Goal: Information Seeking & Learning: Learn about a topic

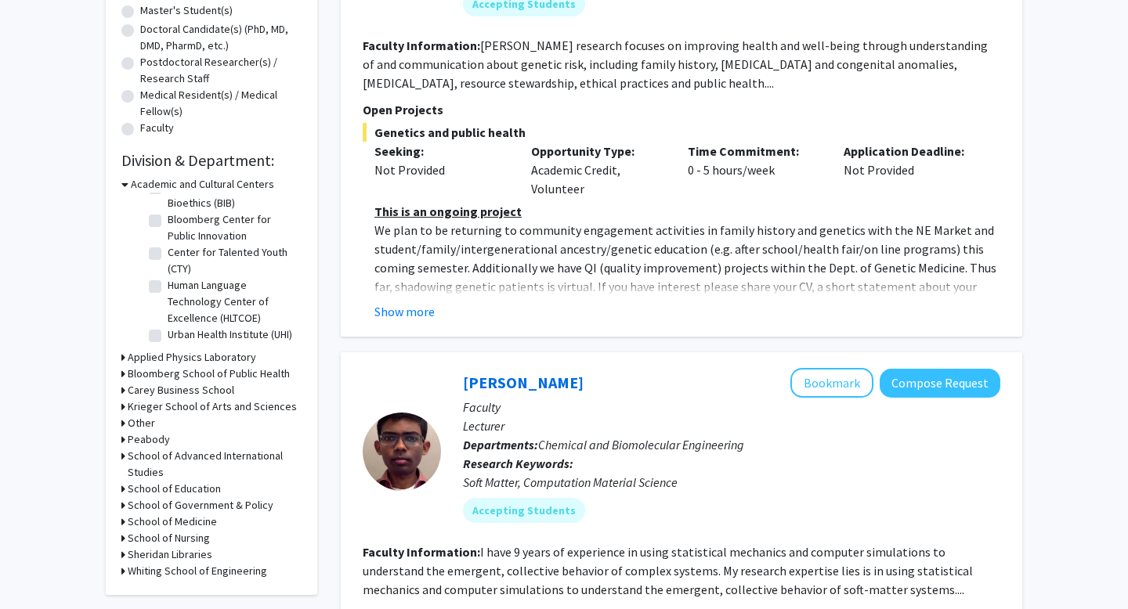
scroll to position [35, 0]
click at [198, 360] on h3 "Applied Physics Laboratory" at bounding box center [192, 357] width 128 height 16
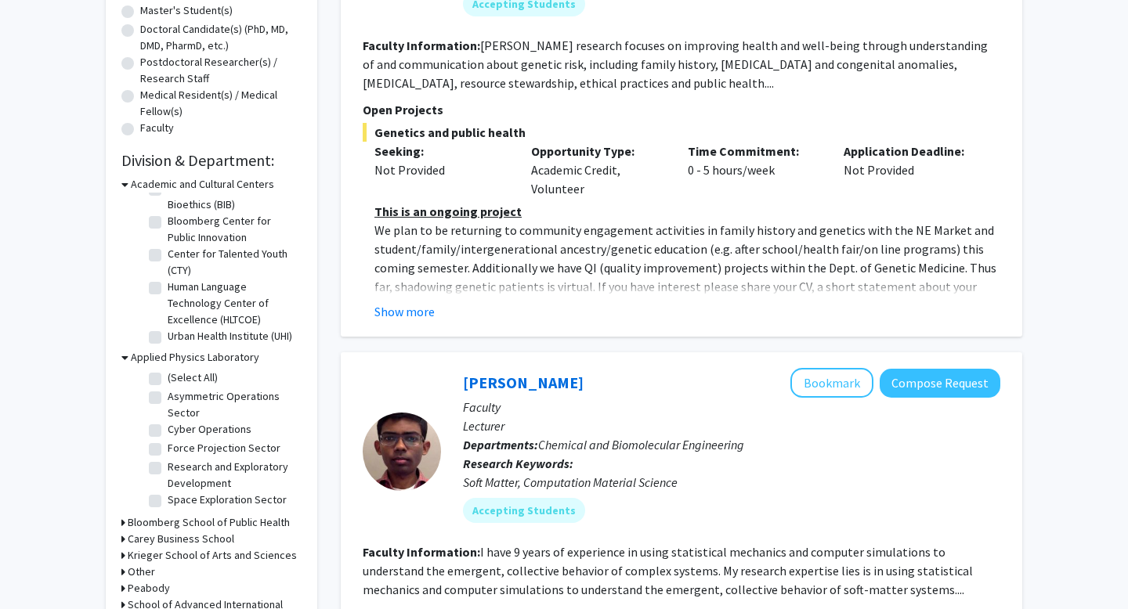
click at [182, 378] on label "(Select All)" at bounding box center [193, 378] width 50 height 16
click at [178, 378] on input "(Select All)" at bounding box center [173, 375] width 10 height 10
checkbox input "true"
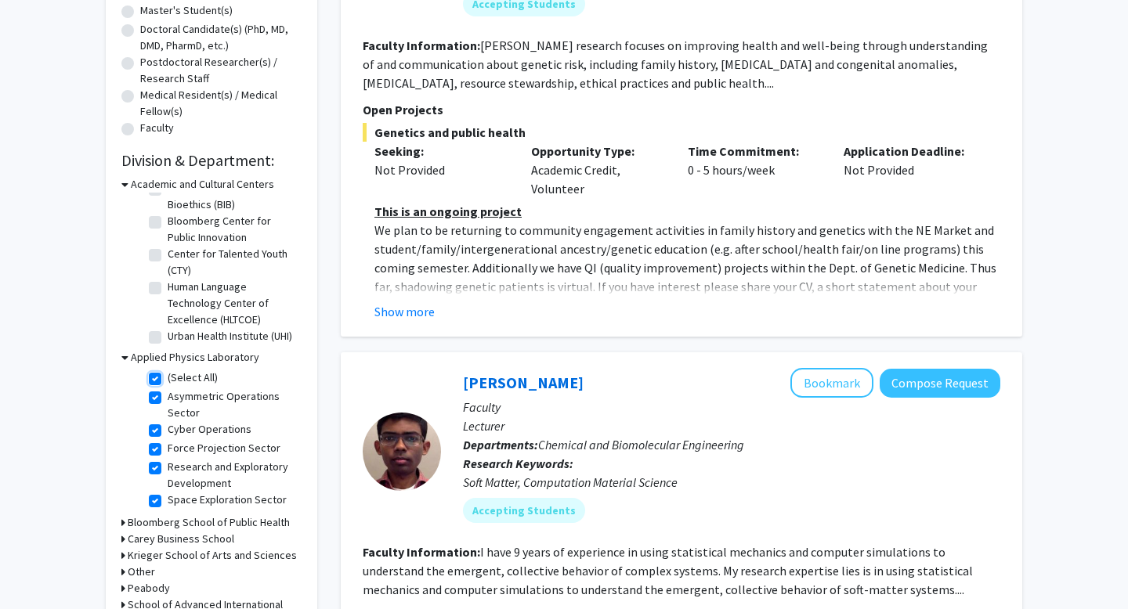
checkbox input "true"
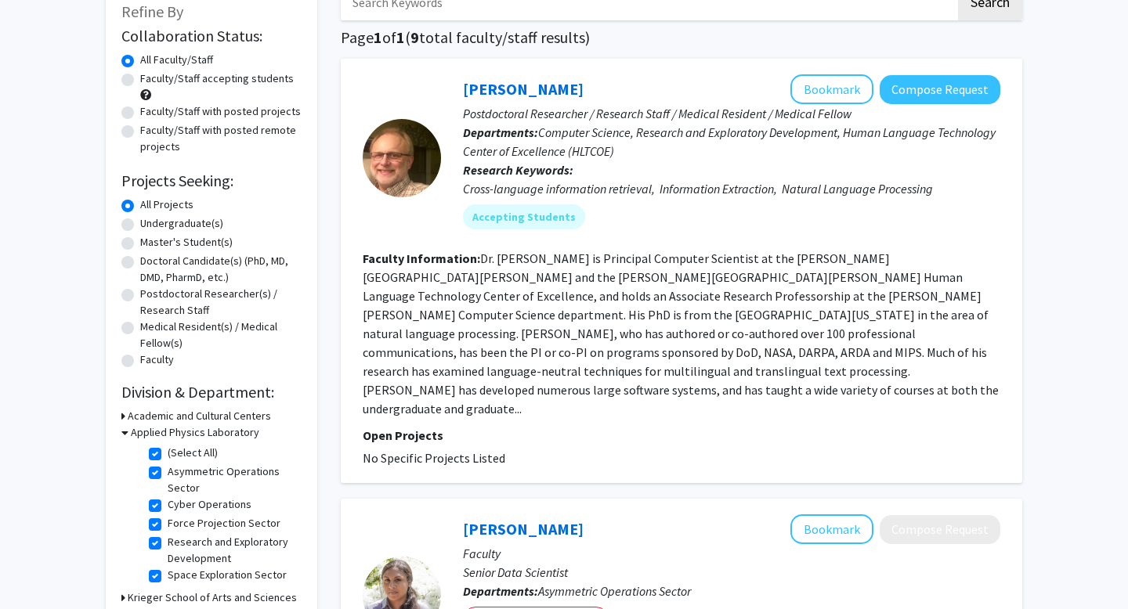
scroll to position [79, 0]
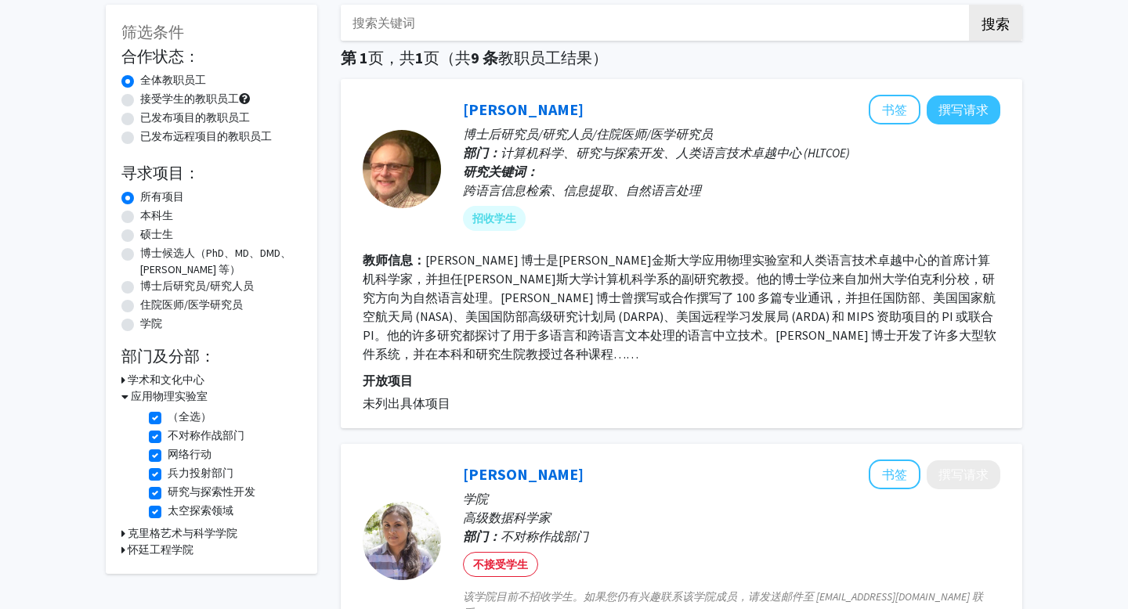
click at [175, 114] on font "已发布项目的教职员工" at bounding box center [195, 117] width 110 height 14
click at [150, 114] on input "已发布项目的教职员工" at bounding box center [145, 115] width 10 height 10
radio input "true"
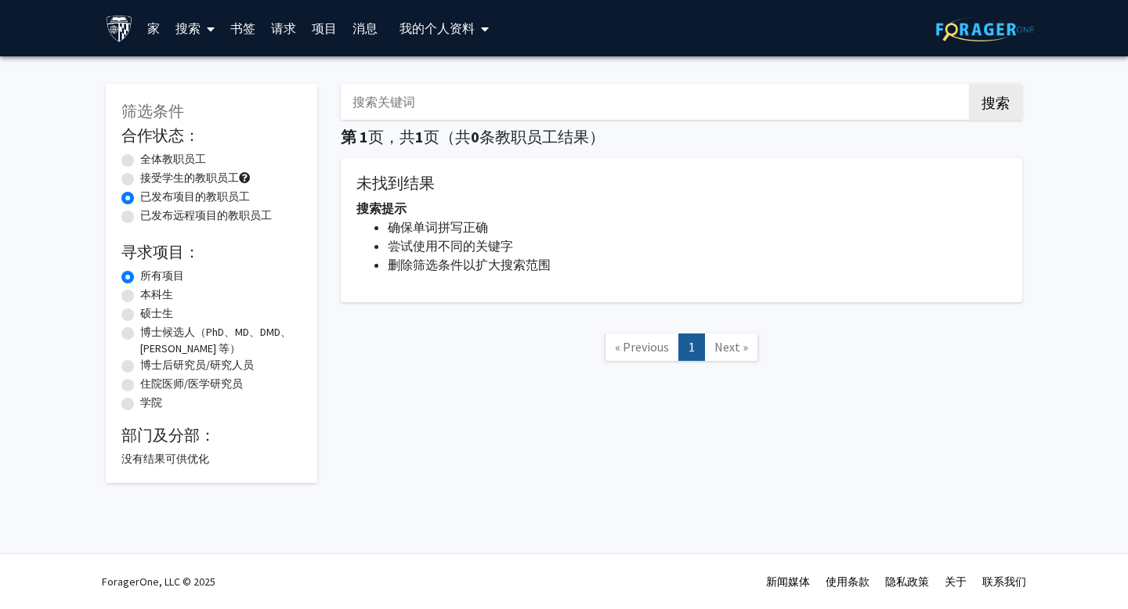
click at [182, 158] on font "全体教职员工" at bounding box center [173, 159] width 66 height 14
click at [150, 158] on input "全体教职员工" at bounding box center [145, 156] width 10 height 10
radio input "true"
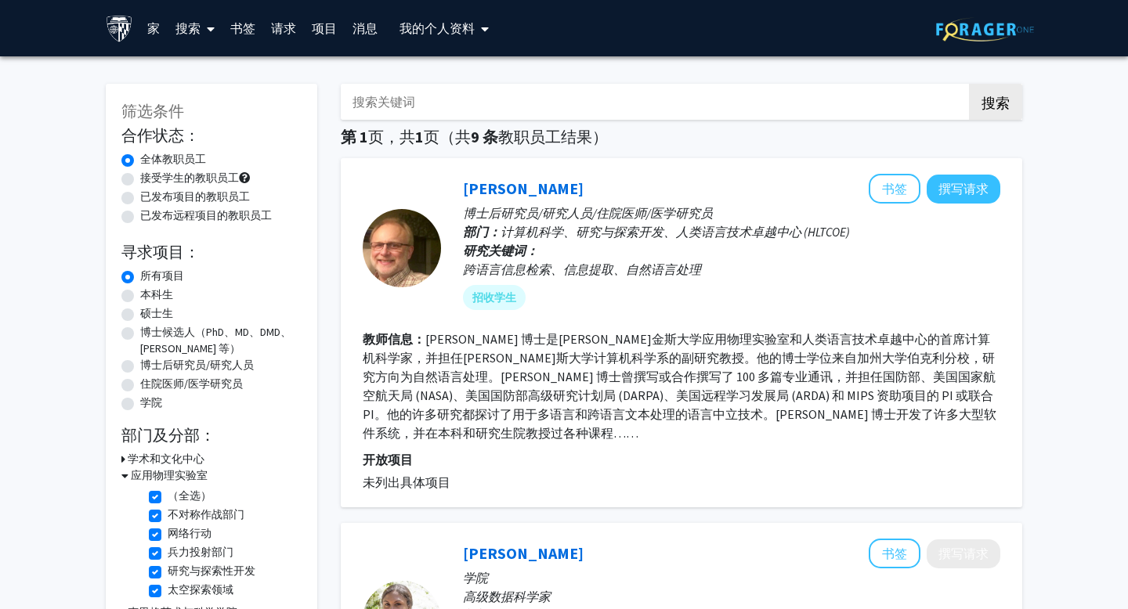
click at [157, 473] on font "应用物理实验室" at bounding box center [169, 475] width 77 height 14
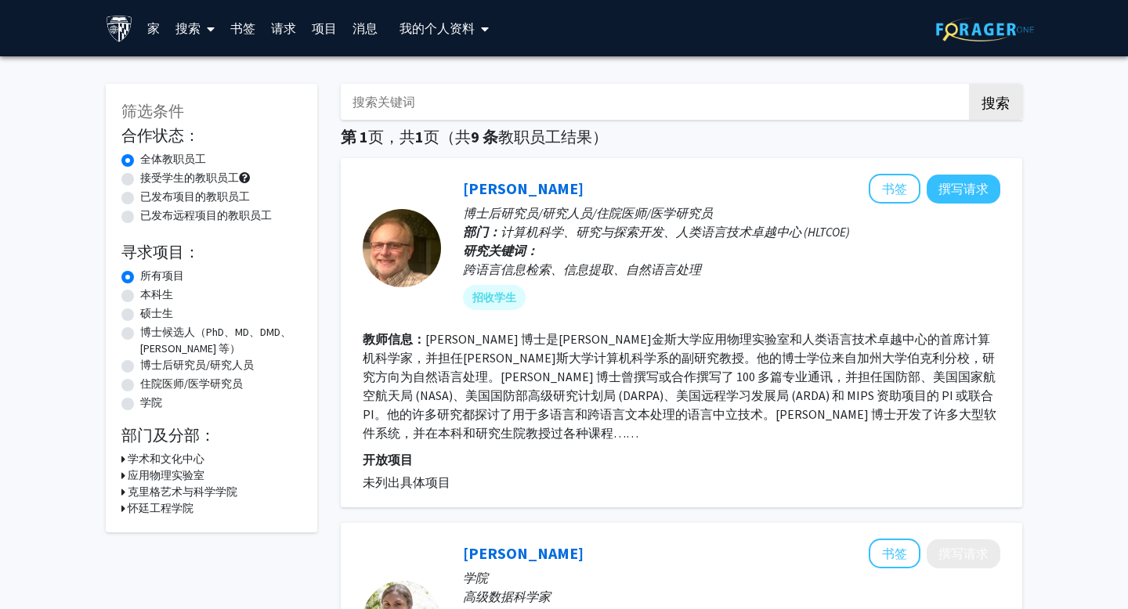
click at [158, 473] on font "应用物理实验室" at bounding box center [166, 475] width 77 height 14
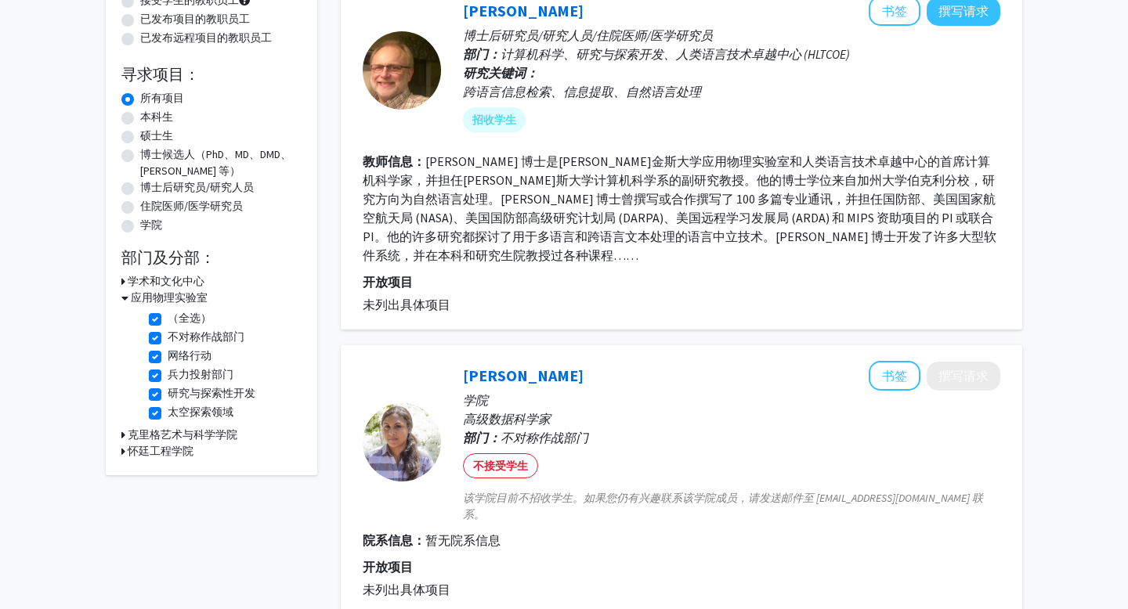
scroll to position [184, 0]
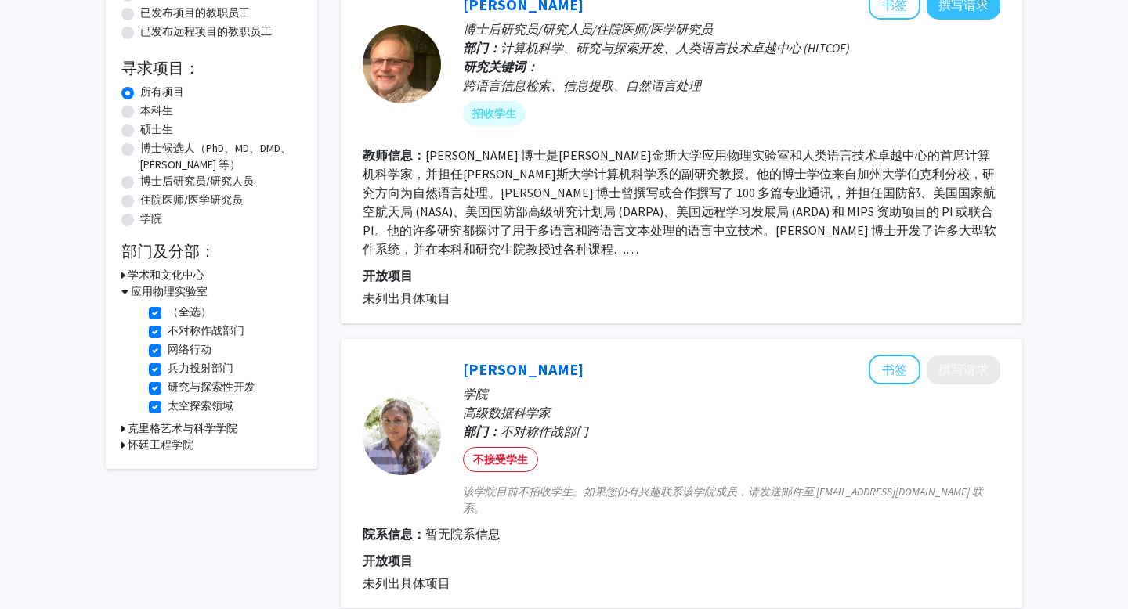
click at [158, 444] on font "怀廷工程学院" at bounding box center [161, 445] width 66 height 14
click at [158, 423] on font "克里格艺术与科学学院" at bounding box center [183, 428] width 110 height 14
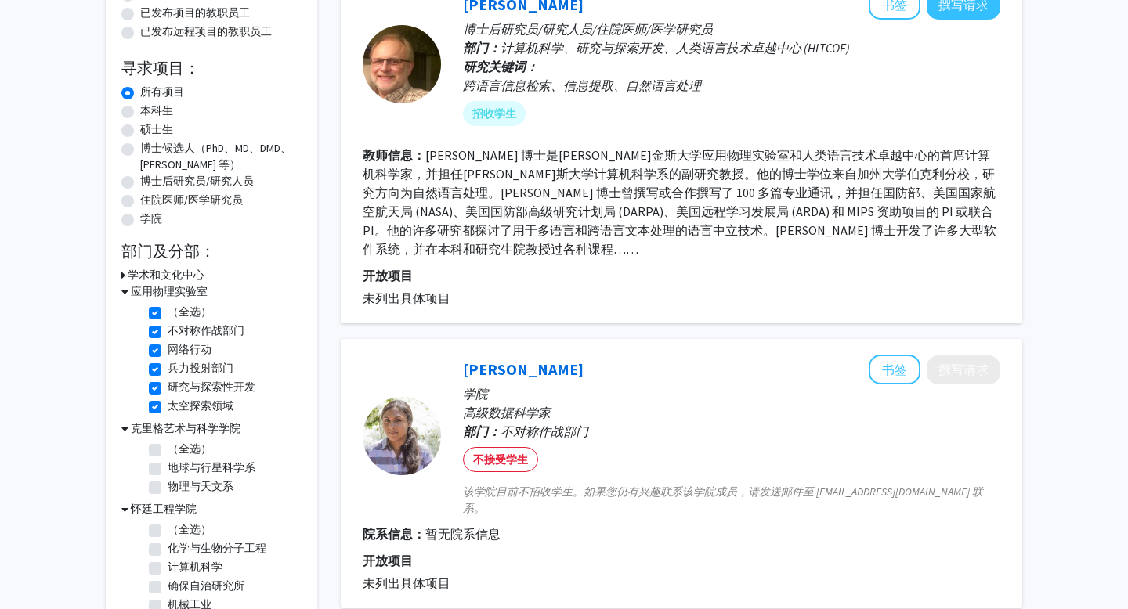
scroll to position [234, 0]
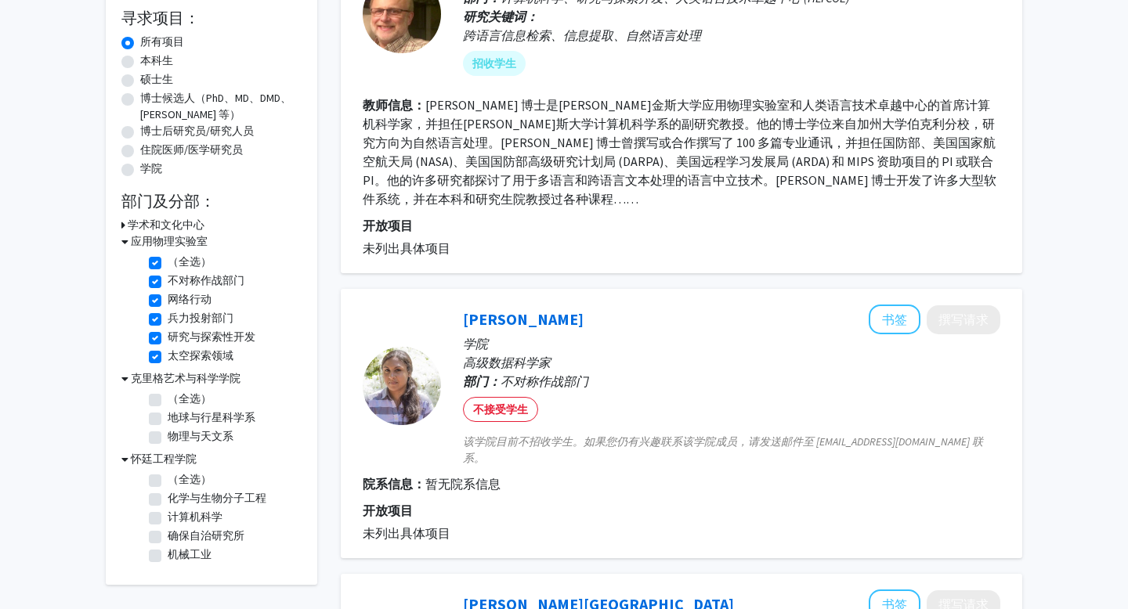
click at [168, 438] on label "物理与天文系" at bounding box center [201, 436] width 66 height 16
click at [168, 438] on input "物理与天文系" at bounding box center [173, 433] width 10 height 10
checkbox input "true"
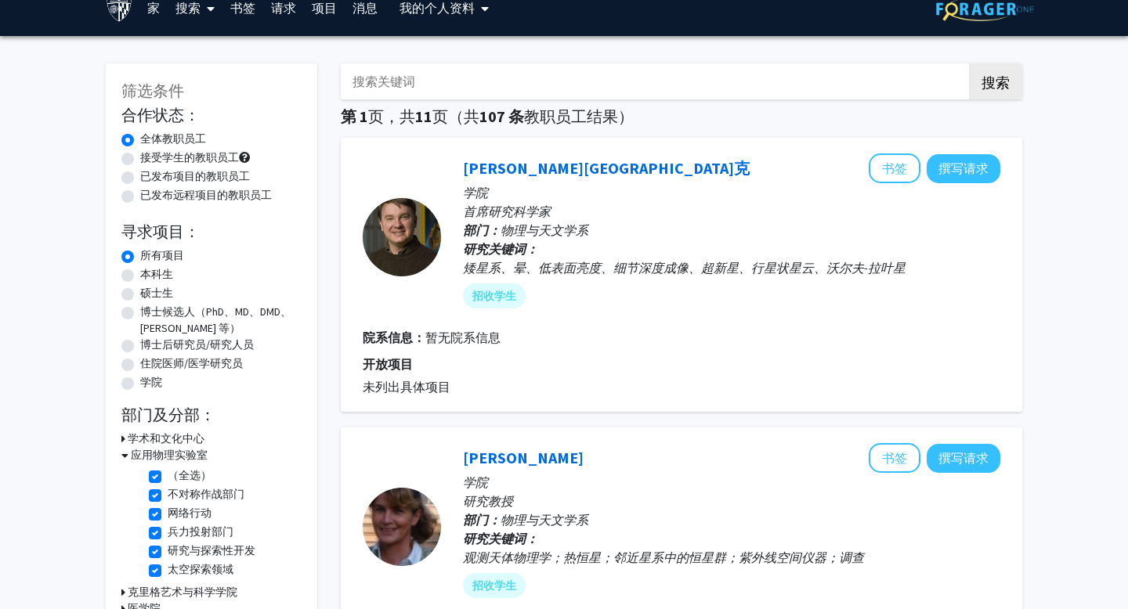
scroll to position [23, 0]
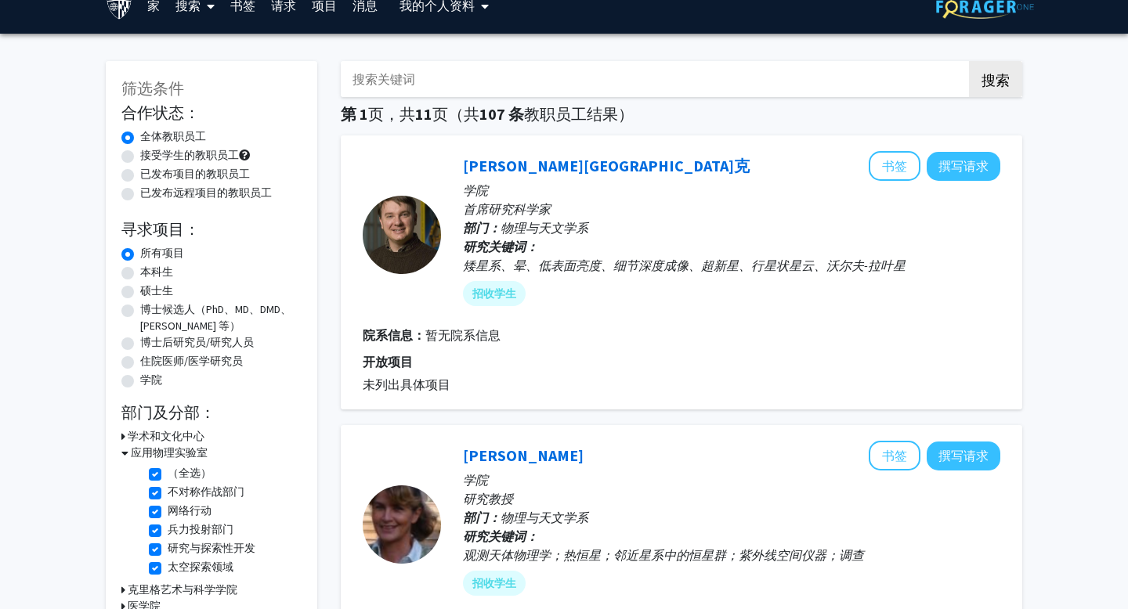
click at [174, 438] on font "学术和文化中心" at bounding box center [166, 436] width 77 height 14
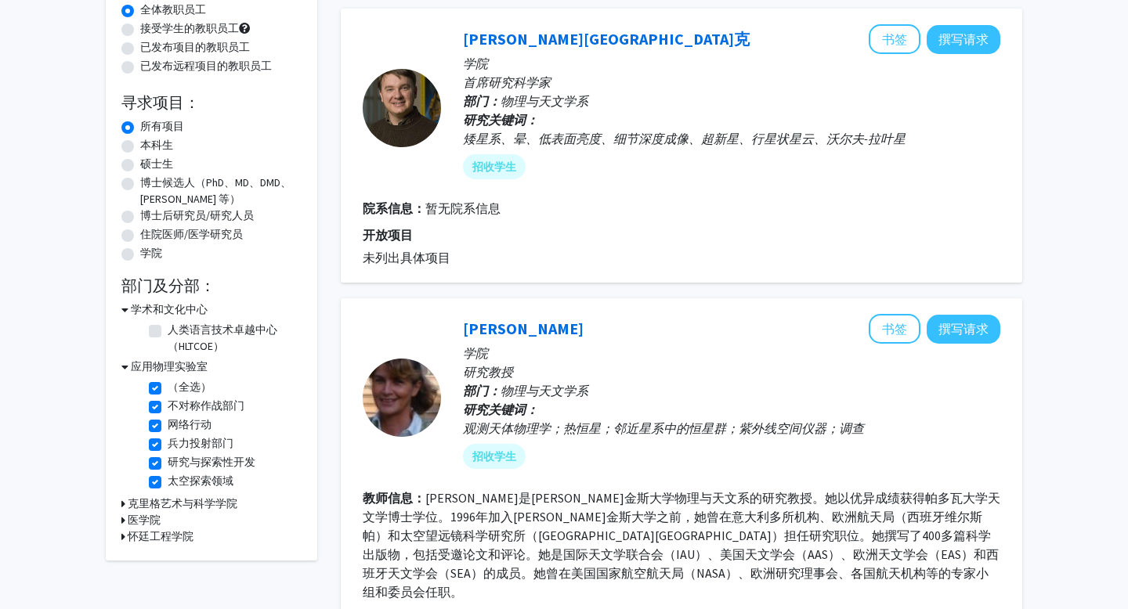
scroll to position [151, 0]
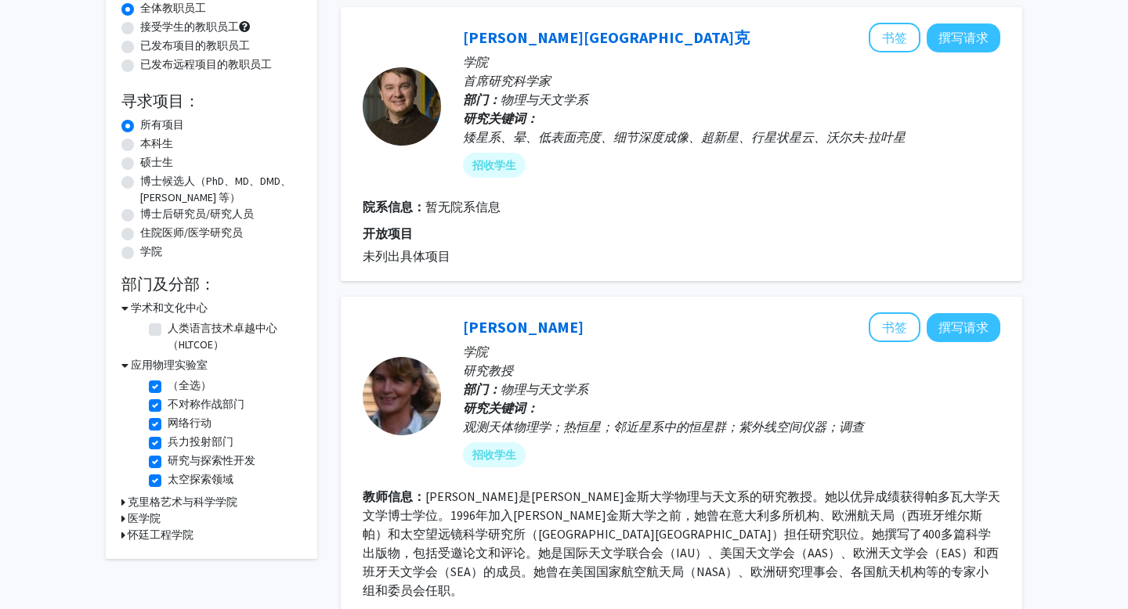
click at [168, 385] on label "（全选）" at bounding box center [190, 386] width 44 height 16
click at [168, 385] on input "（全选）" at bounding box center [173, 383] width 10 height 10
checkbox input "false"
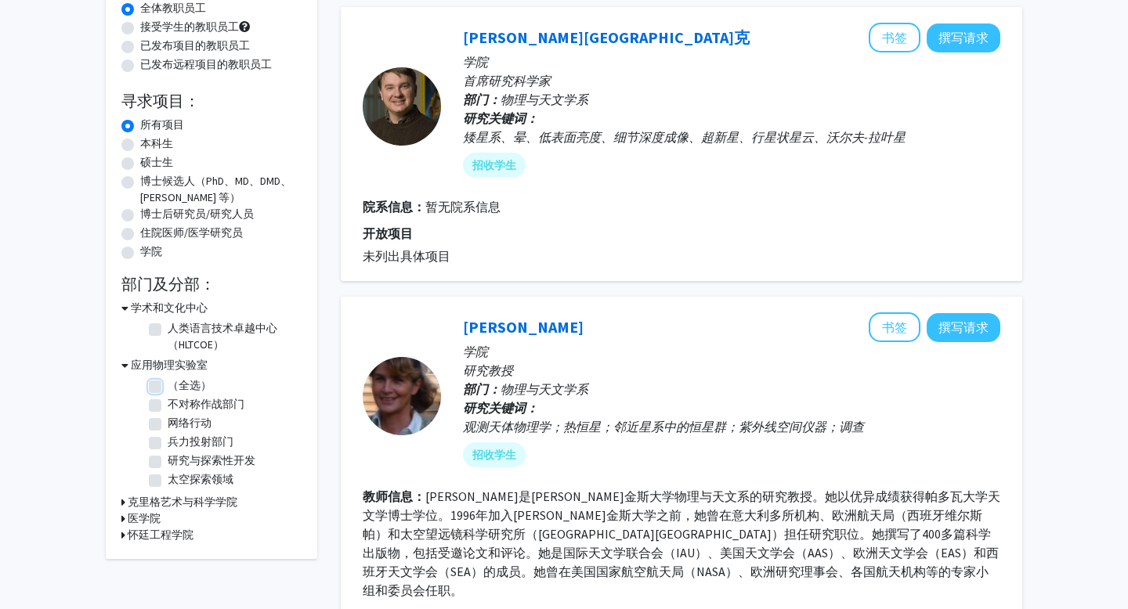
checkbox input "false"
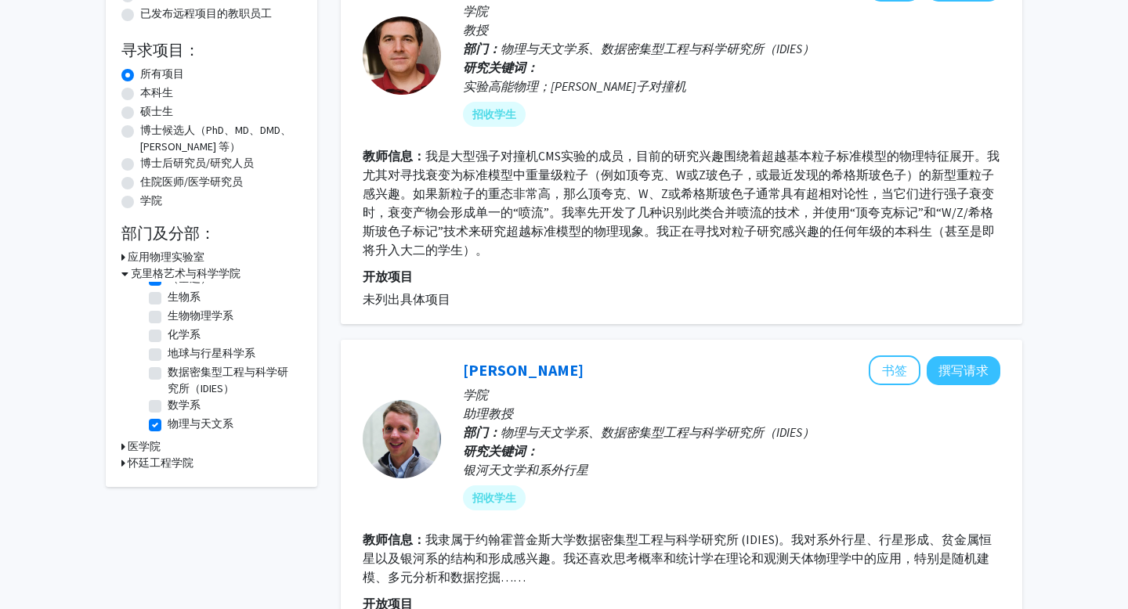
scroll to position [258, 0]
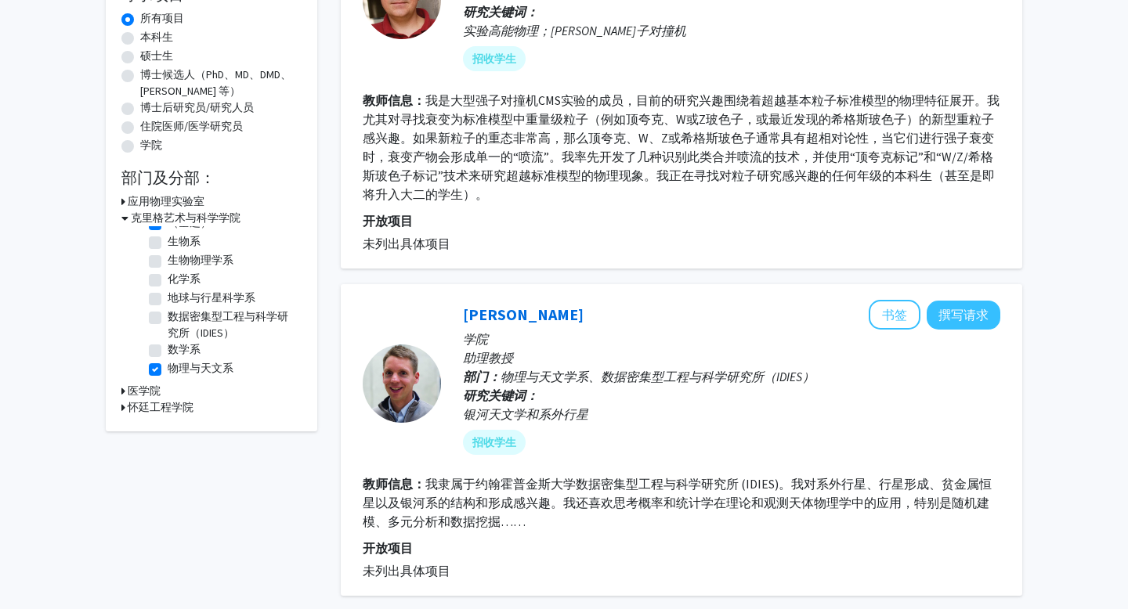
click at [168, 347] on label "数学系" at bounding box center [184, 349] width 33 height 16
click at [168, 347] on input "数学系" at bounding box center [173, 346] width 10 height 10
checkbox input "true"
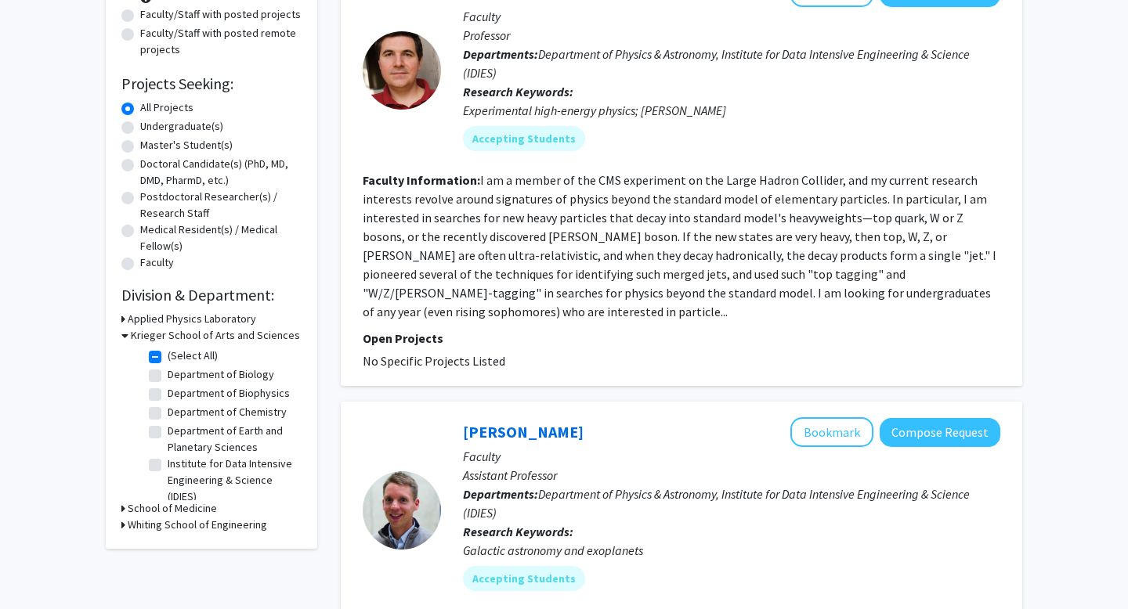
scroll to position [27, 0]
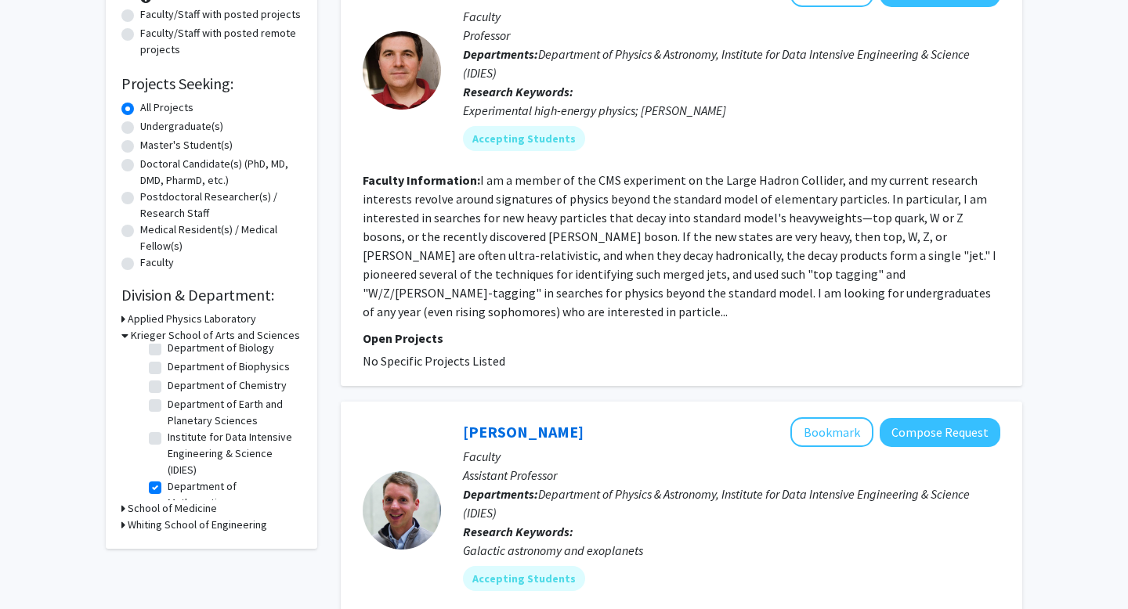
click at [157, 513] on h3 "School of Medicine" at bounding box center [172, 508] width 89 height 16
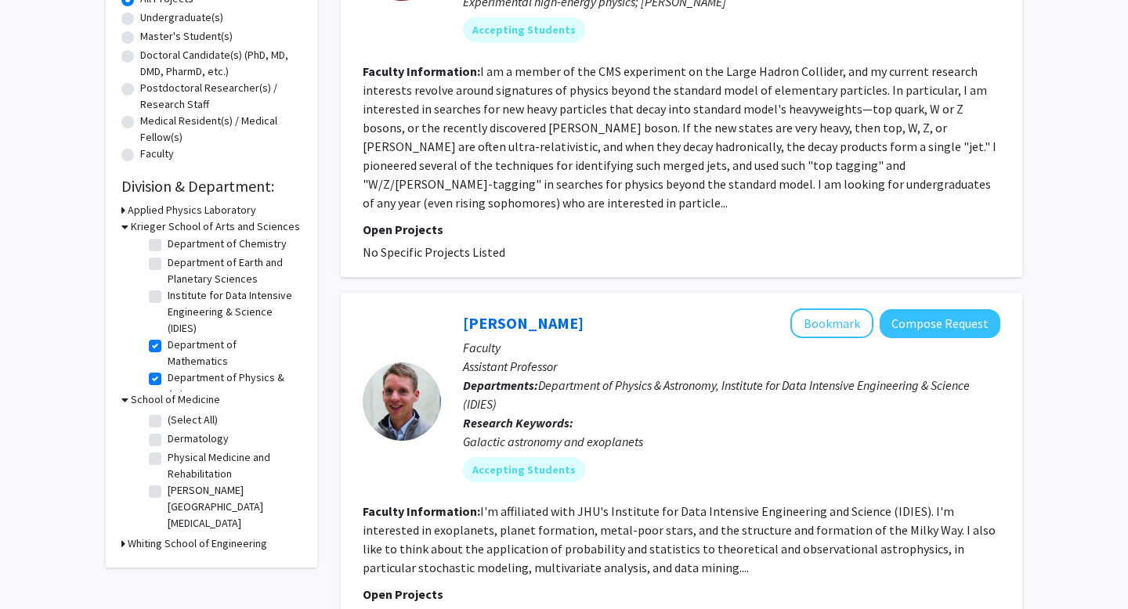
scroll to position [304, 0]
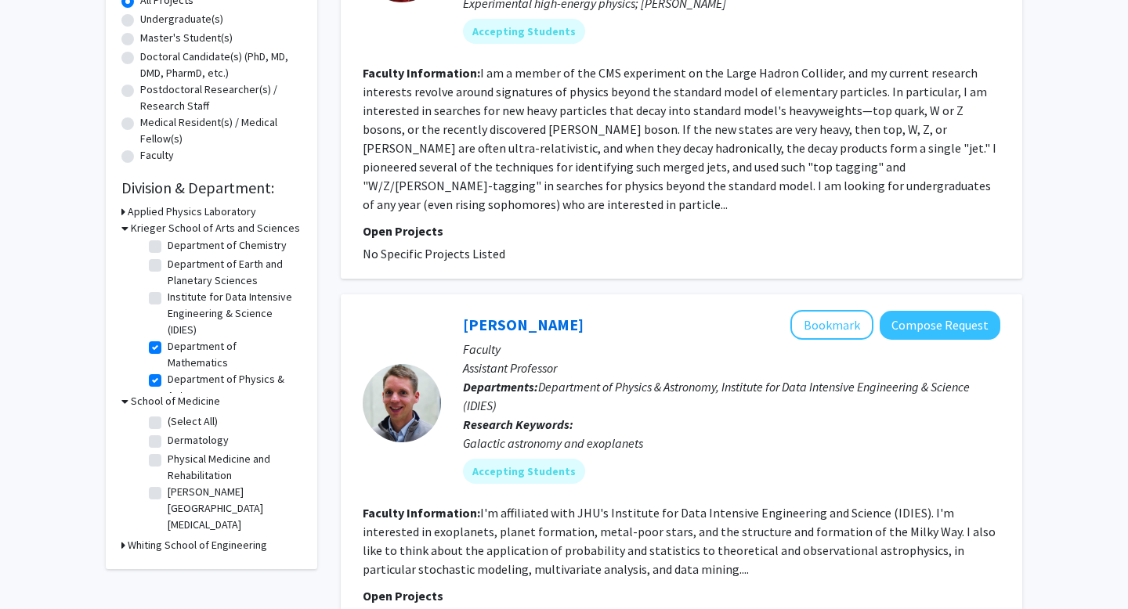
click at [160, 545] on h3 "Whiting School of Engineering" at bounding box center [197, 545] width 139 height 16
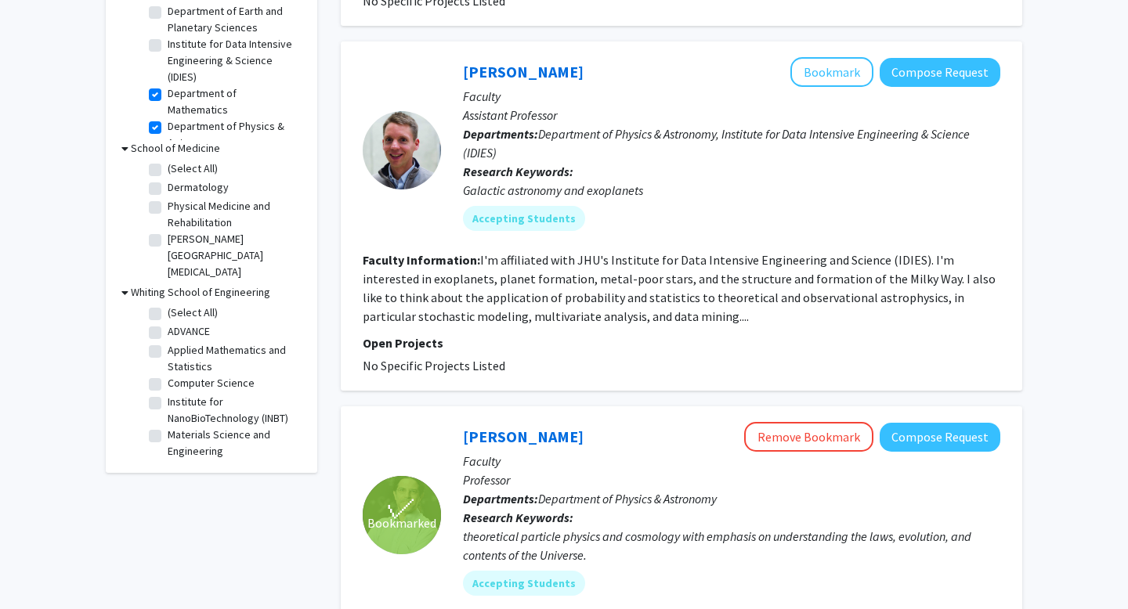
scroll to position [555, 0]
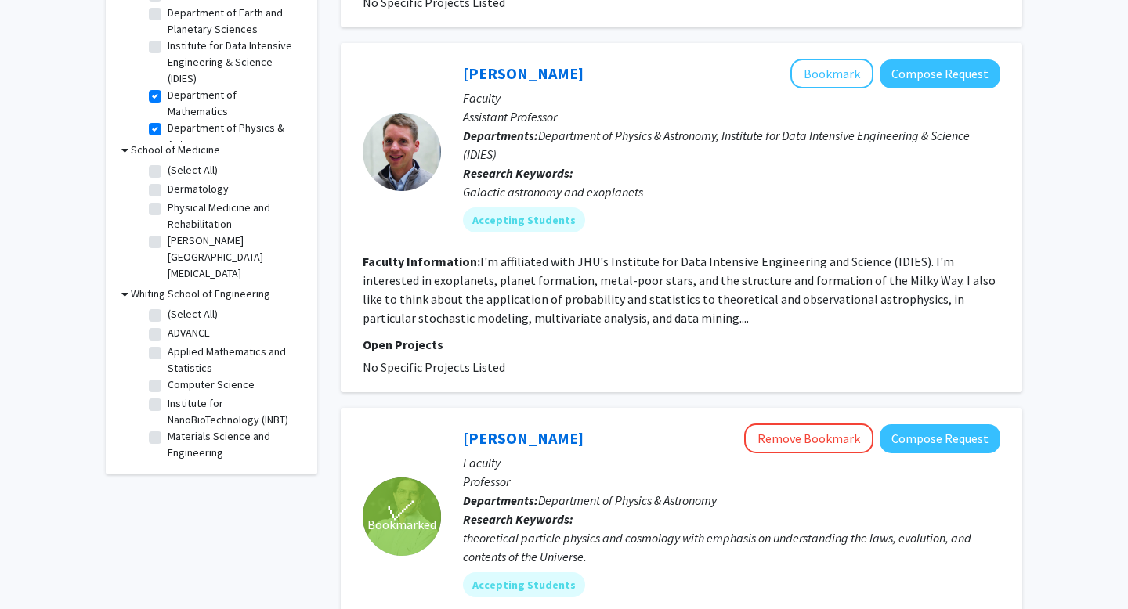
click at [225, 360] on label "Applied Mathematics and Statistics" at bounding box center [233, 360] width 130 height 33
click at [178, 354] on input "Applied Mathematics and Statistics" at bounding box center [173, 349] width 10 height 10
checkbox input "true"
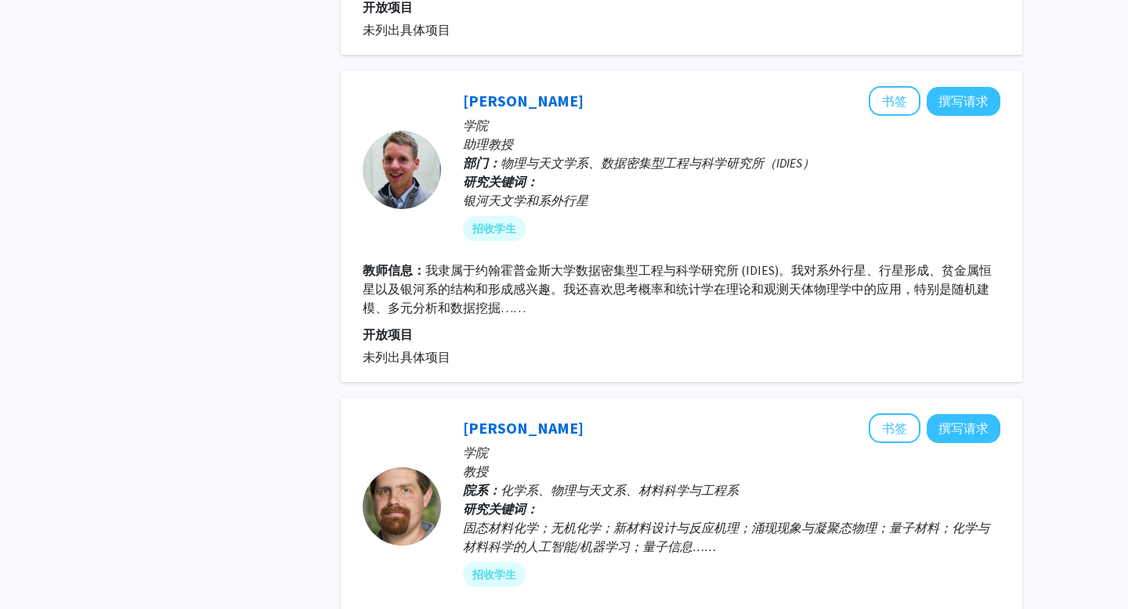
scroll to position [853, 0]
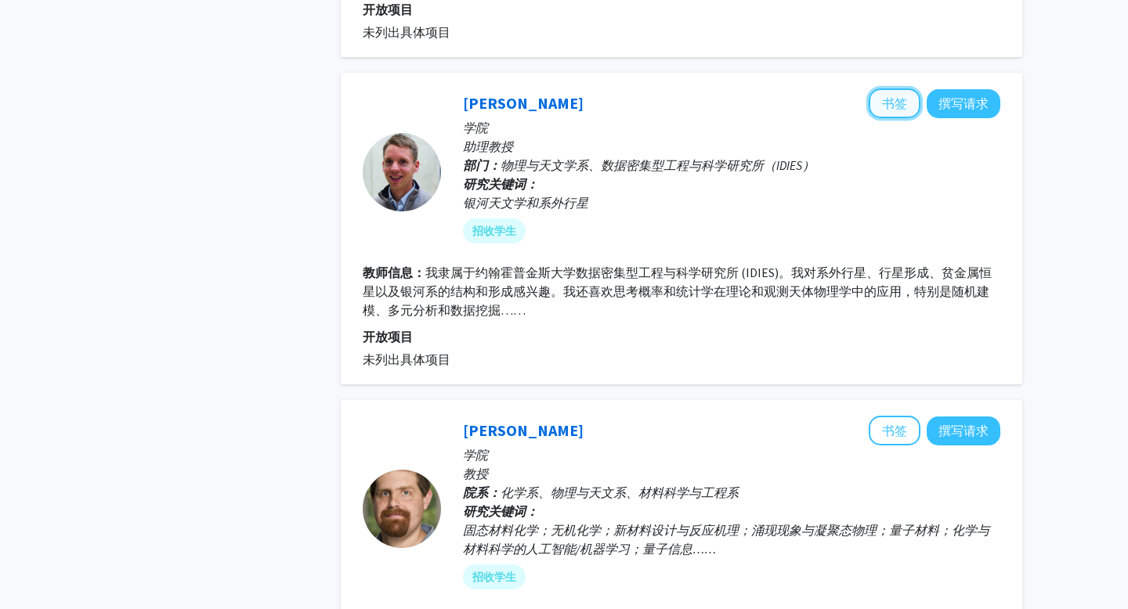
click at [900, 96] on font "书签" at bounding box center [894, 104] width 25 height 16
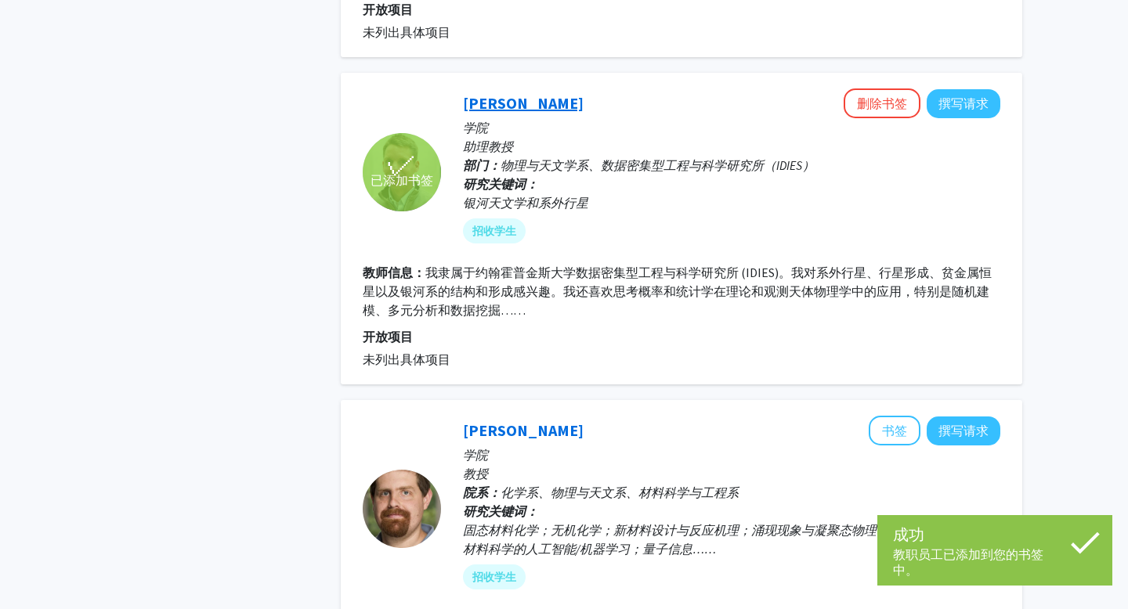
click at [504, 110] on font "[PERSON_NAME]" at bounding box center [523, 103] width 121 height 20
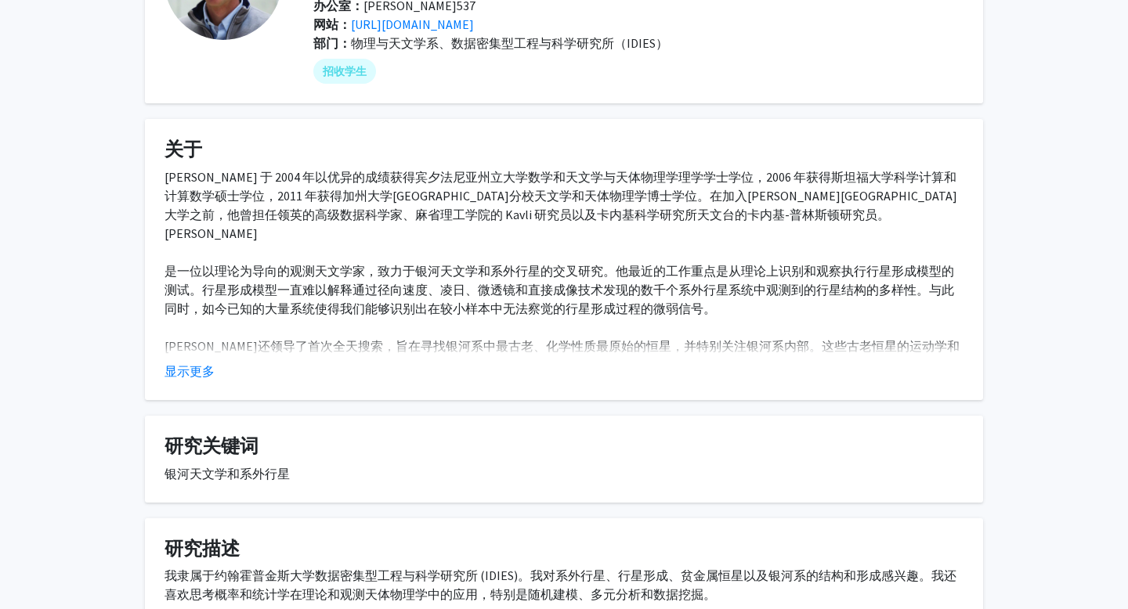
scroll to position [163, 0]
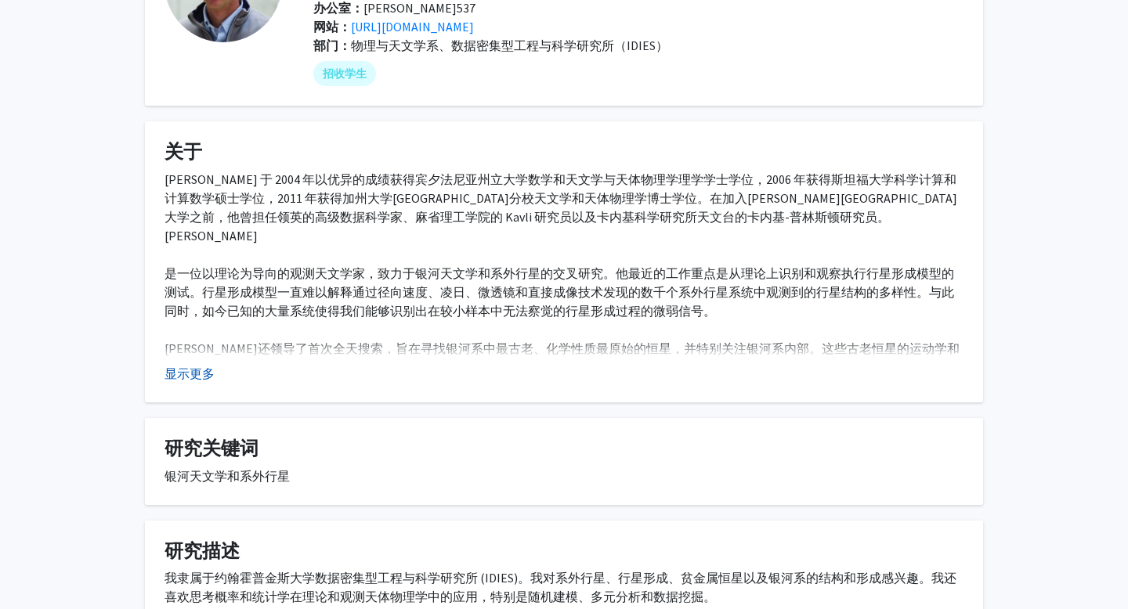
click at [199, 378] on font "显示更多" at bounding box center [189, 374] width 50 height 16
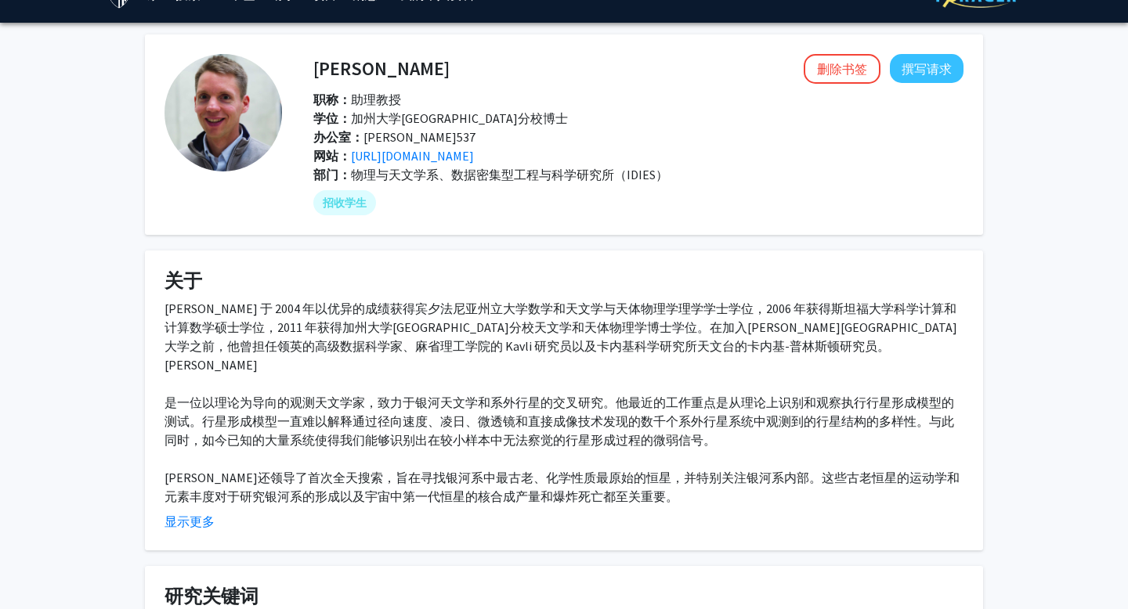
scroll to position [0, 0]
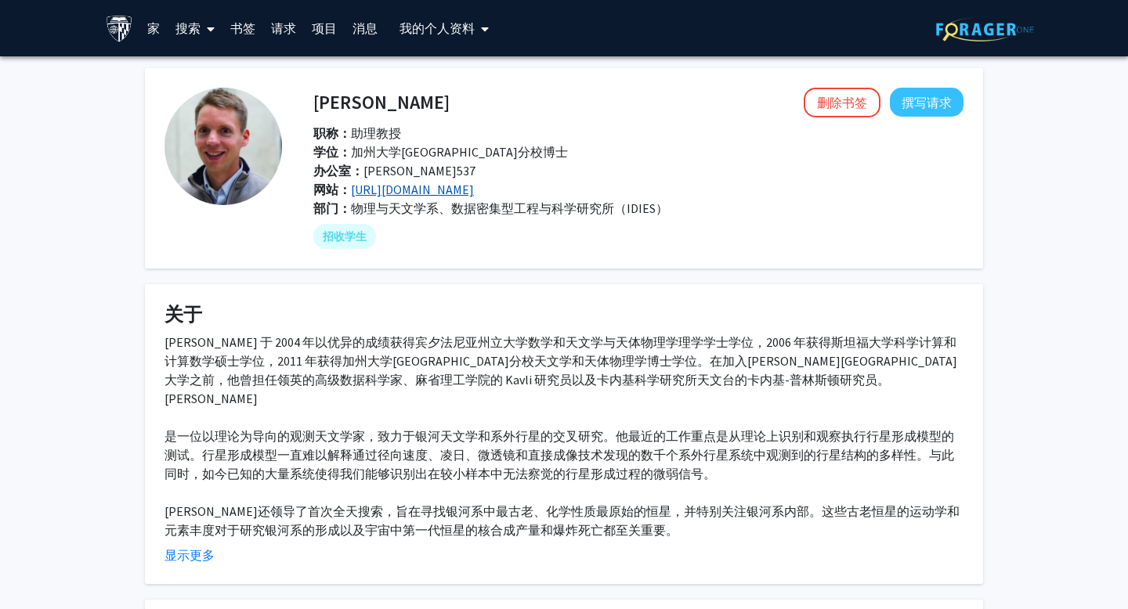
click at [474, 190] on font "[URL][DOMAIN_NAME]" at bounding box center [412, 190] width 123 height 16
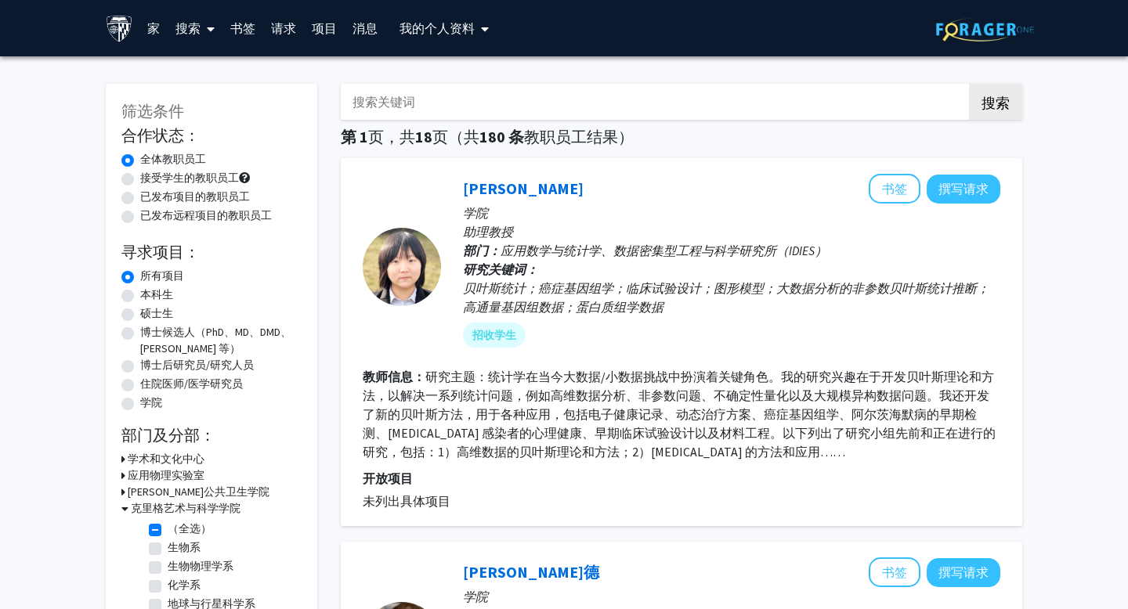
click at [467, 27] on font "个人资料" at bounding box center [450, 28] width 50 height 16
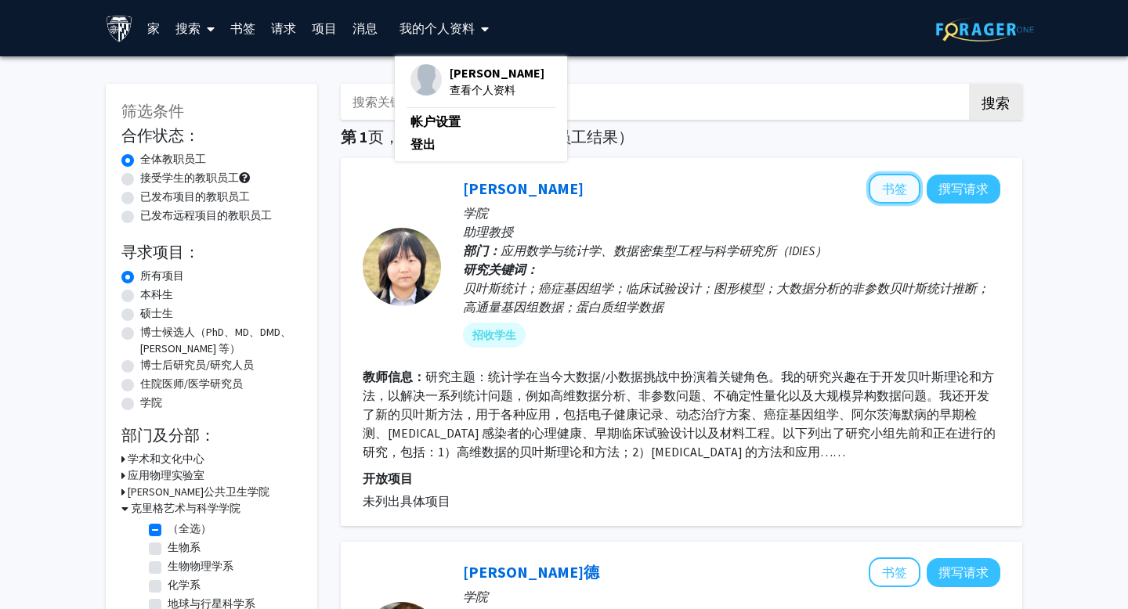
click at [887, 190] on font "书签" at bounding box center [894, 189] width 25 height 16
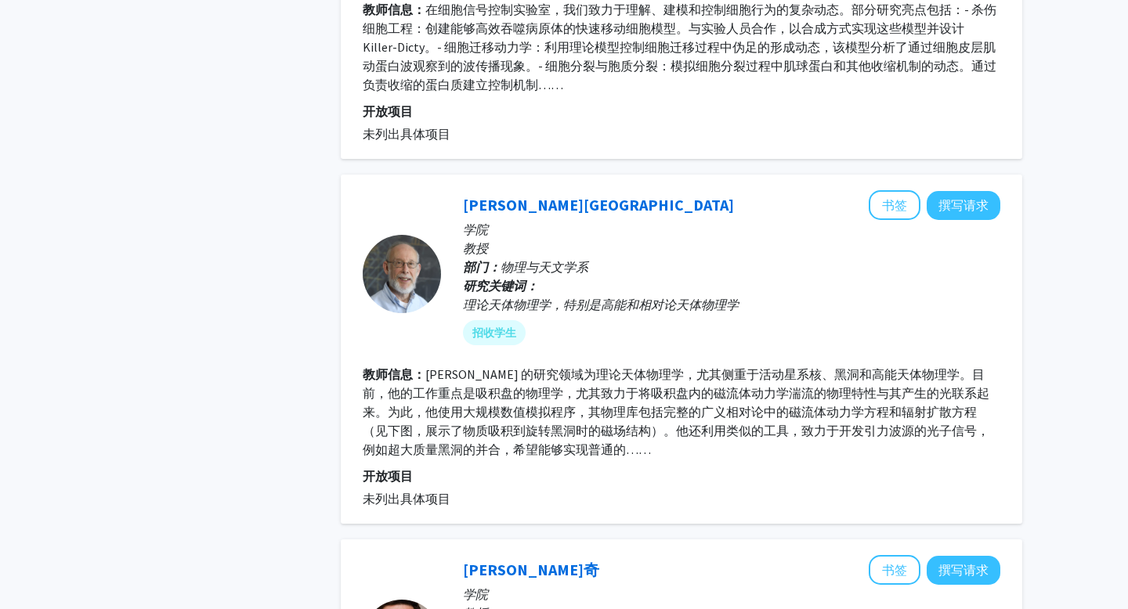
scroll to position [2905, 0]
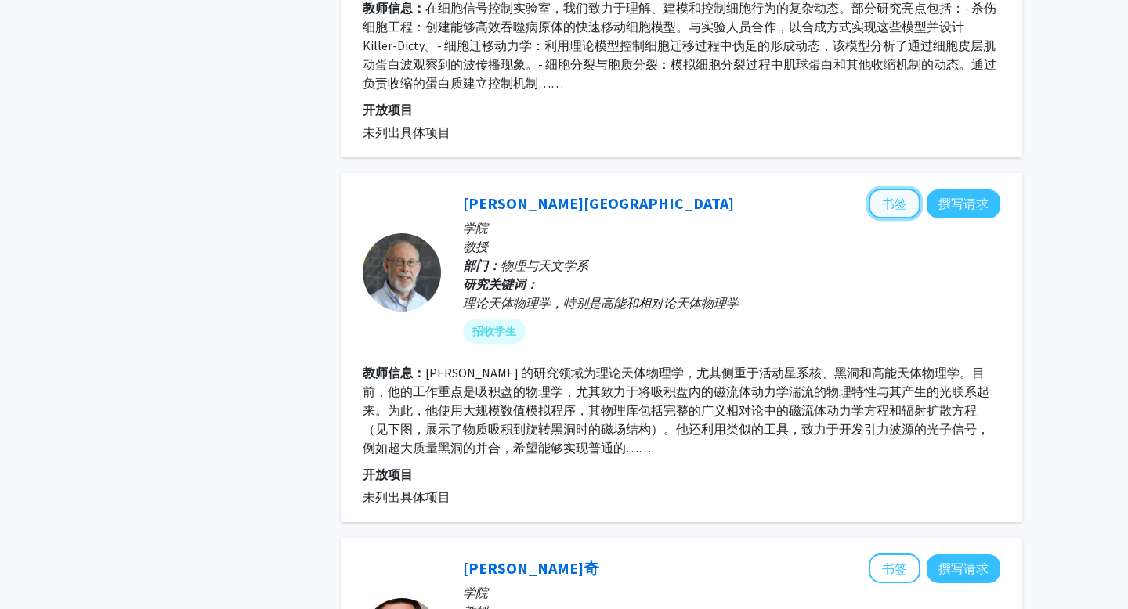
click at [905, 193] on button "书签" at bounding box center [895, 204] width 52 height 30
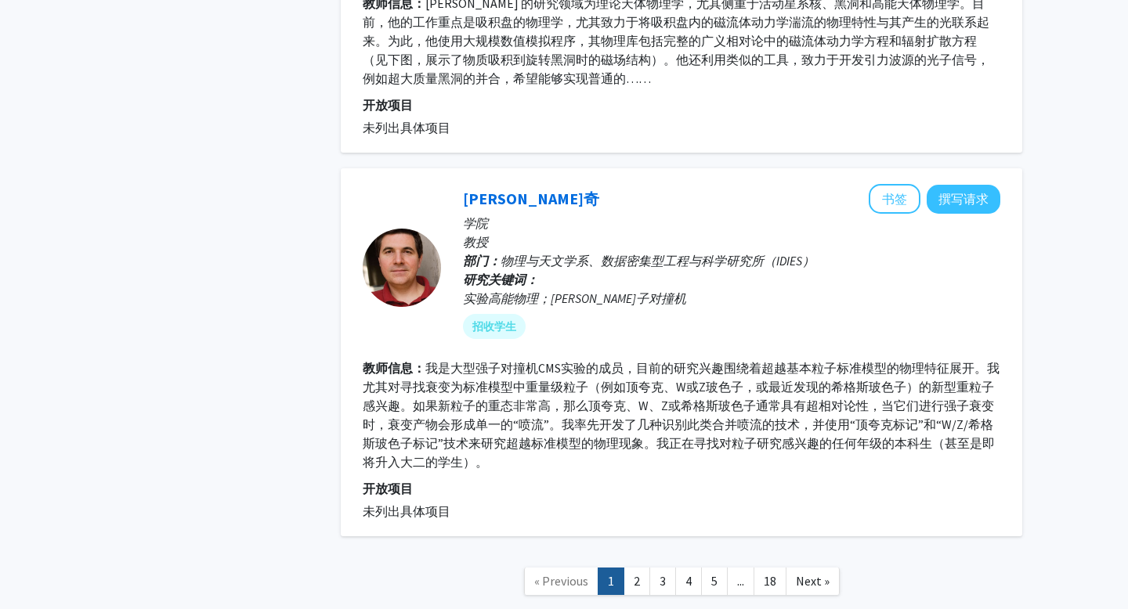
scroll to position [3280, 0]
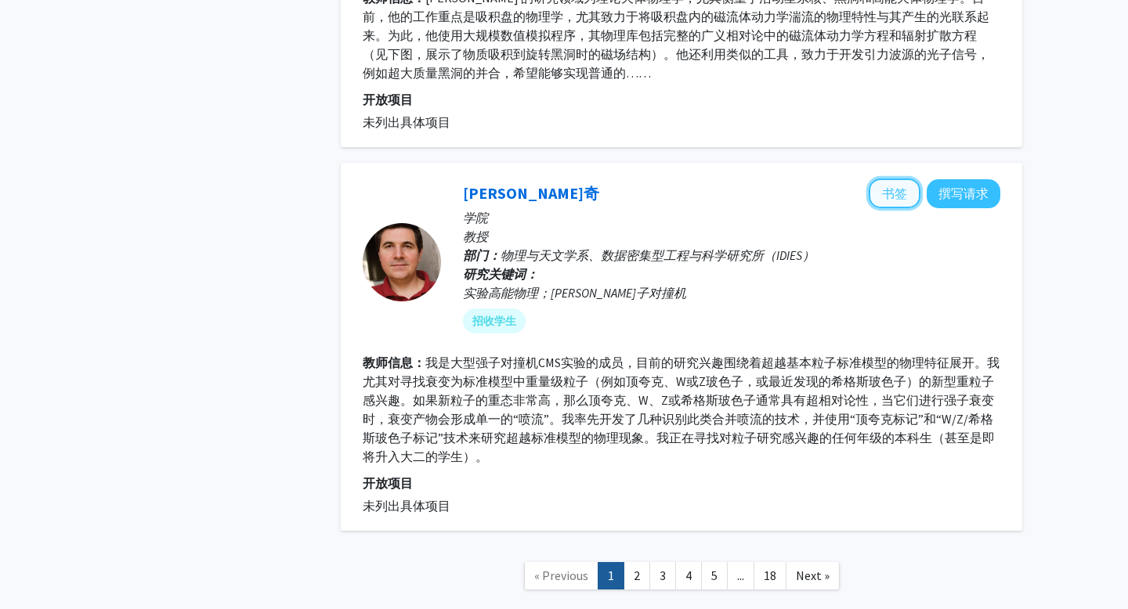
click at [879, 187] on button "书签" at bounding box center [895, 194] width 52 height 30
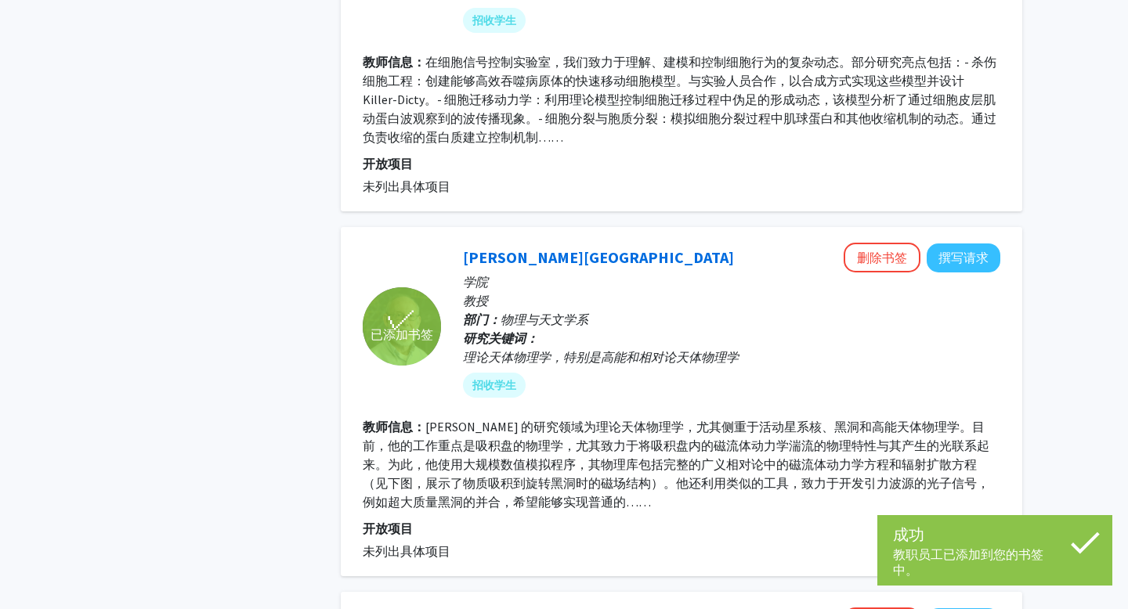
scroll to position [3375, 0]
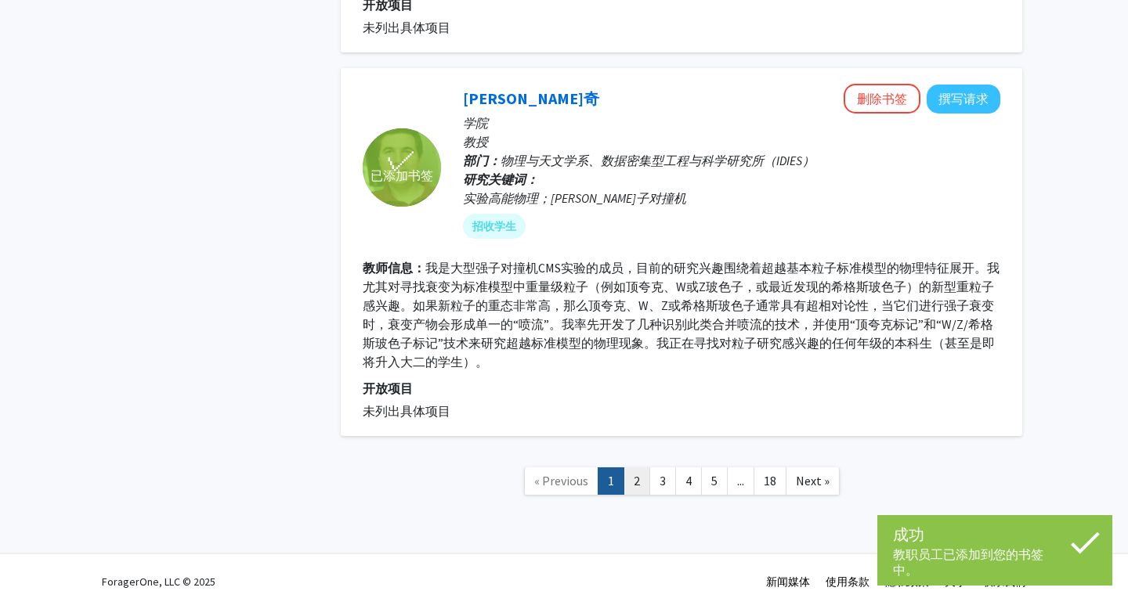
click at [645, 479] on link "2" at bounding box center [636, 481] width 27 height 27
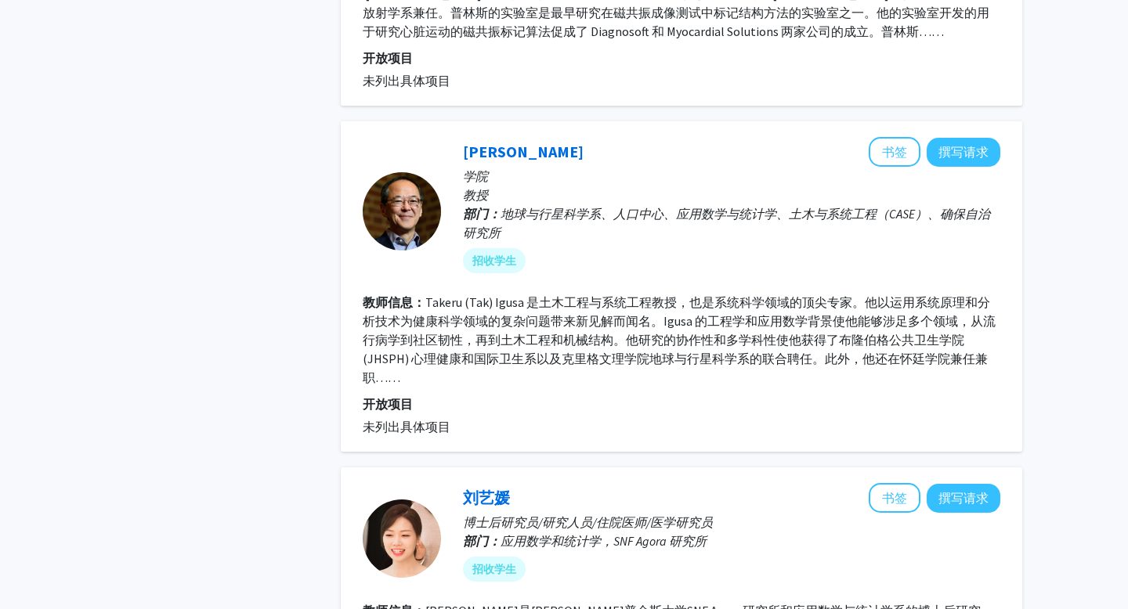
scroll to position [749, 0]
click at [891, 150] on font "书签" at bounding box center [894, 151] width 25 height 16
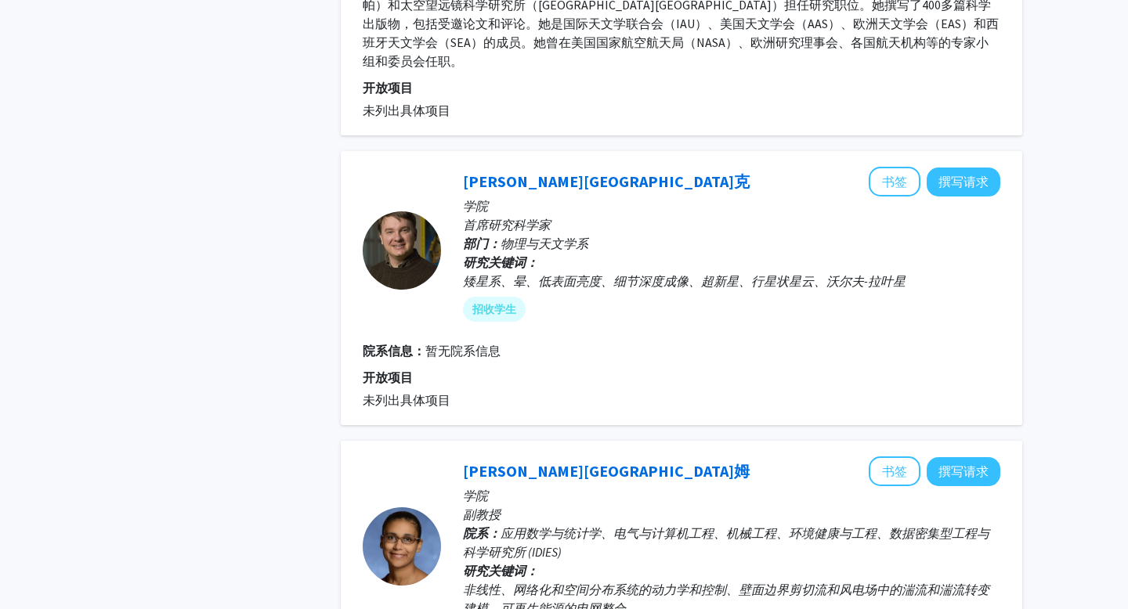
scroll to position [2796, 0]
click at [894, 173] on font "书签" at bounding box center [894, 181] width 25 height 16
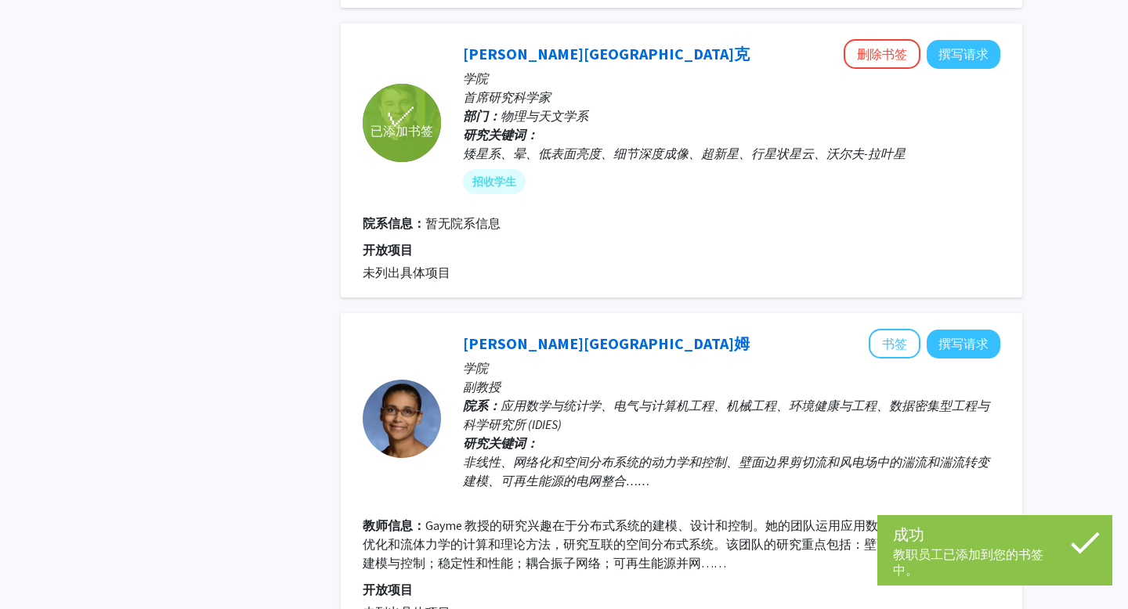
scroll to position [3001, 0]
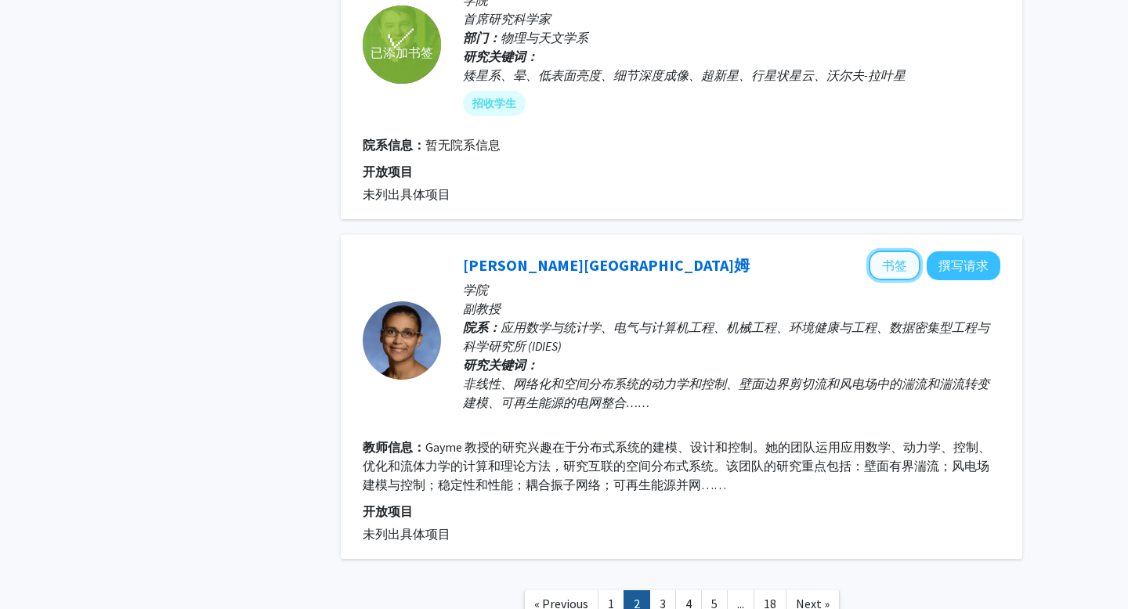
click at [879, 251] on button "书签" at bounding box center [895, 266] width 52 height 30
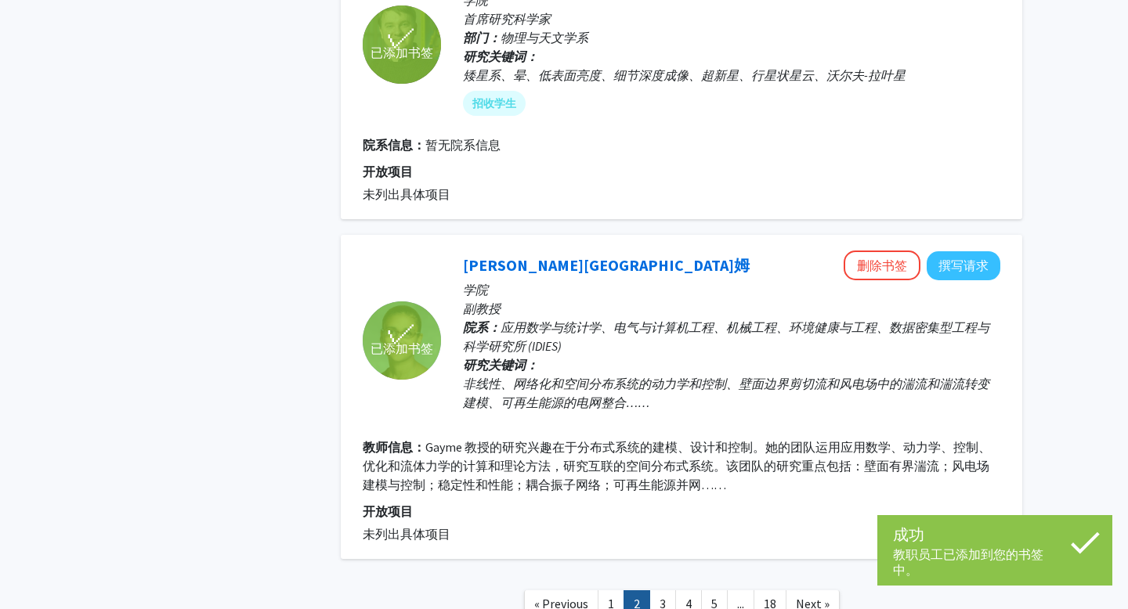
click at [967, 550] on font "教职员工已添加到您的书签中。" at bounding box center [968, 562] width 150 height 31
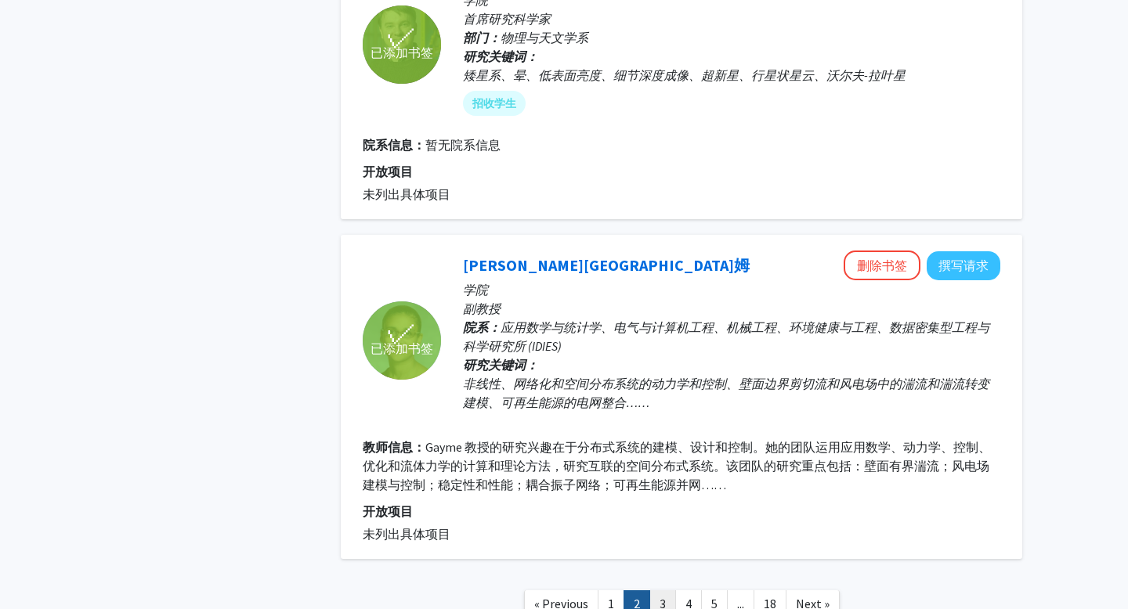
click at [669, 591] on link "3" at bounding box center [662, 604] width 27 height 27
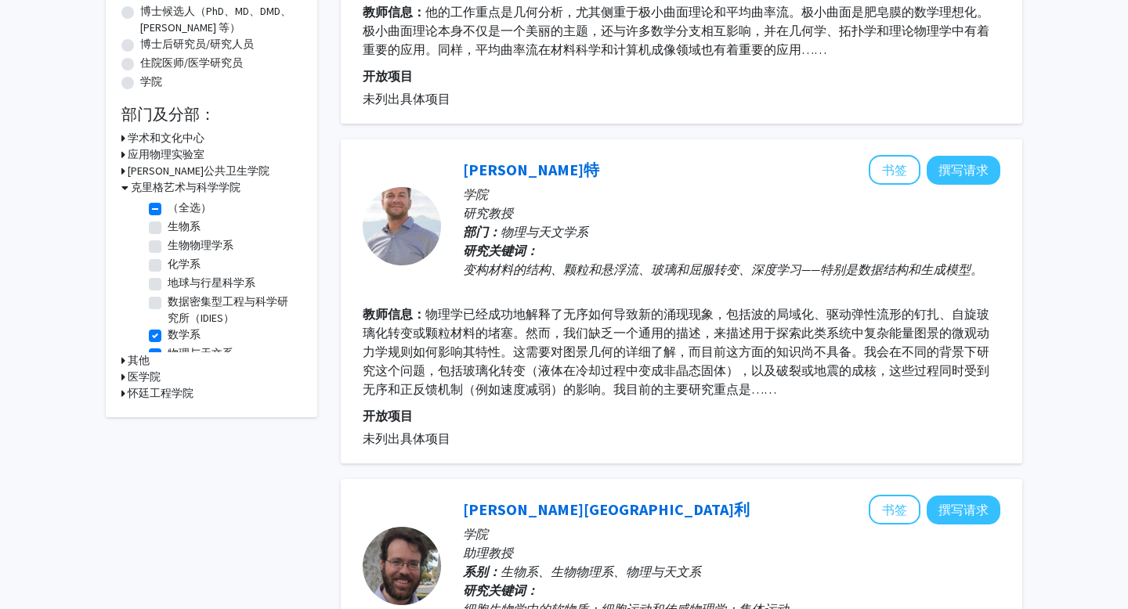
scroll to position [327, 0]
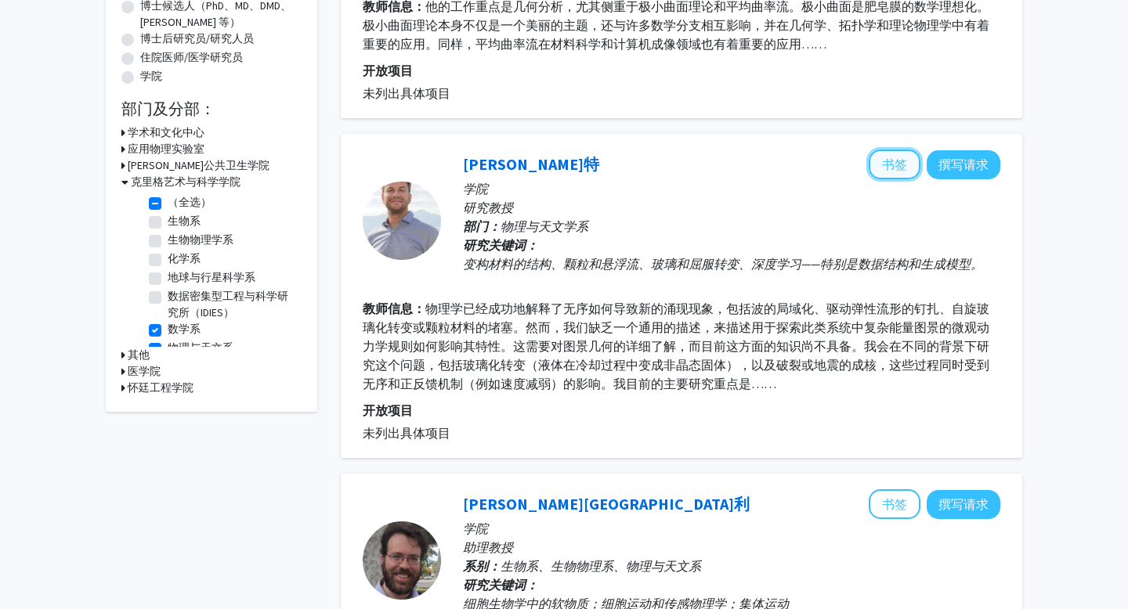
click at [888, 172] on font "书签" at bounding box center [894, 165] width 25 height 16
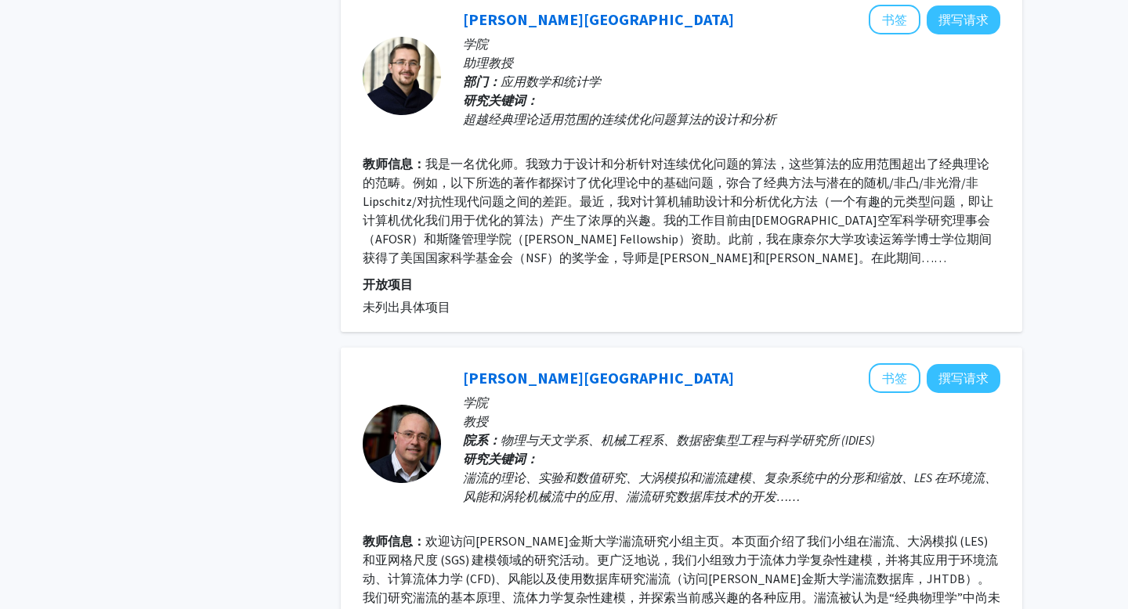
scroll to position [1097, 0]
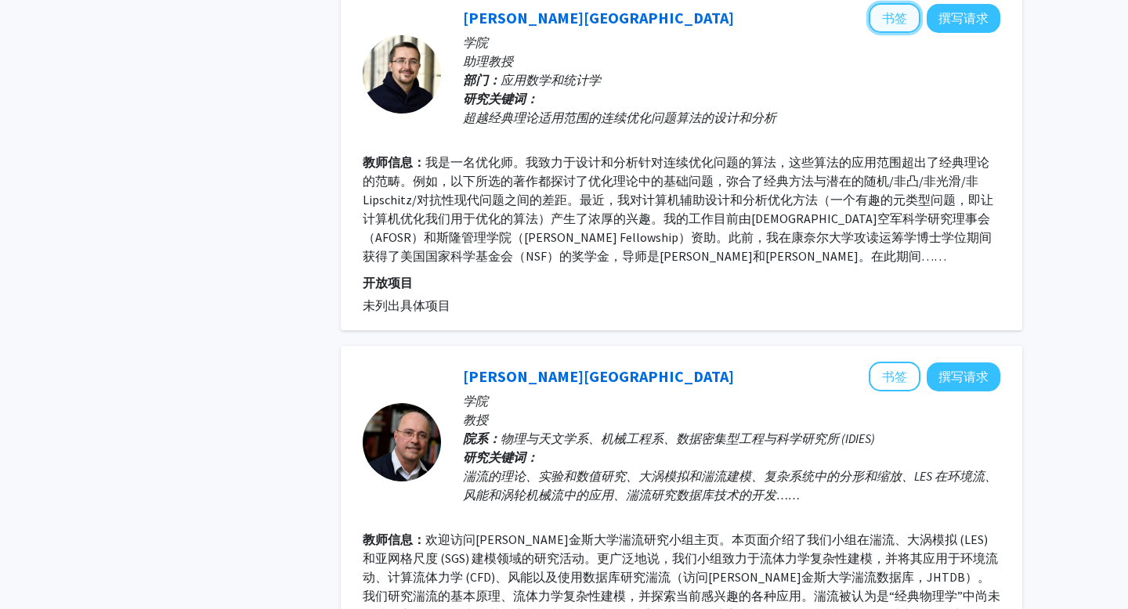
click at [889, 27] on button "书签" at bounding box center [895, 18] width 52 height 30
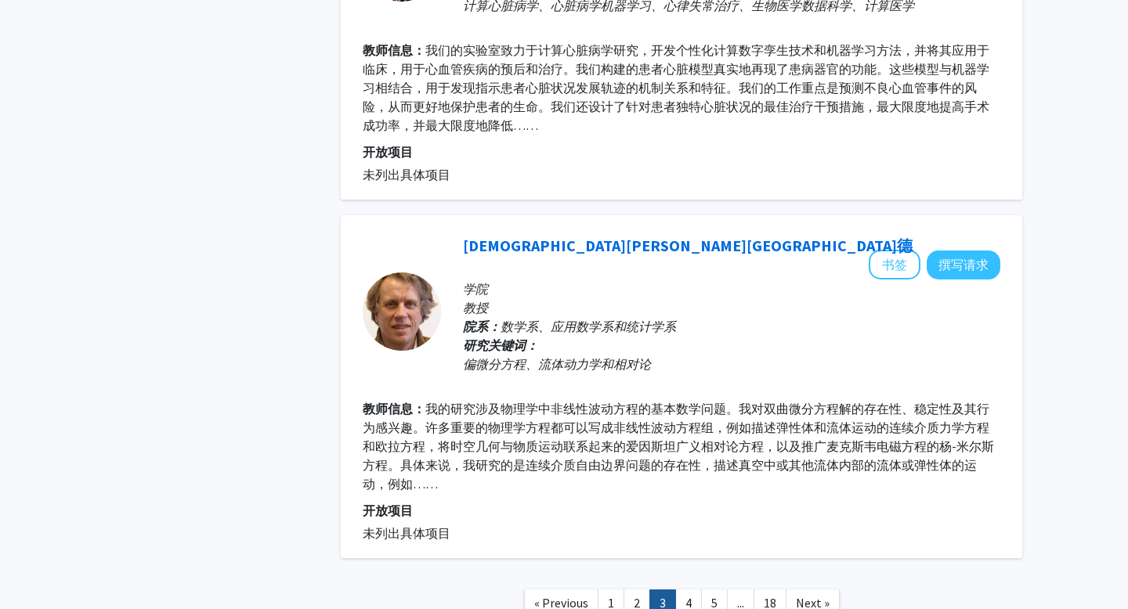
scroll to position [3070, 0]
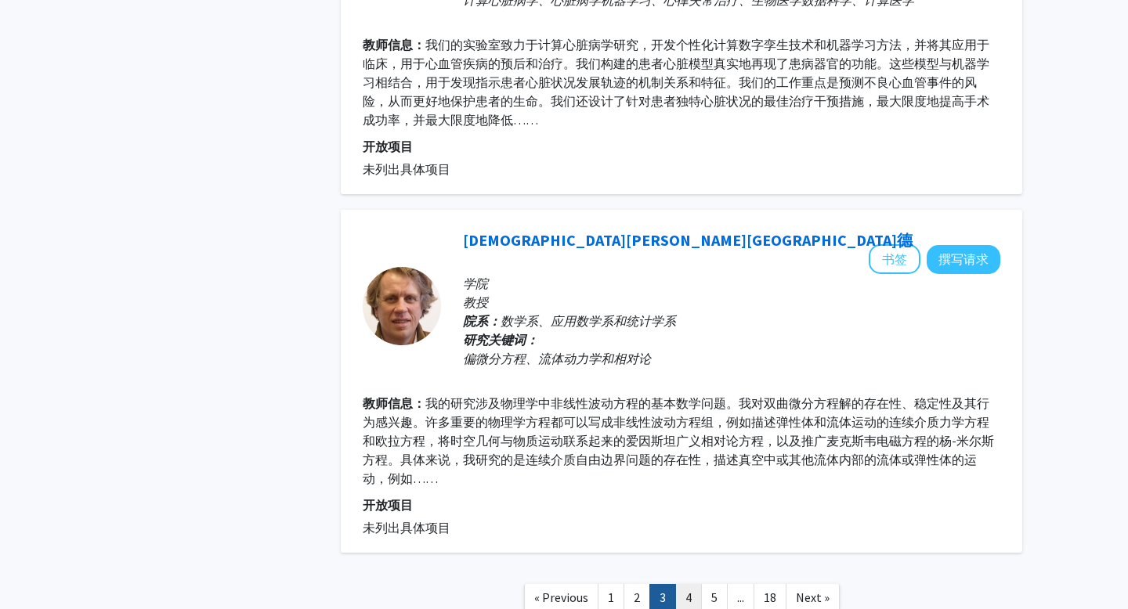
click at [692, 584] on link "4" at bounding box center [688, 597] width 27 height 27
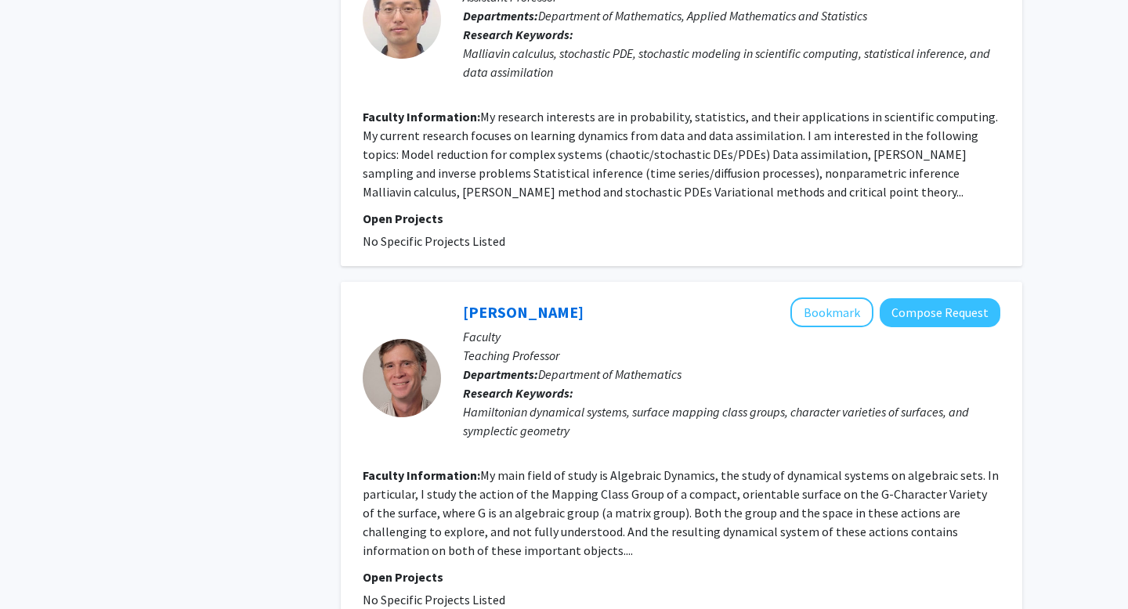
scroll to position [2161, 0]
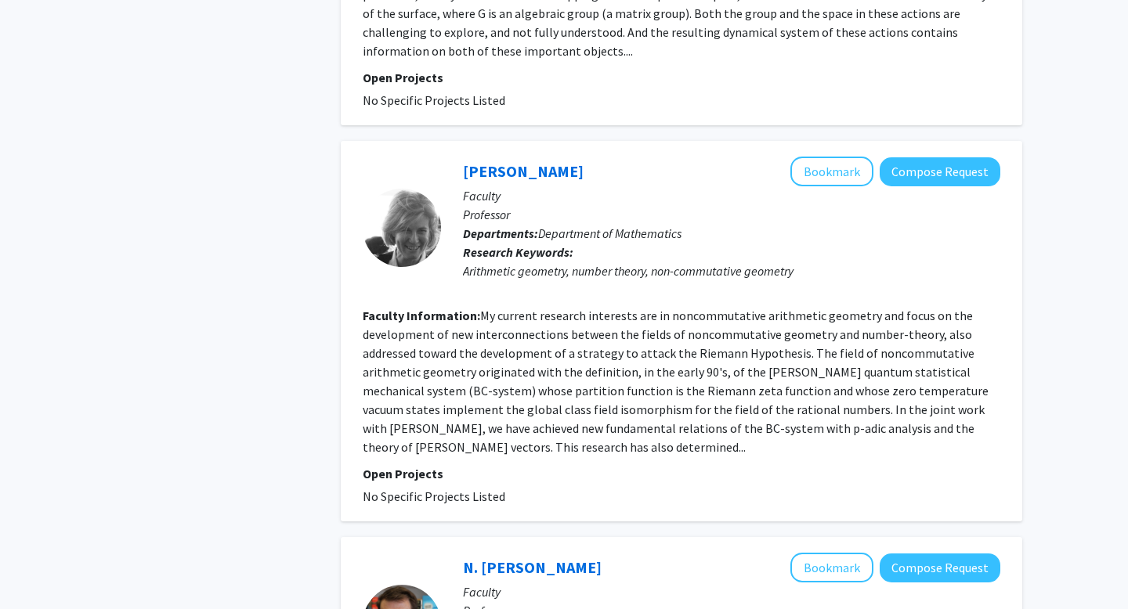
scroll to position [2658, 0]
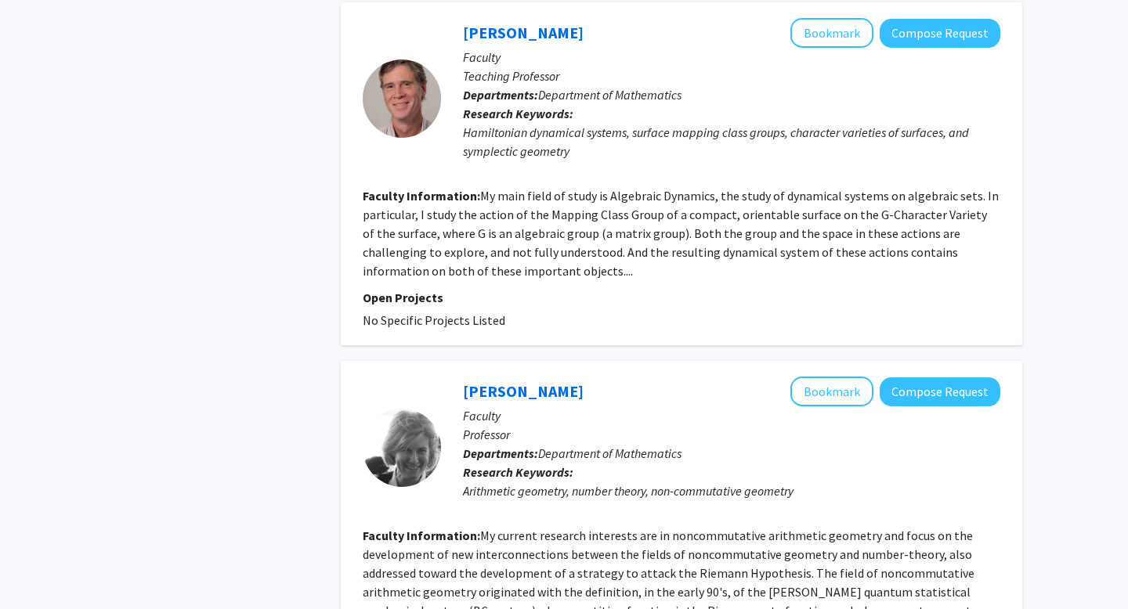
scroll to position [2439, 0]
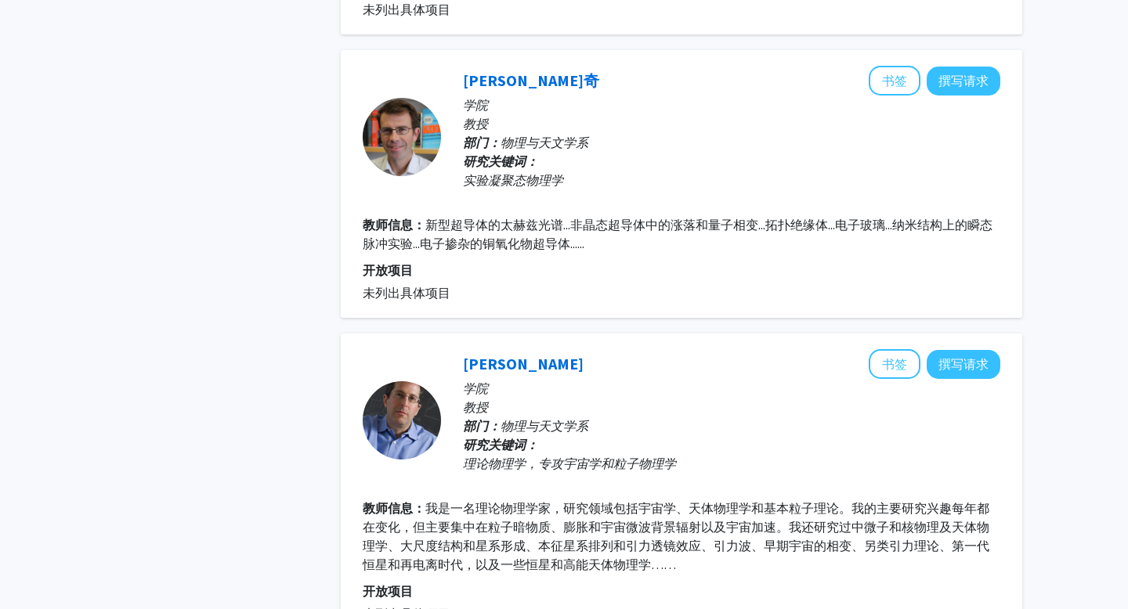
scroll to position [2826, 0]
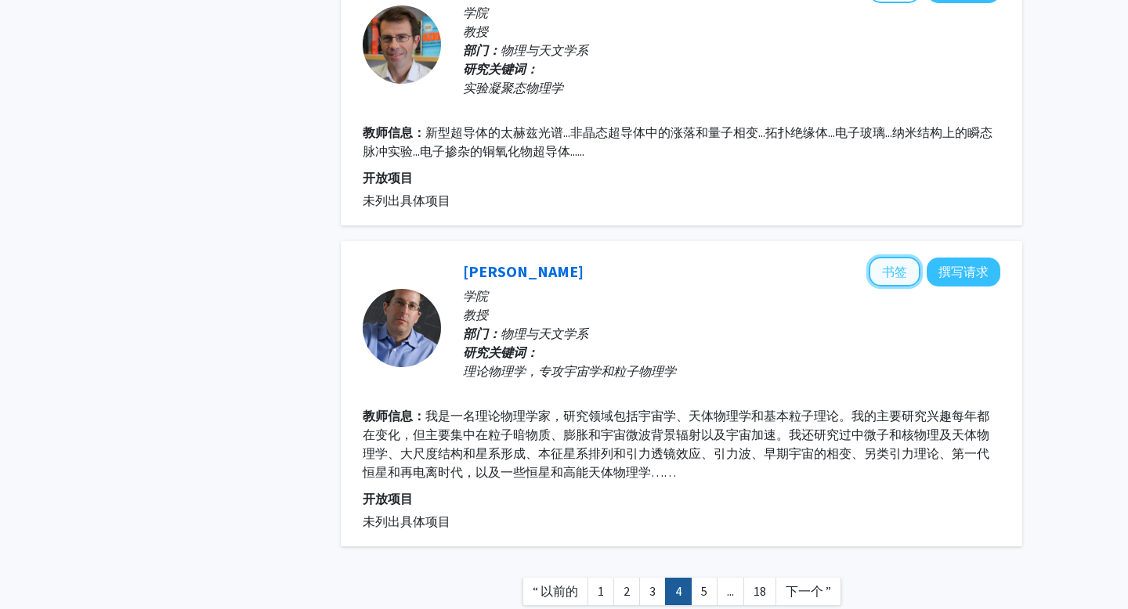
click at [899, 265] on button "书签" at bounding box center [895, 272] width 52 height 30
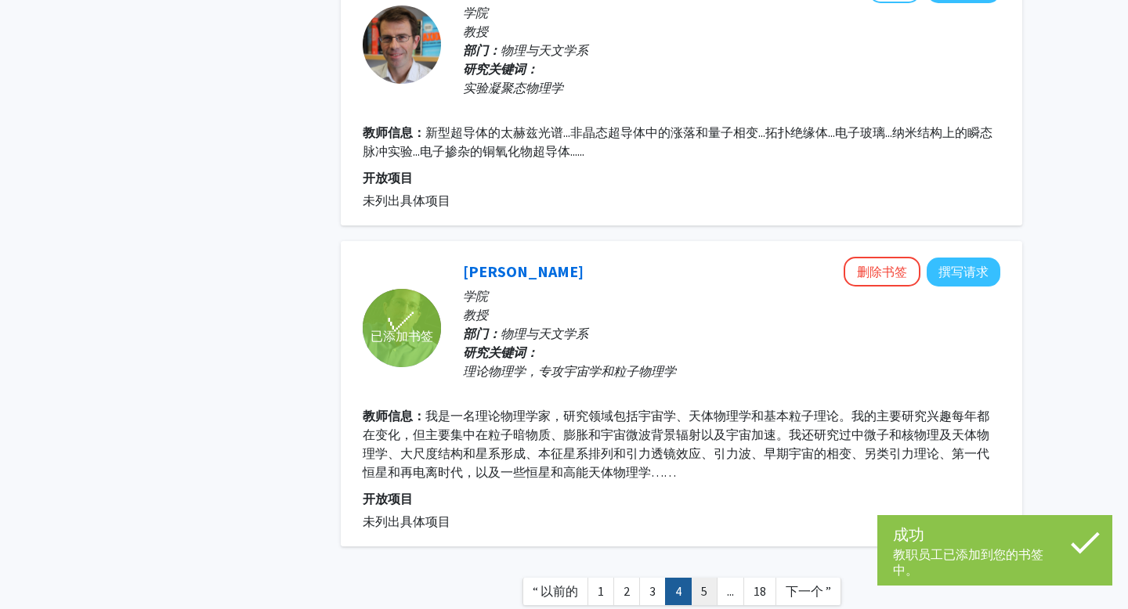
click at [708, 578] on link "5" at bounding box center [704, 591] width 27 height 27
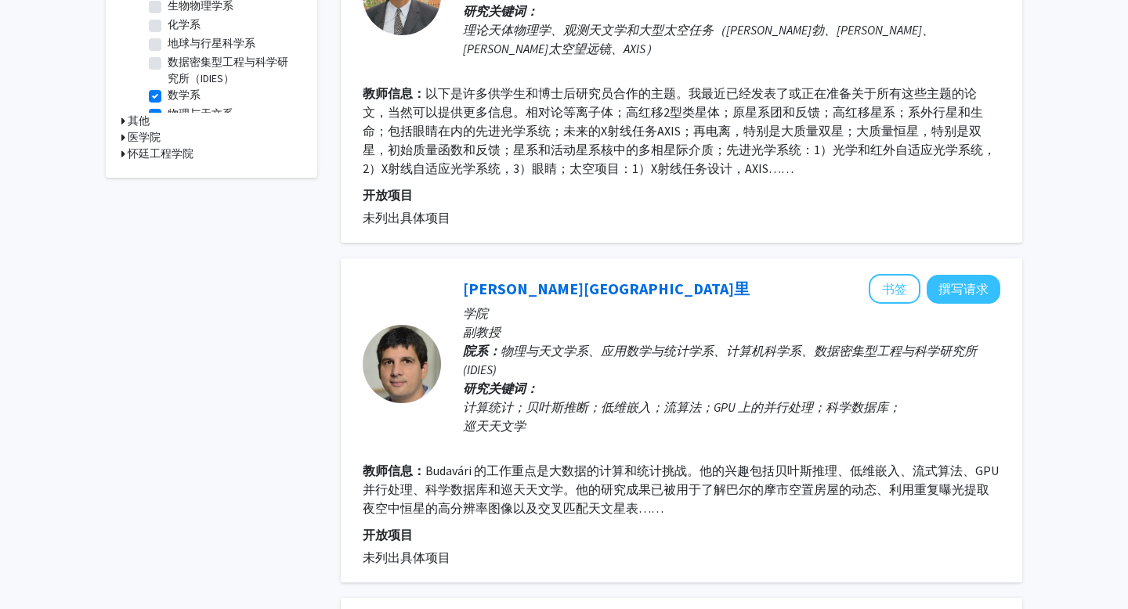
scroll to position [564, 0]
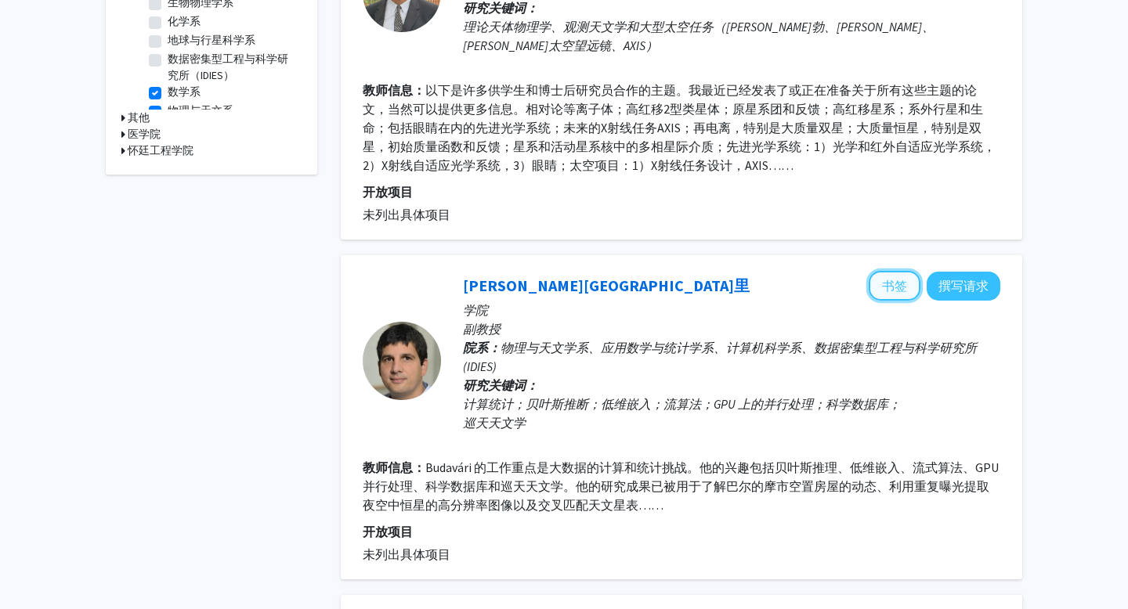
click at [884, 278] on font "书签" at bounding box center [894, 286] width 25 height 16
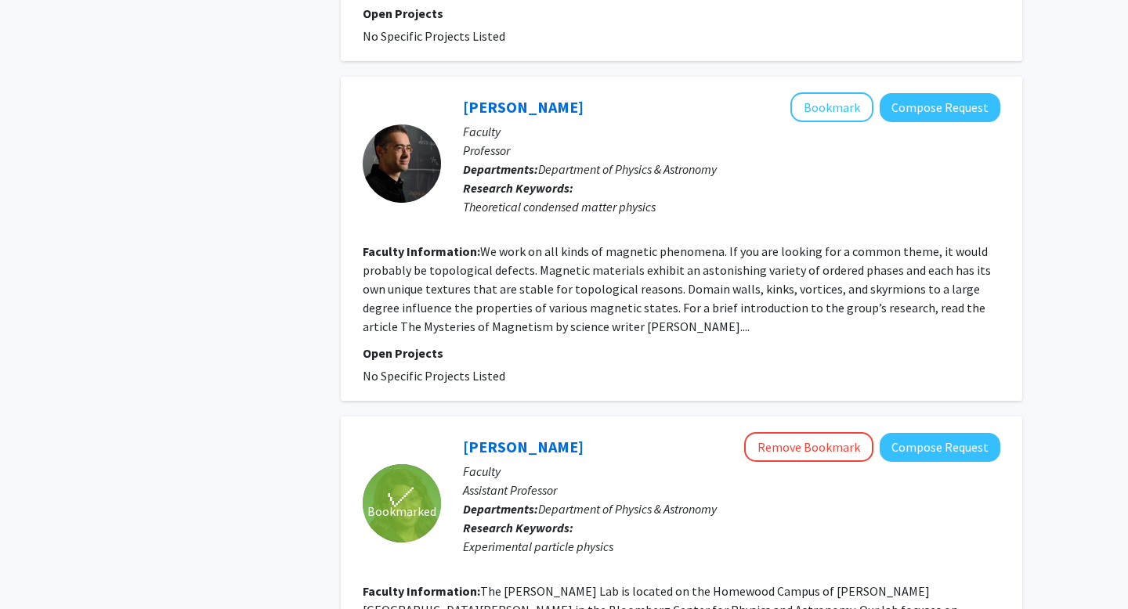
scroll to position [3450, 0]
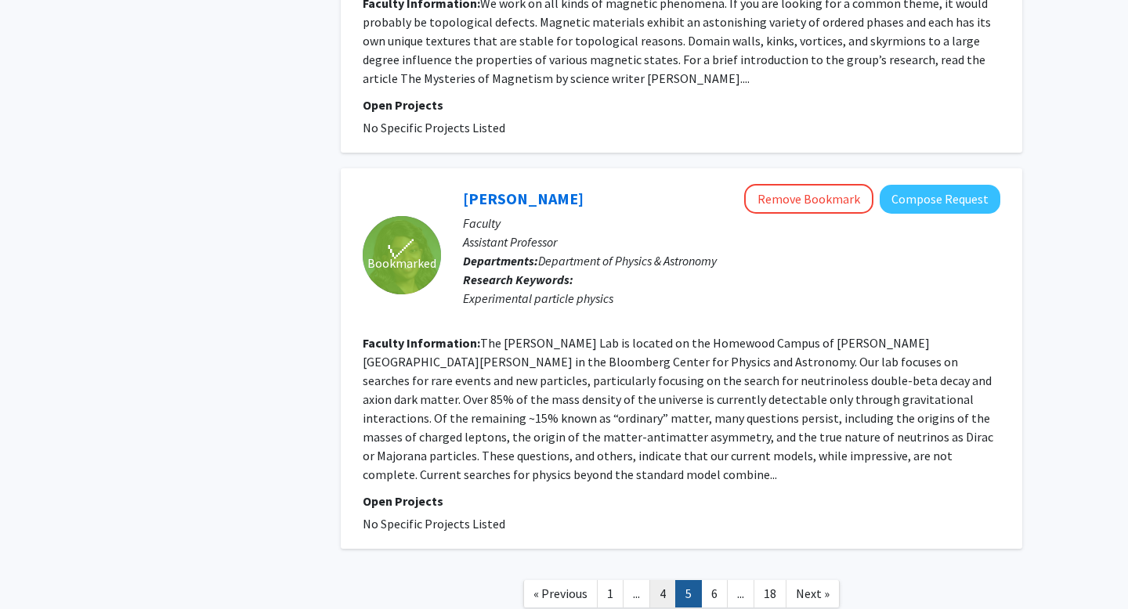
click at [670, 580] on link "4" at bounding box center [662, 593] width 27 height 27
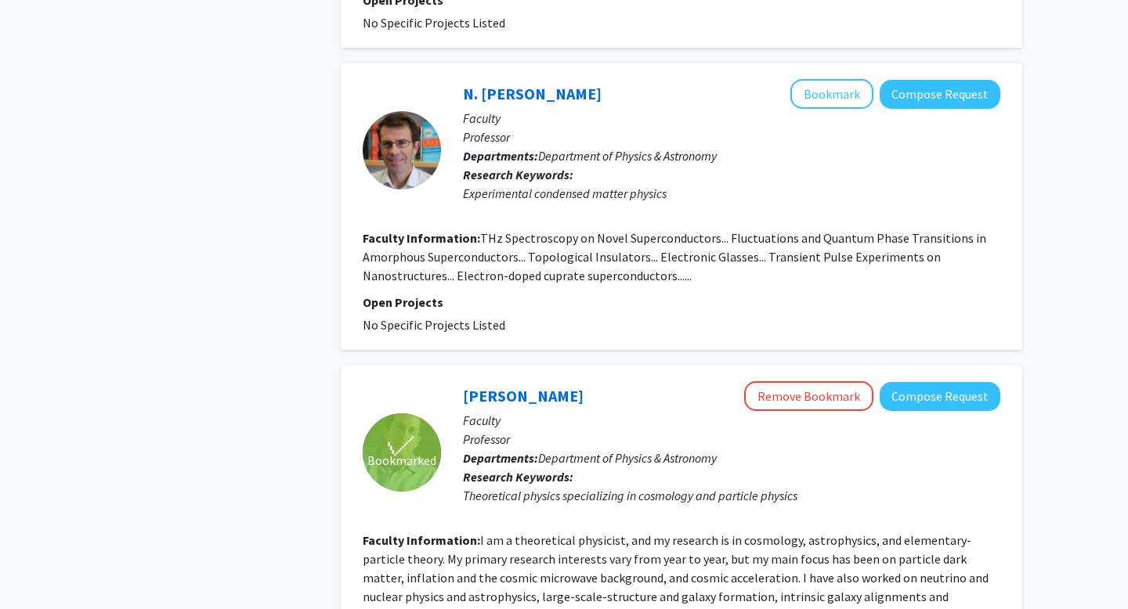
scroll to position [3350, 0]
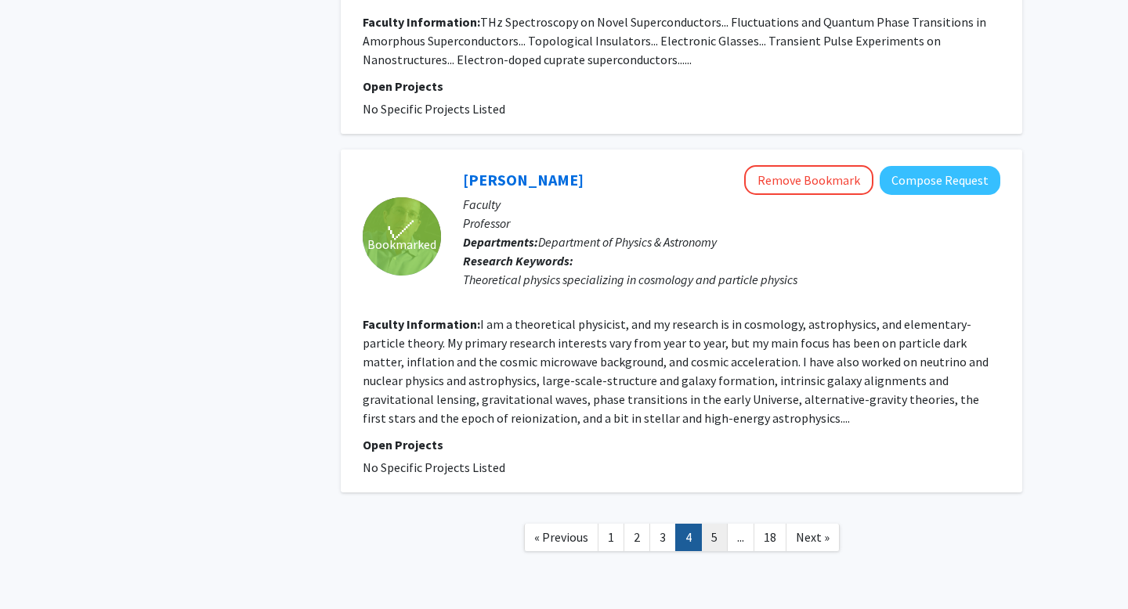
click at [707, 524] on link "5" at bounding box center [714, 537] width 27 height 27
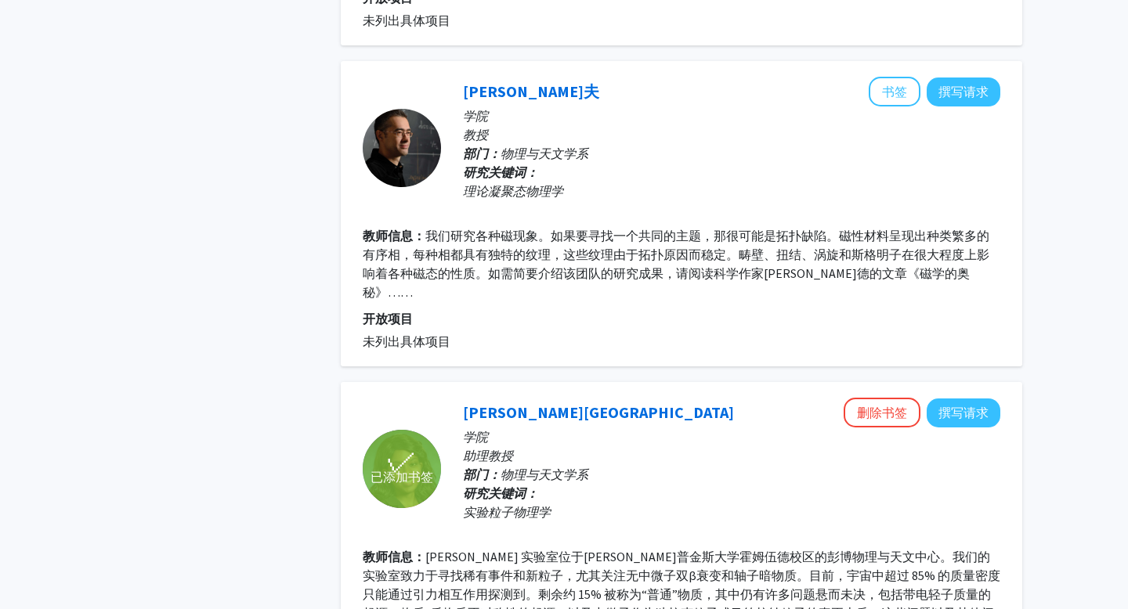
scroll to position [2845, 0]
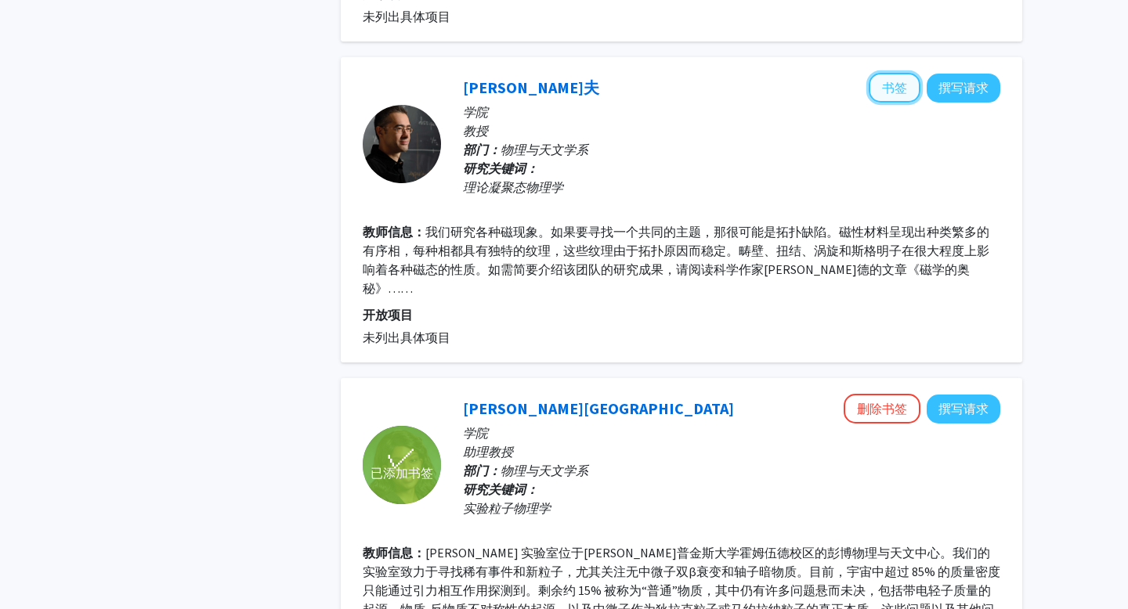
click at [898, 80] on font "书签" at bounding box center [894, 88] width 25 height 16
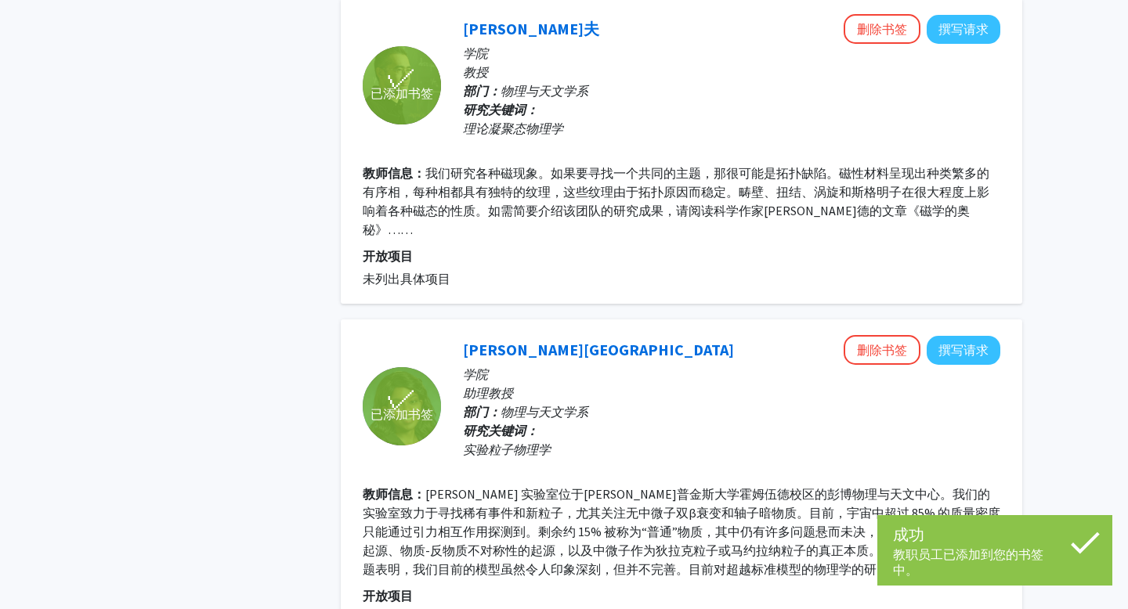
scroll to position [3093, 0]
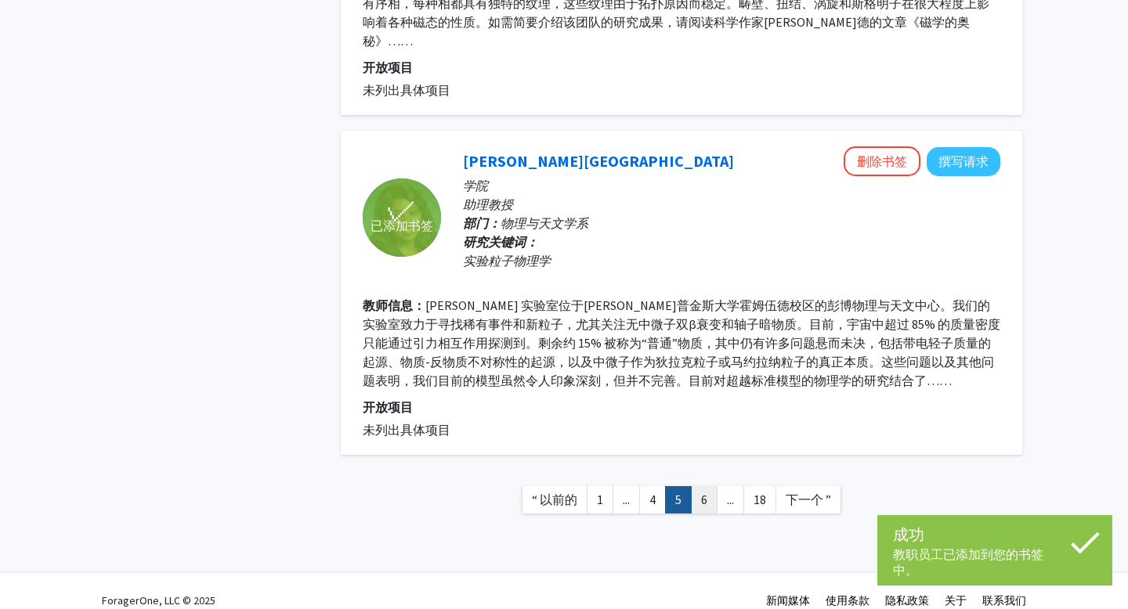
click at [696, 486] on link "6" at bounding box center [704, 499] width 27 height 27
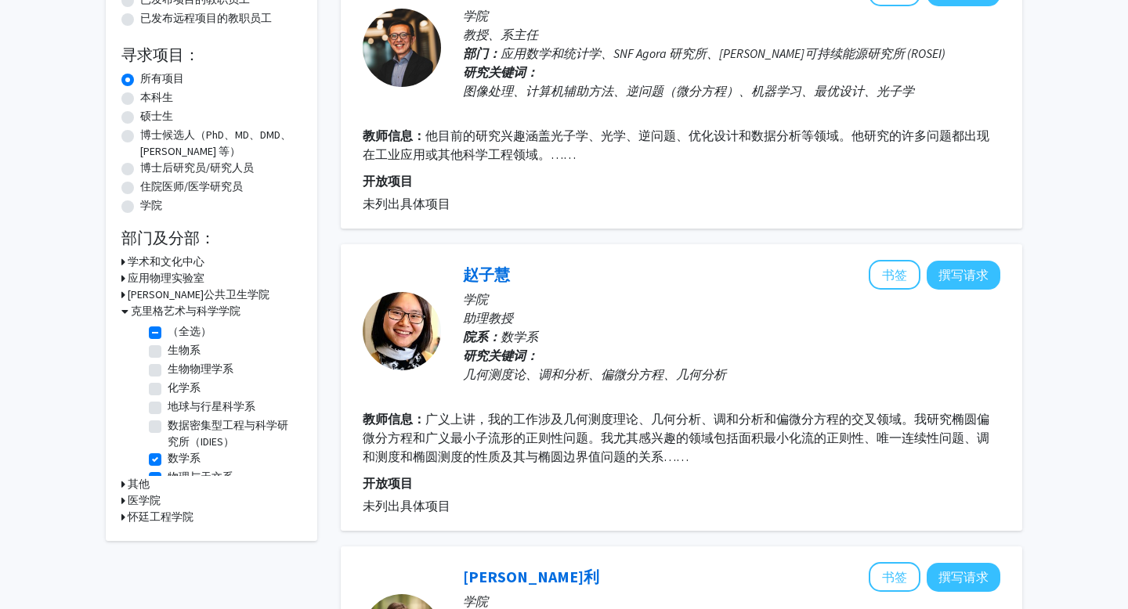
scroll to position [142, 0]
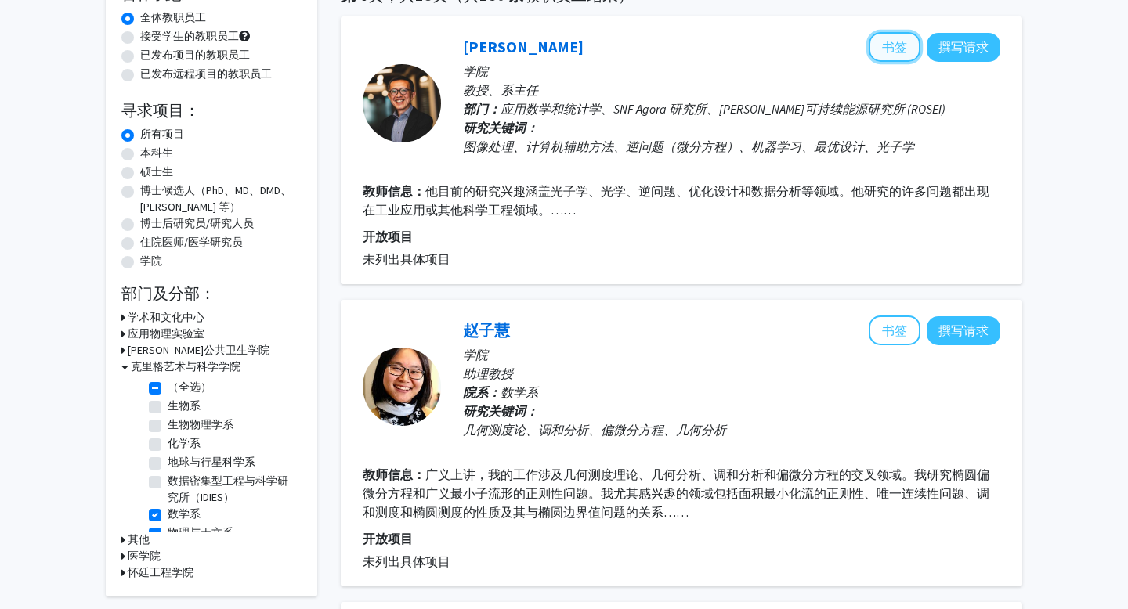
click at [896, 44] on font "书签" at bounding box center [894, 47] width 25 height 16
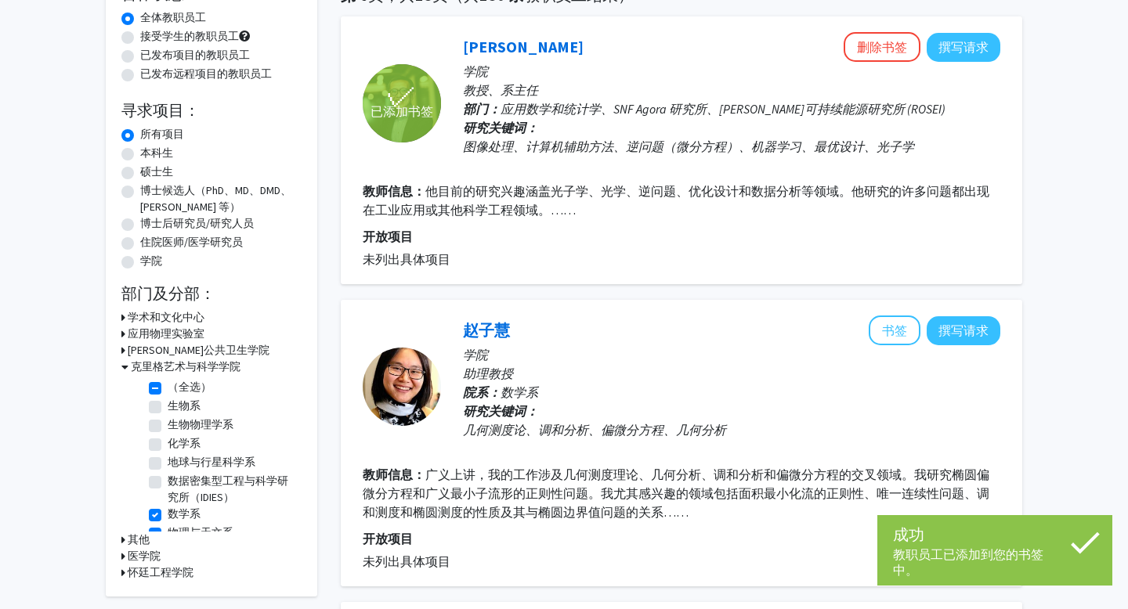
click at [208, 33] on font "接受学生的教职员工" at bounding box center [189, 36] width 99 height 14
click at [150, 33] on input "接受学生的教职员工" at bounding box center [145, 33] width 10 height 10
radio input "true"
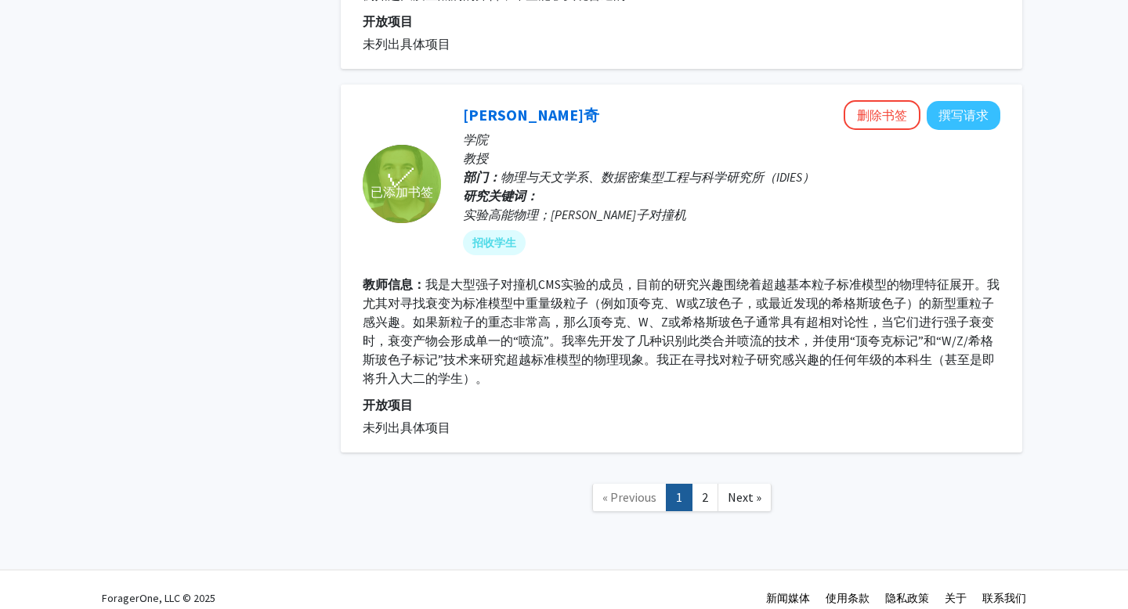
scroll to position [3375, 0]
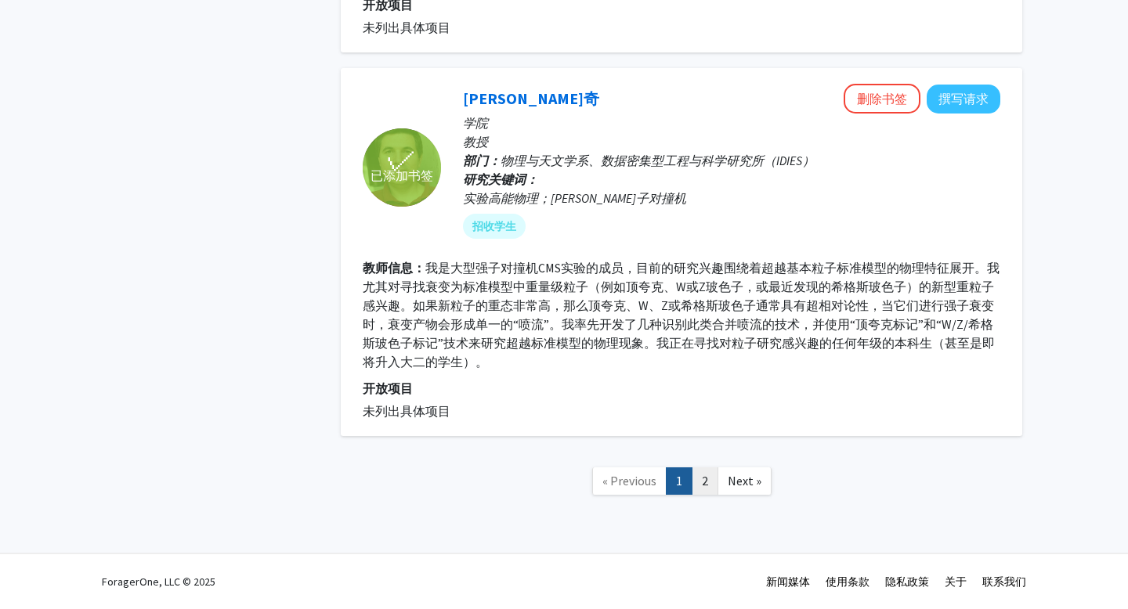
click at [698, 474] on link "2" at bounding box center [705, 481] width 27 height 27
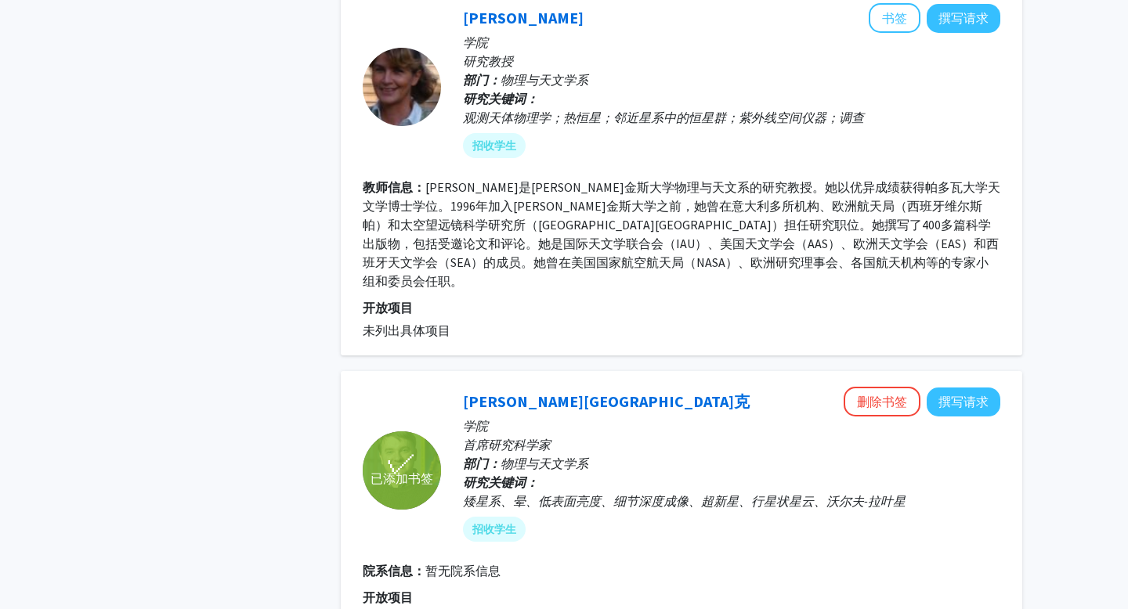
scroll to position [2578, 0]
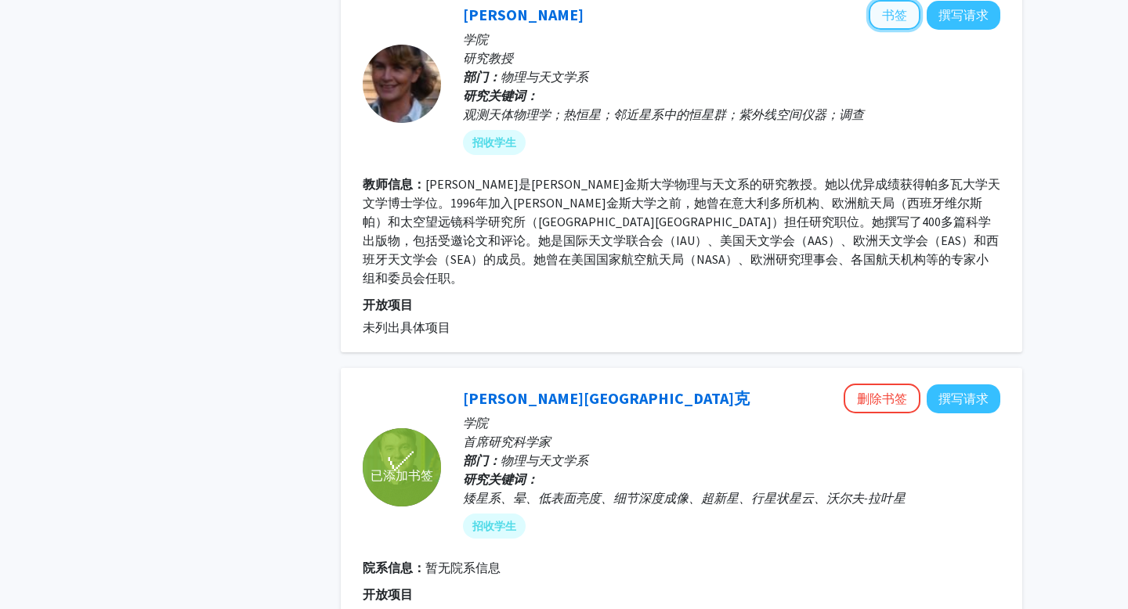
click at [898, 23] on button "书签" at bounding box center [895, 15] width 52 height 30
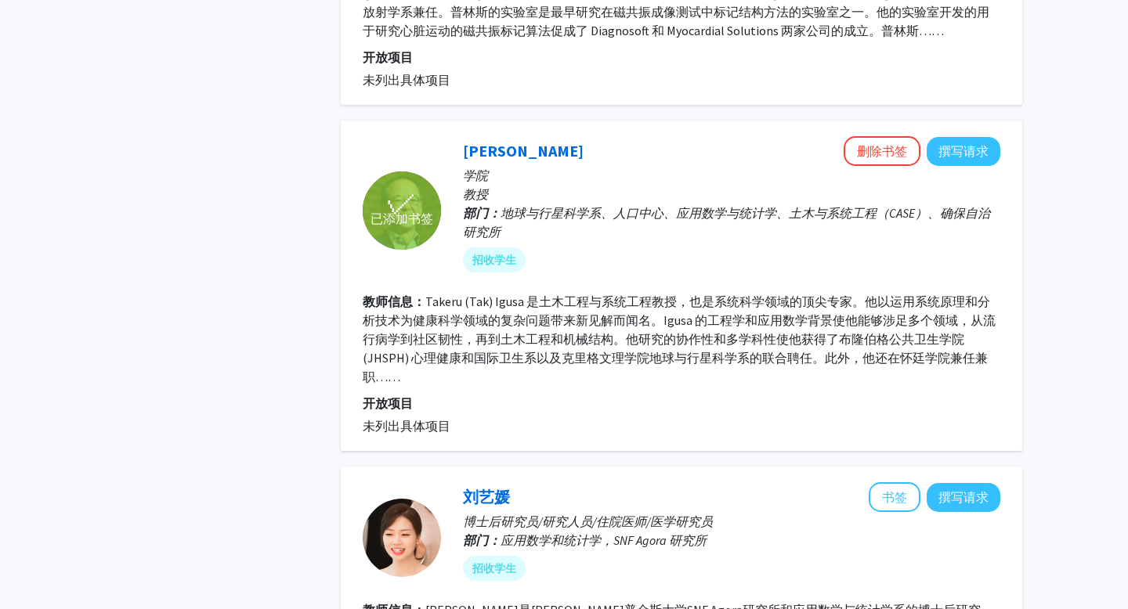
scroll to position [766, 0]
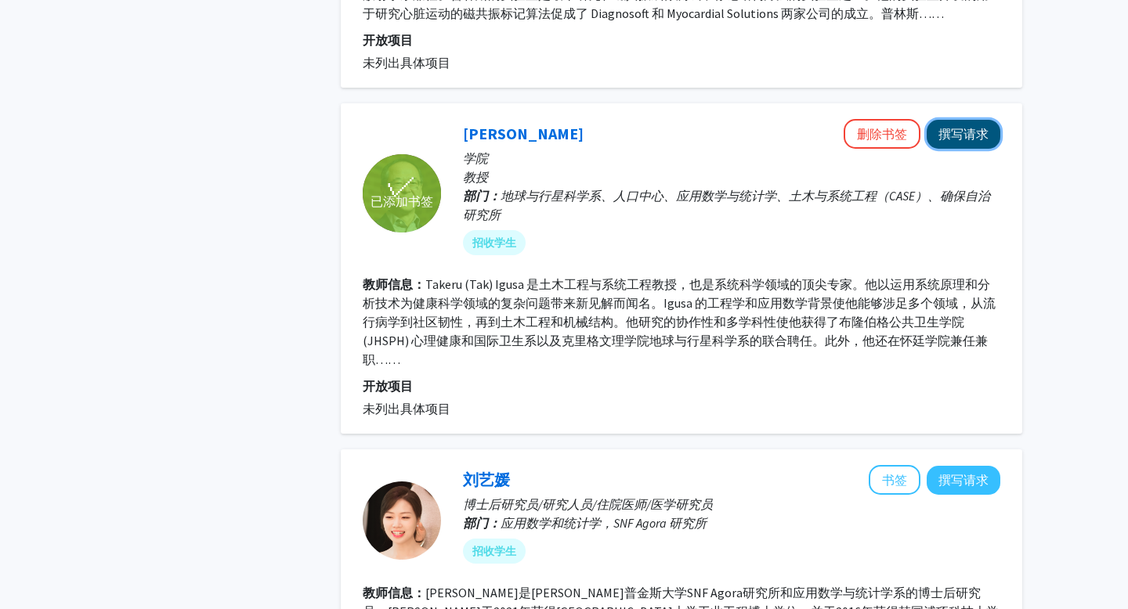
click at [974, 138] on font "撰写请求" at bounding box center [963, 134] width 50 height 16
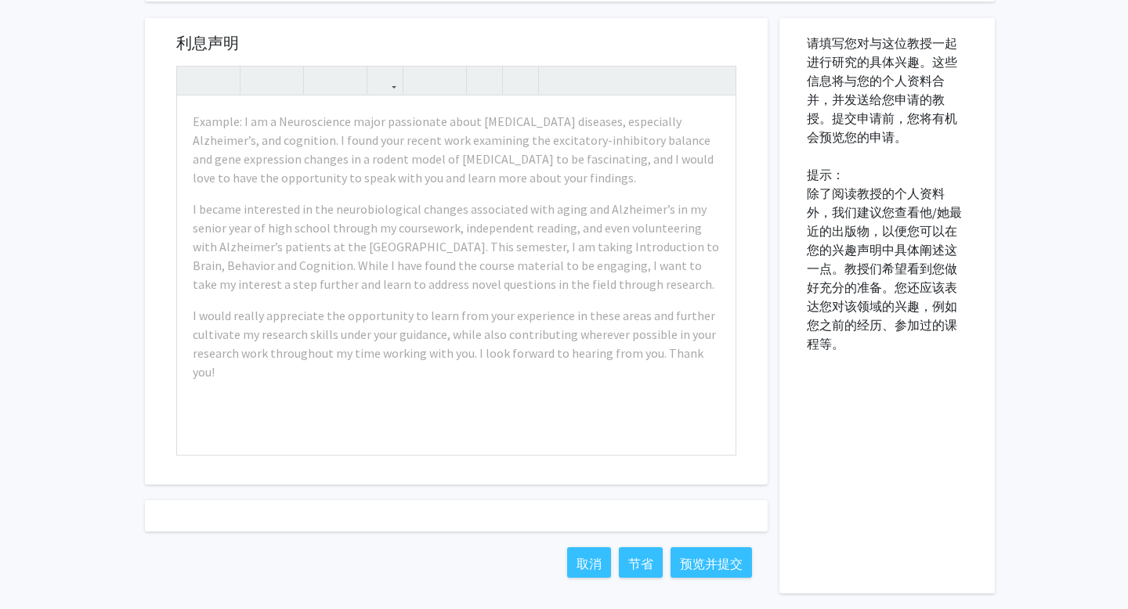
scroll to position [254, 0]
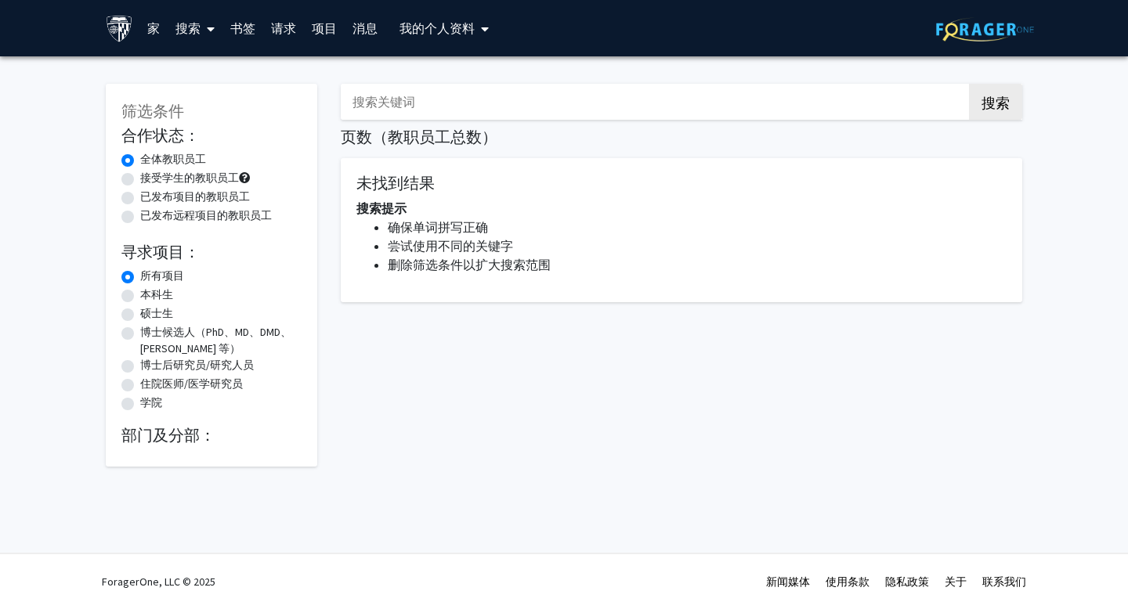
click at [157, 190] on font "已发布项目的教职员工" at bounding box center [195, 197] width 110 height 14
click at [150, 190] on input "已发布项目的教职员工" at bounding box center [145, 194] width 10 height 10
radio input "true"
click at [183, 442] on font "部门及分部：" at bounding box center [168, 435] width 94 height 20
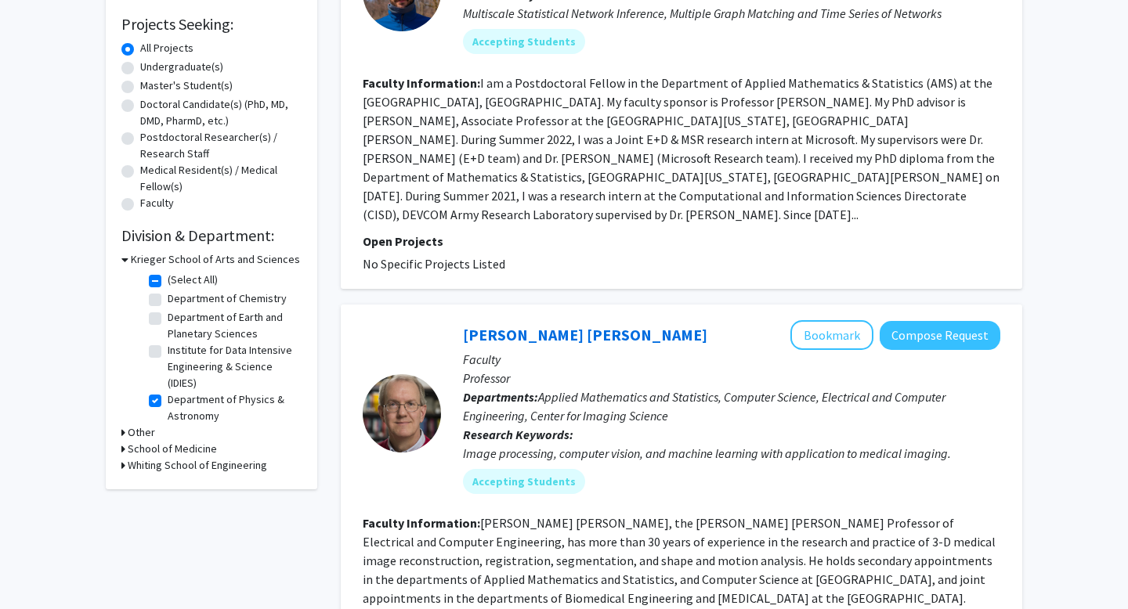
scroll to position [253, 0]
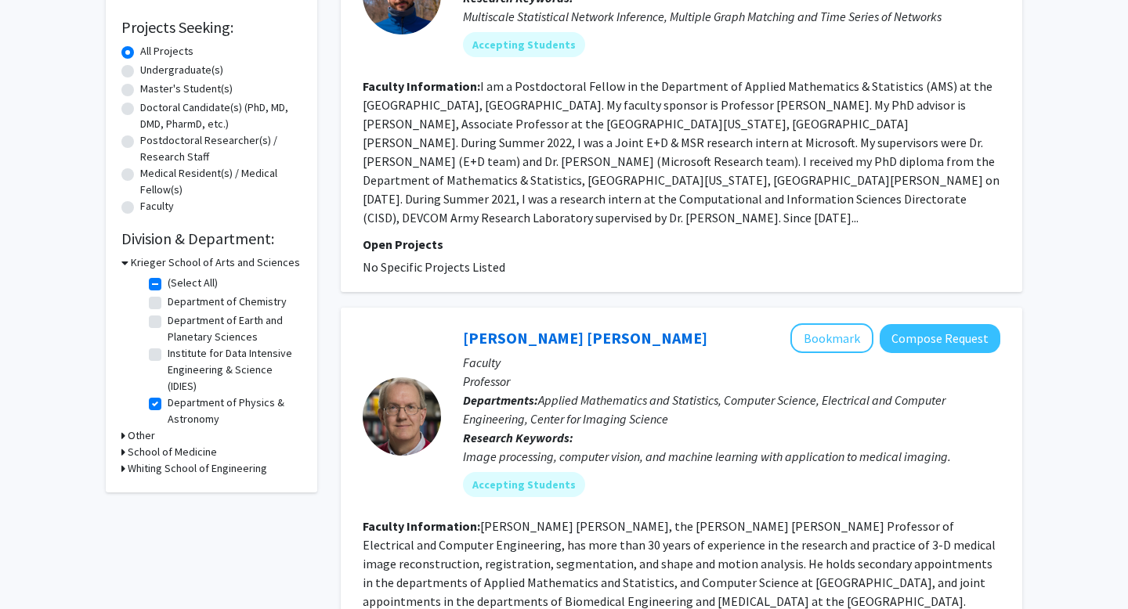
click at [147, 435] on h3 "Other" at bounding box center [141, 436] width 27 height 16
click at [156, 481] on h3 "School of Medicine" at bounding box center [172, 479] width 89 height 16
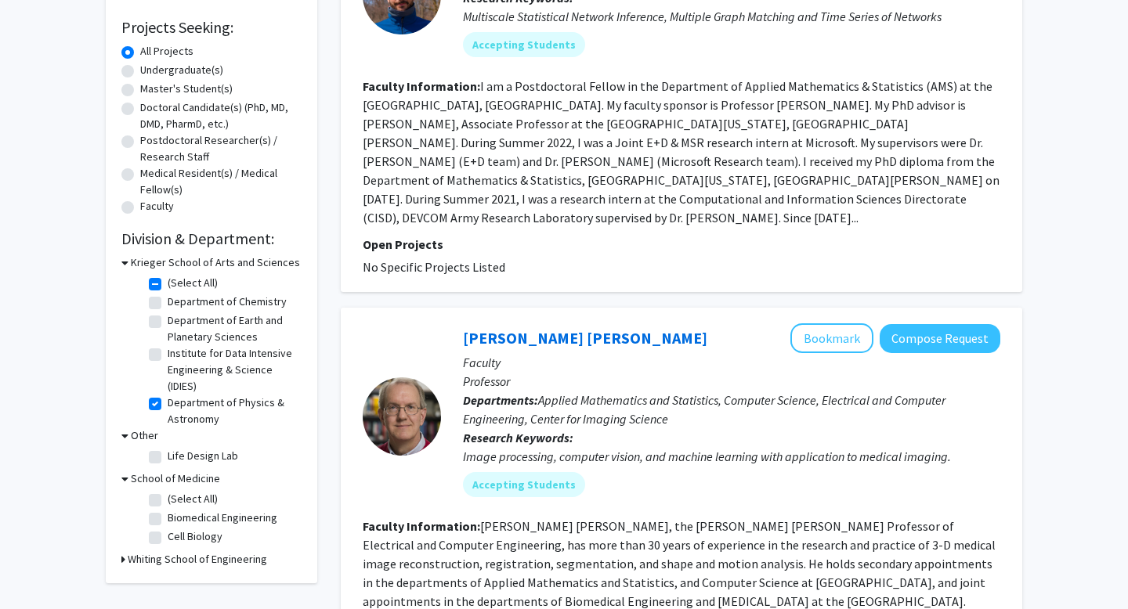
click at [167, 558] on h3 "Whiting School of Engineering" at bounding box center [197, 559] width 139 height 16
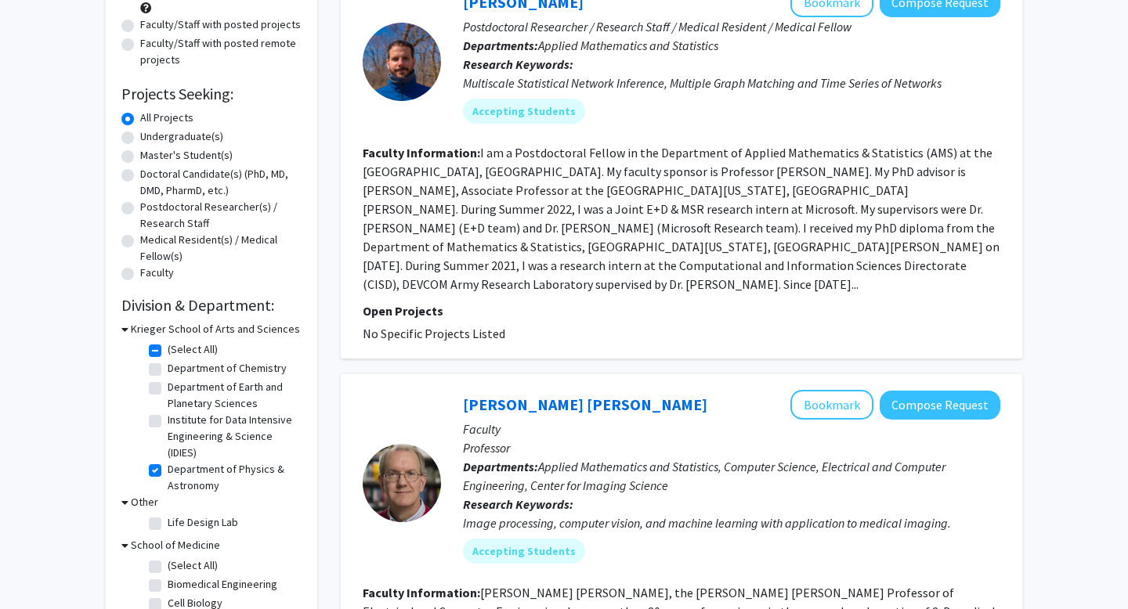
scroll to position [0, 0]
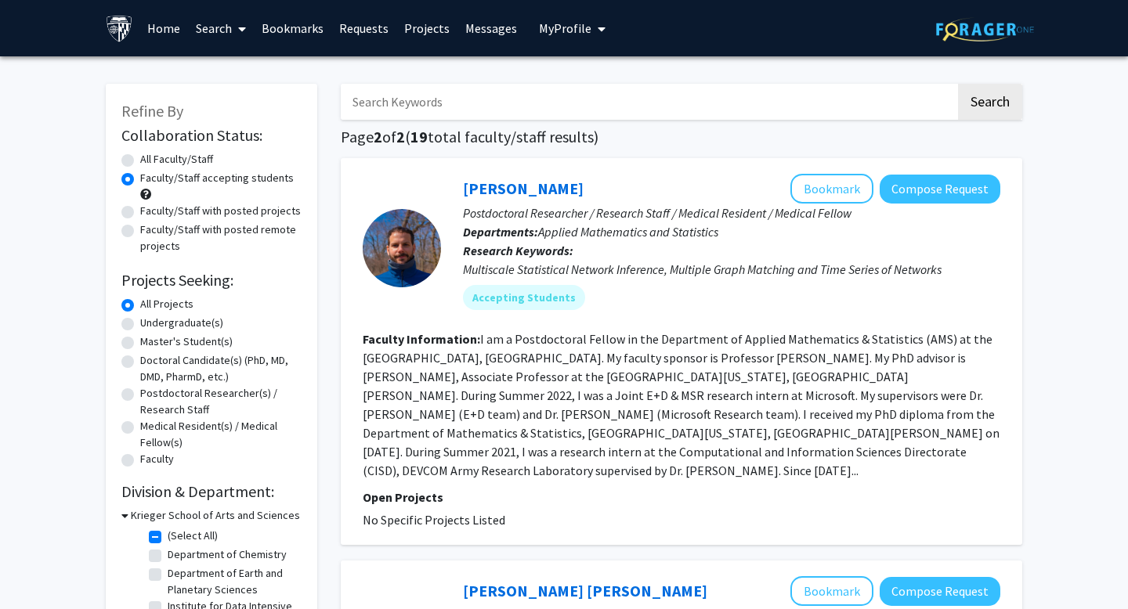
click at [171, 211] on label "Faculty/Staff with posted projects" at bounding box center [220, 211] width 161 height 16
click at [150, 211] on input "Faculty/Staff with posted projects" at bounding box center [145, 208] width 10 height 10
radio input "true"
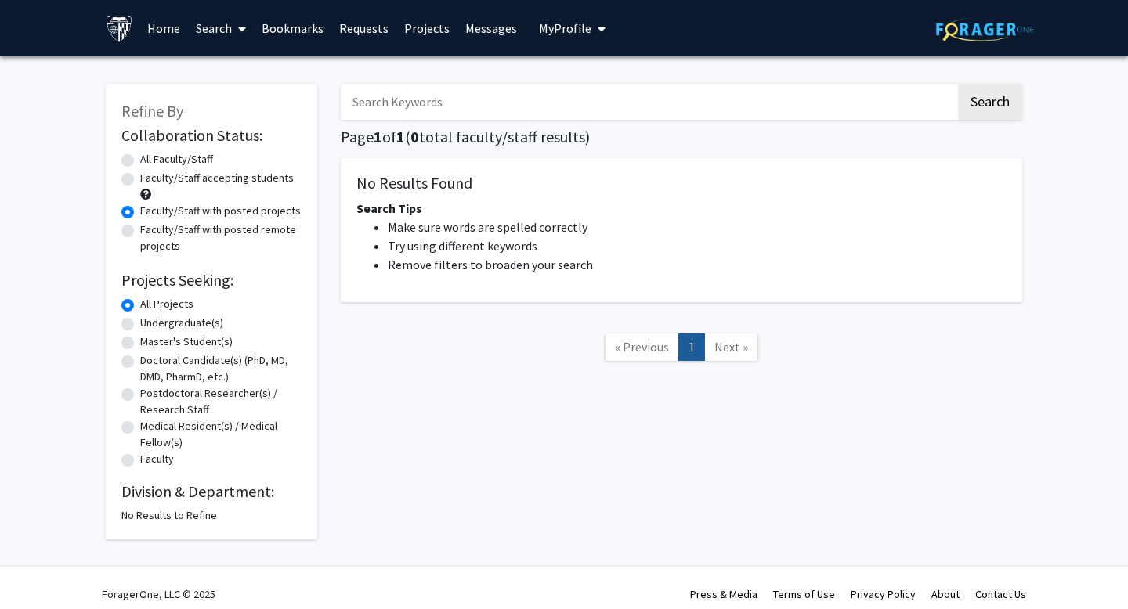
click at [196, 236] on label "Faculty/Staff with posted remote projects" at bounding box center [220, 238] width 161 height 33
click at [150, 232] on input "Faculty/Staff with posted remote projects" at bounding box center [145, 227] width 10 height 10
radio input "true"
click at [163, 178] on label "Faculty/Staff accepting students" at bounding box center [217, 178] width 154 height 16
click at [150, 178] on input "Faculty/Staff accepting students" at bounding box center [145, 175] width 10 height 10
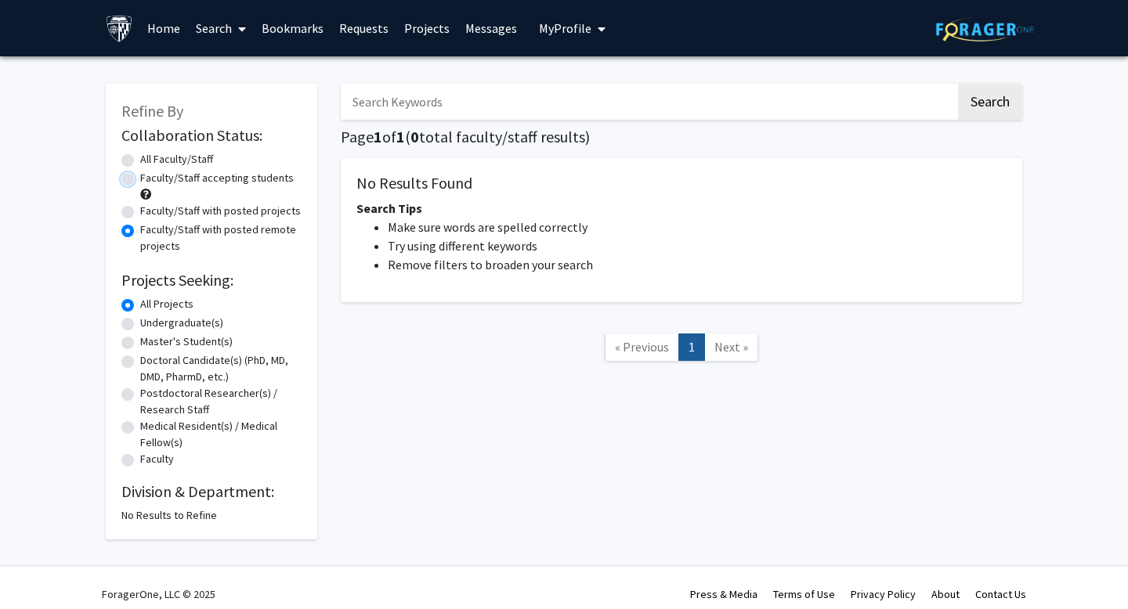
radio input "true"
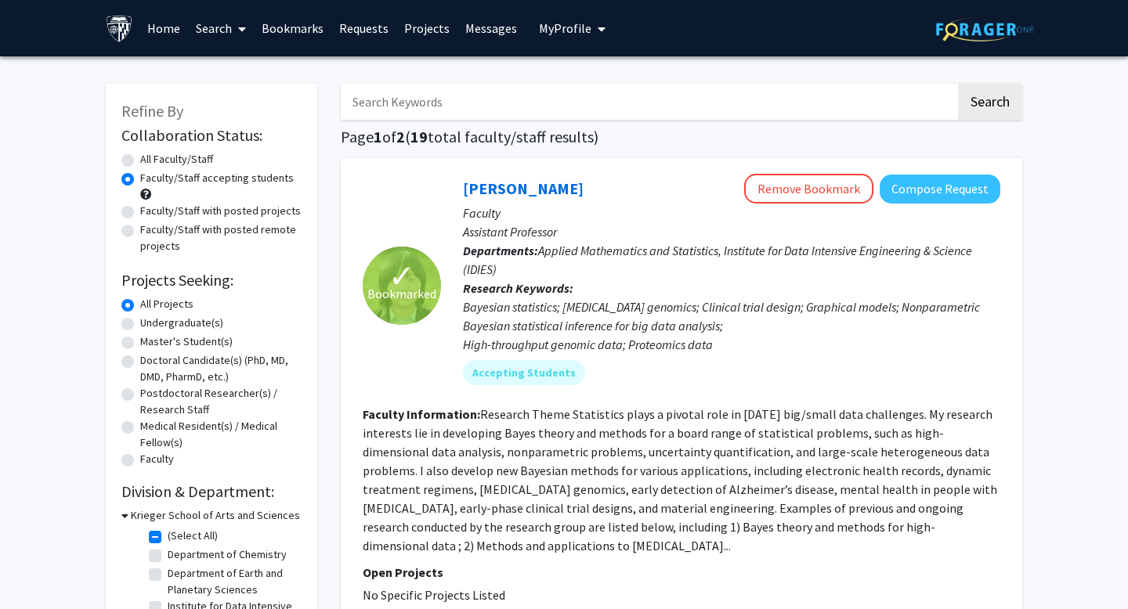
click at [147, 159] on label "All Faculty/Staff" at bounding box center [176, 159] width 73 height 16
click at [147, 159] on input "All Faculty/Staff" at bounding box center [145, 156] width 10 height 10
radio input "true"
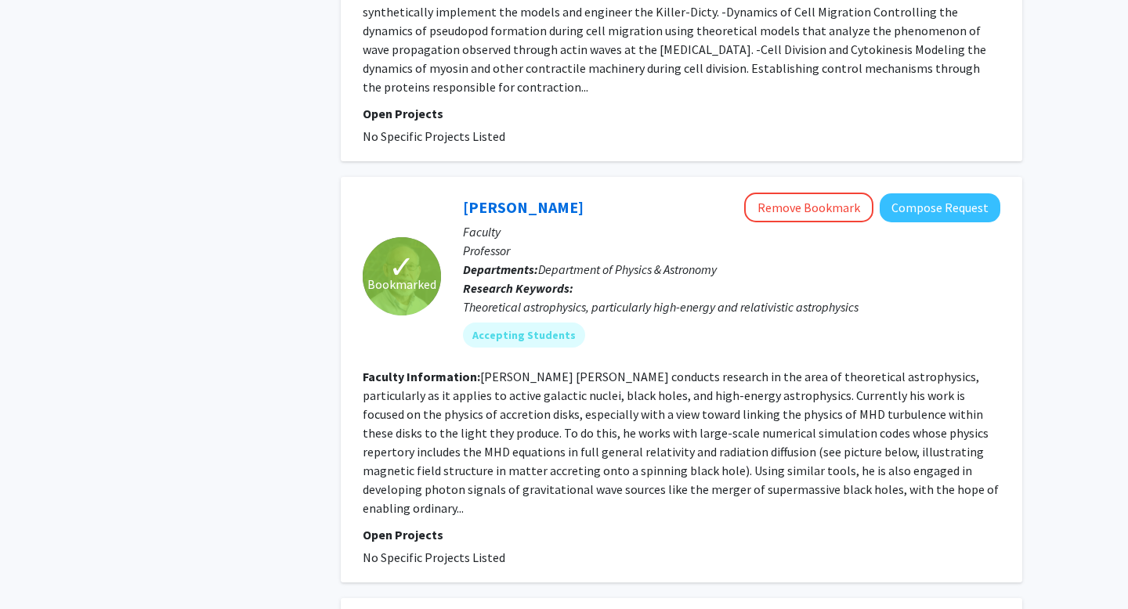
scroll to position [3939, 0]
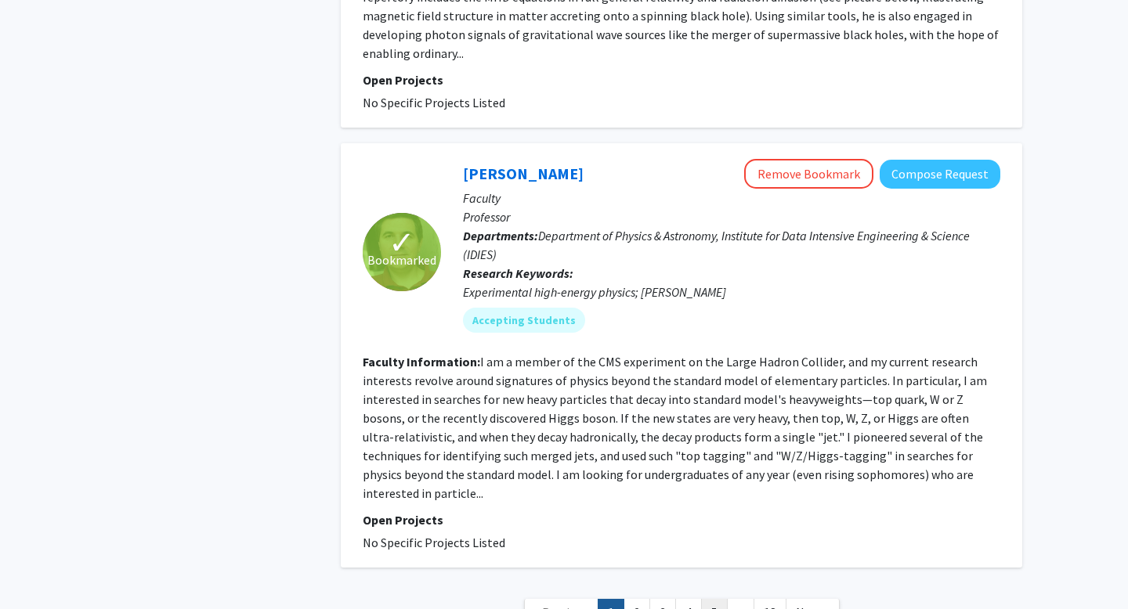
click at [717, 599] on link "5" at bounding box center [714, 612] width 27 height 27
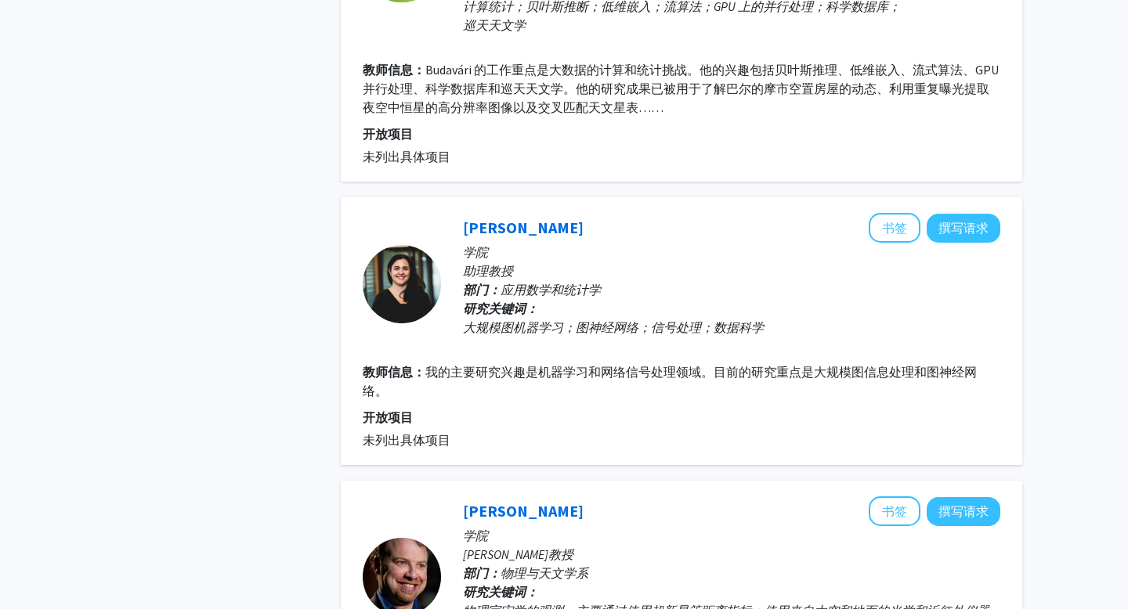
scroll to position [964, 0]
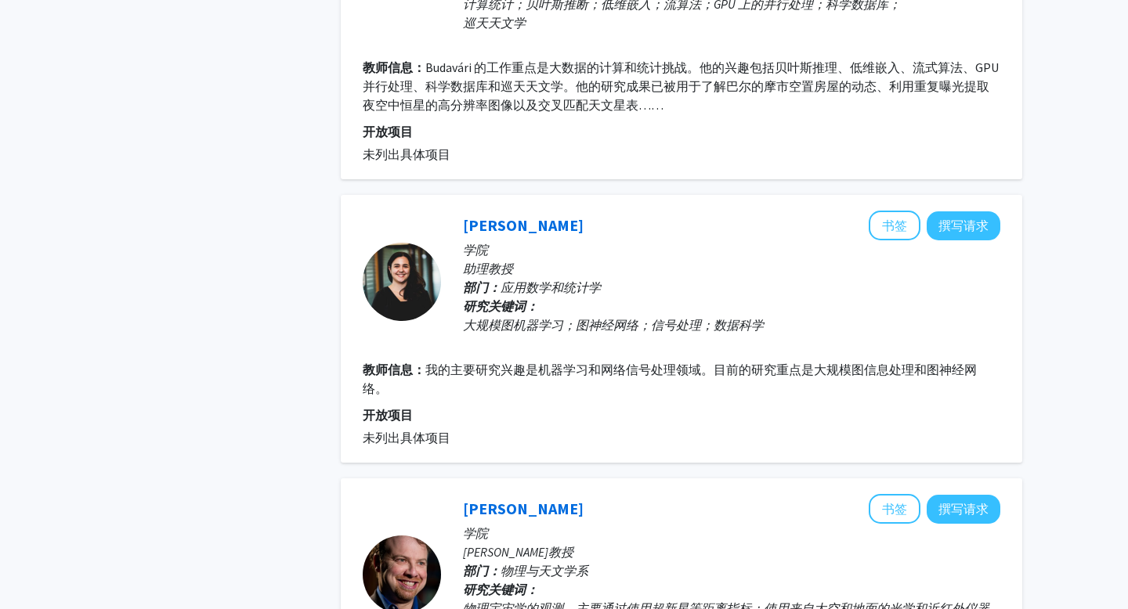
click at [956, 157] on div "✓ 已添加书签 塔马斯·布达瓦里 删除书签 撰写请求 学院 副教授 院系： 物理与天文学系、应用数学与统计学系、计算机科学系、数据密集型工程与科学研究所 (I…" at bounding box center [681, 17] width 681 height 324
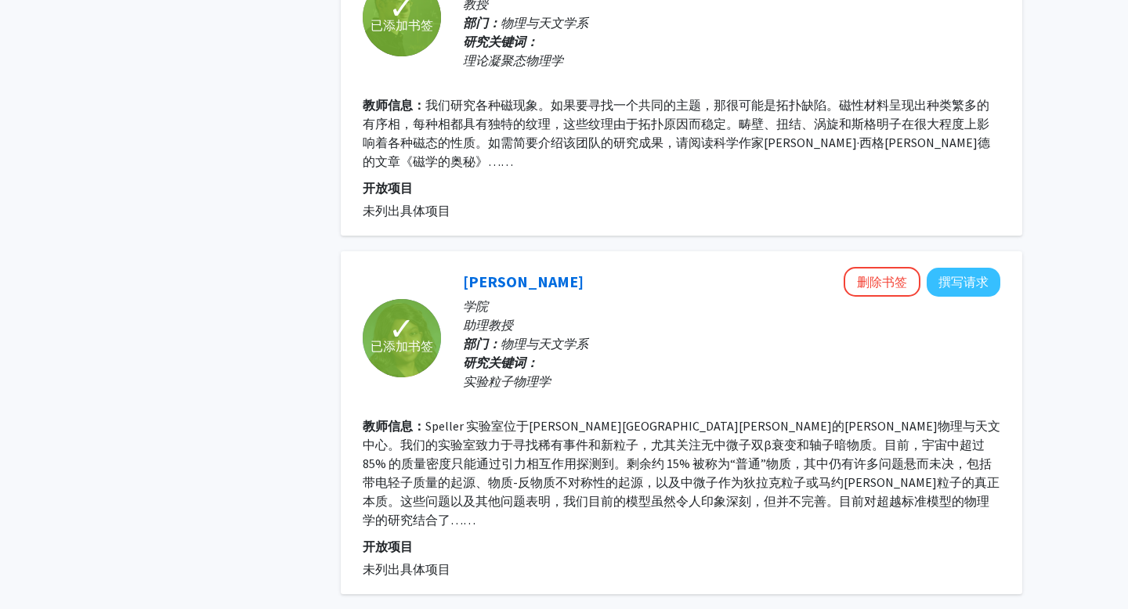
scroll to position [3093, 0]
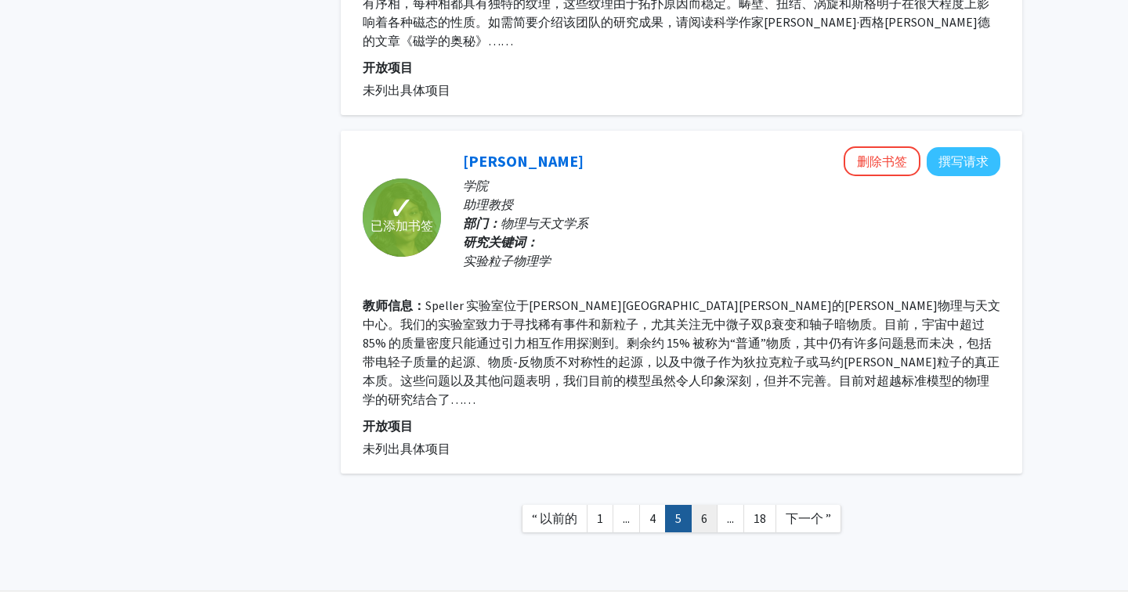
click at [712, 505] on link "6" at bounding box center [704, 518] width 27 height 27
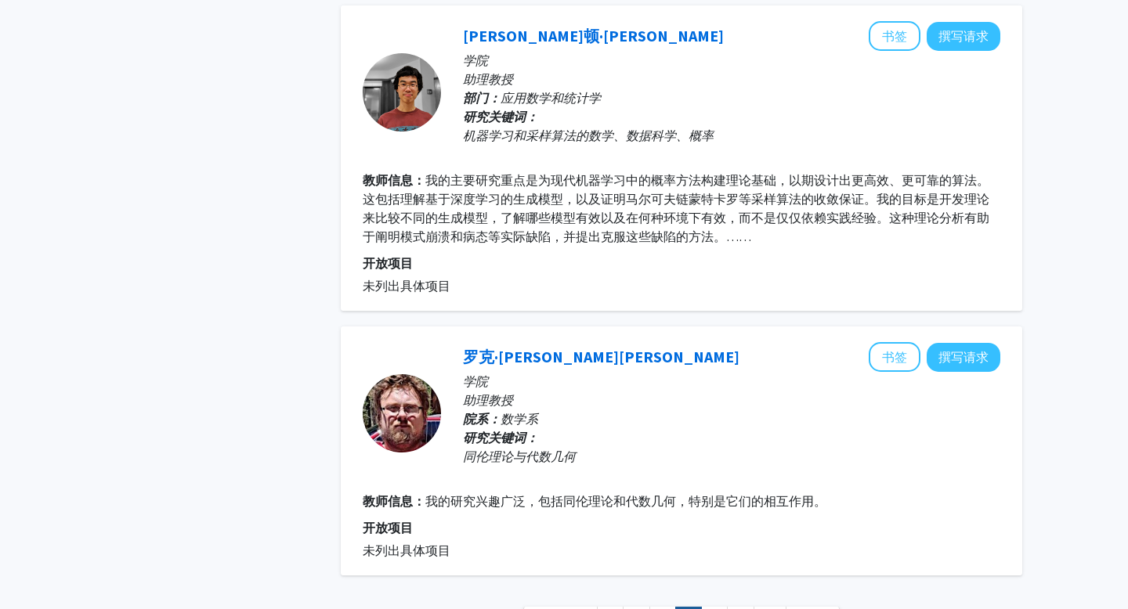
scroll to position [2595, 0]
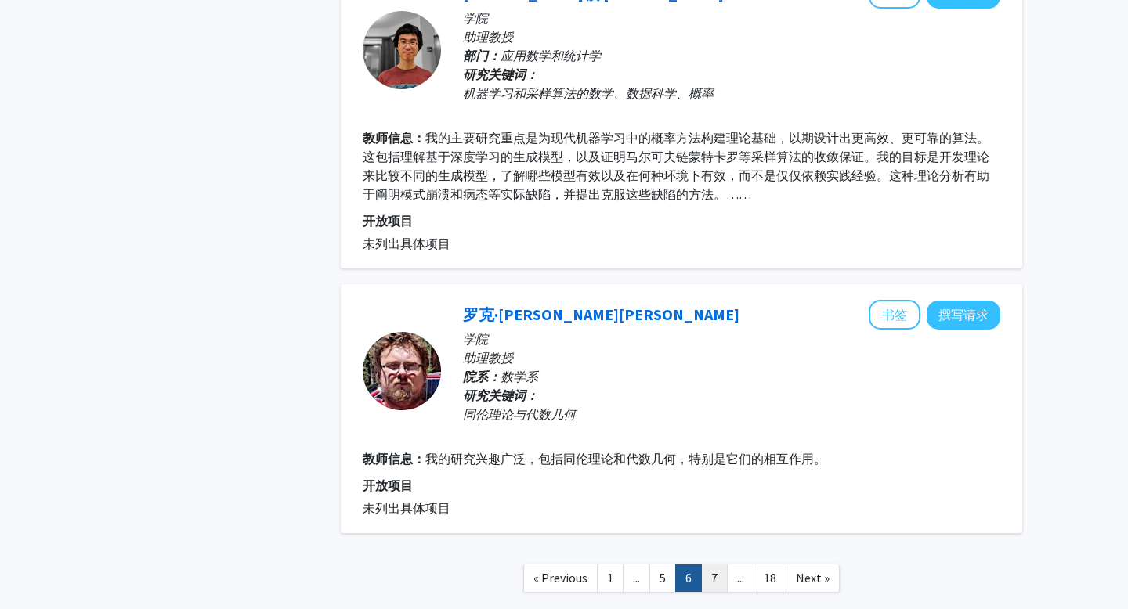
click at [722, 565] on link "7" at bounding box center [714, 578] width 27 height 27
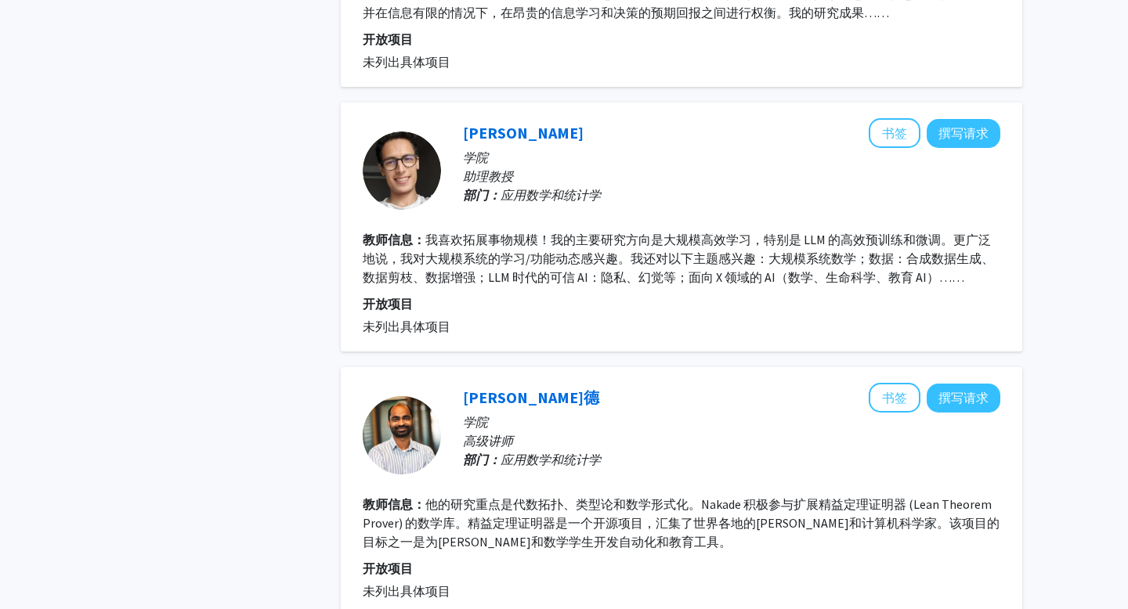
scroll to position [1125, 0]
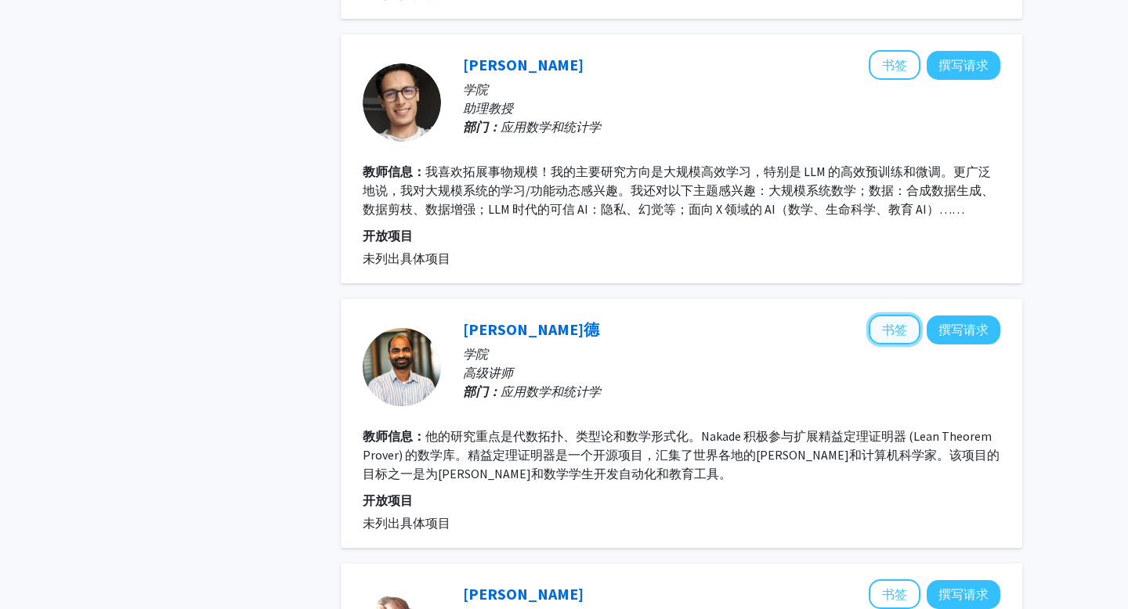
click at [897, 322] on font "书签" at bounding box center [894, 330] width 25 height 16
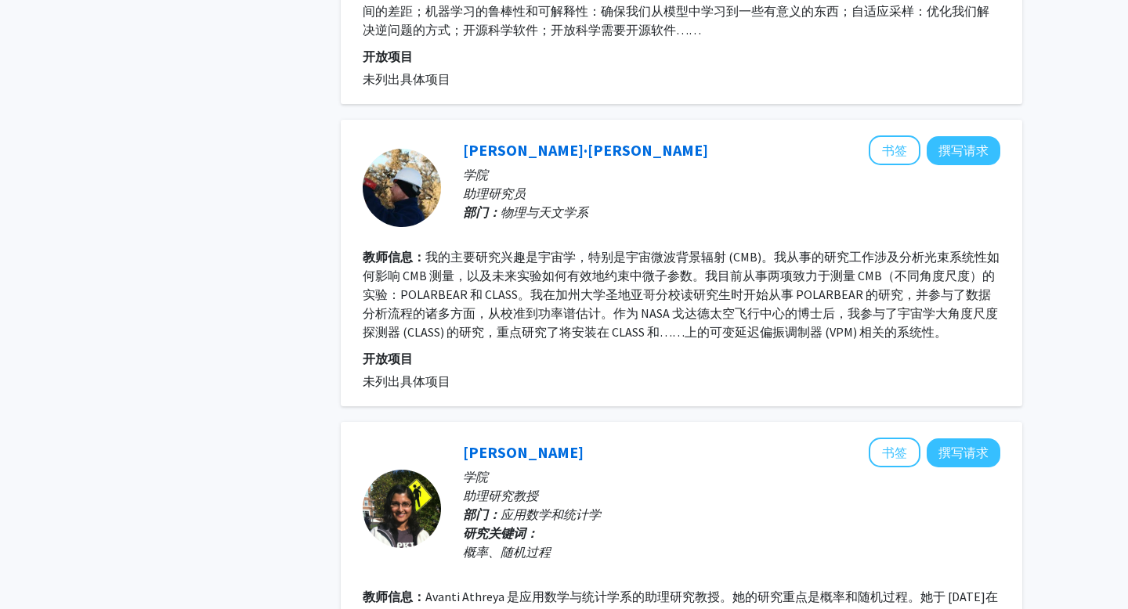
scroll to position [2654, 0]
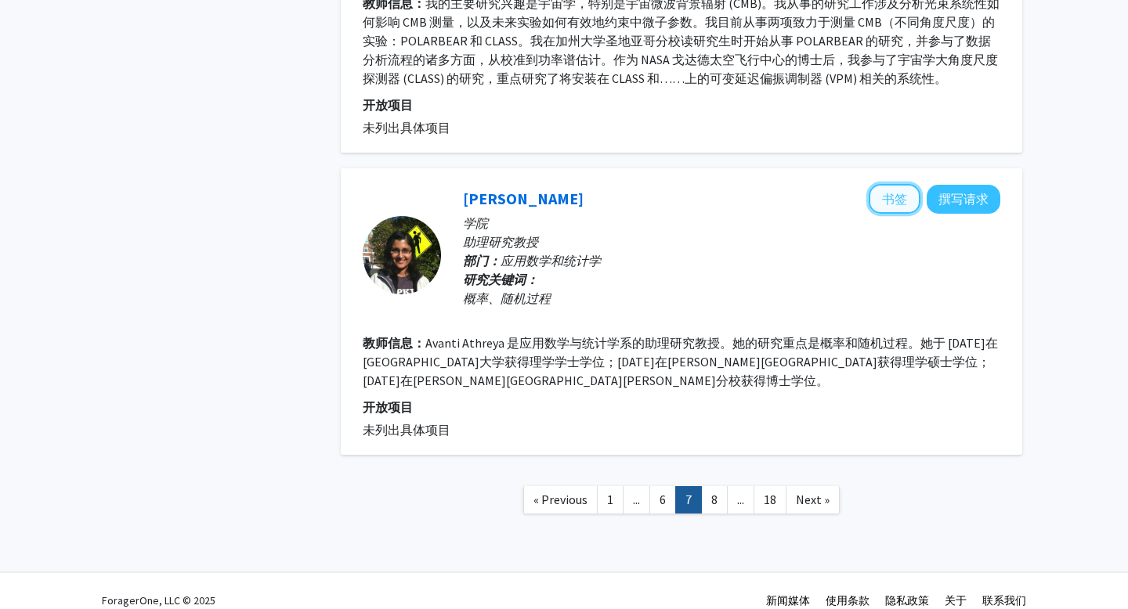
click at [889, 189] on button "书签" at bounding box center [895, 199] width 52 height 30
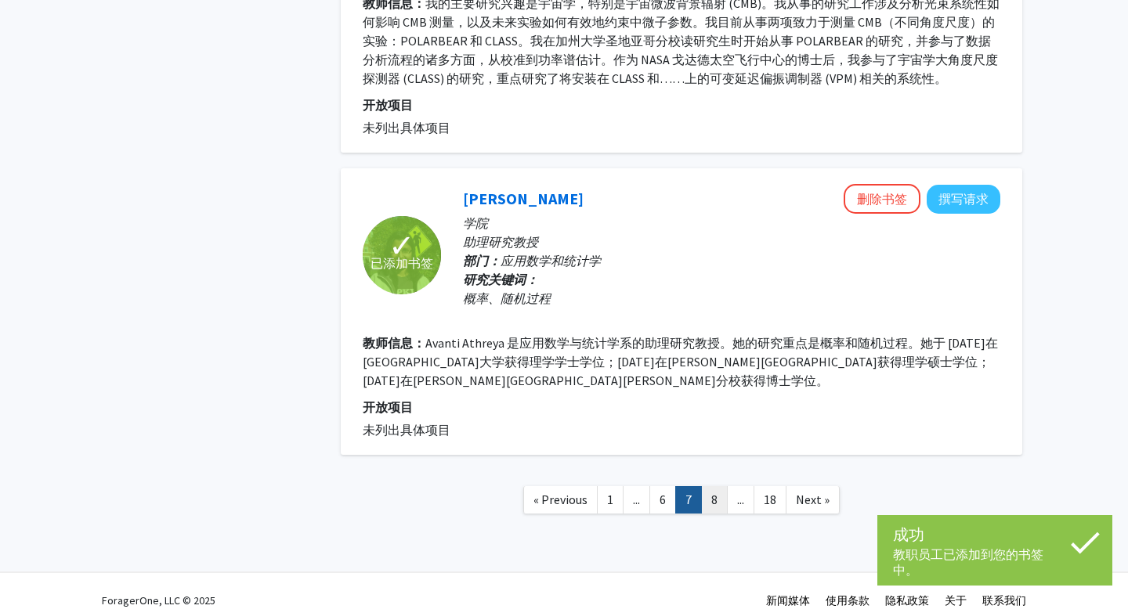
click at [717, 486] on link "8" at bounding box center [714, 499] width 27 height 27
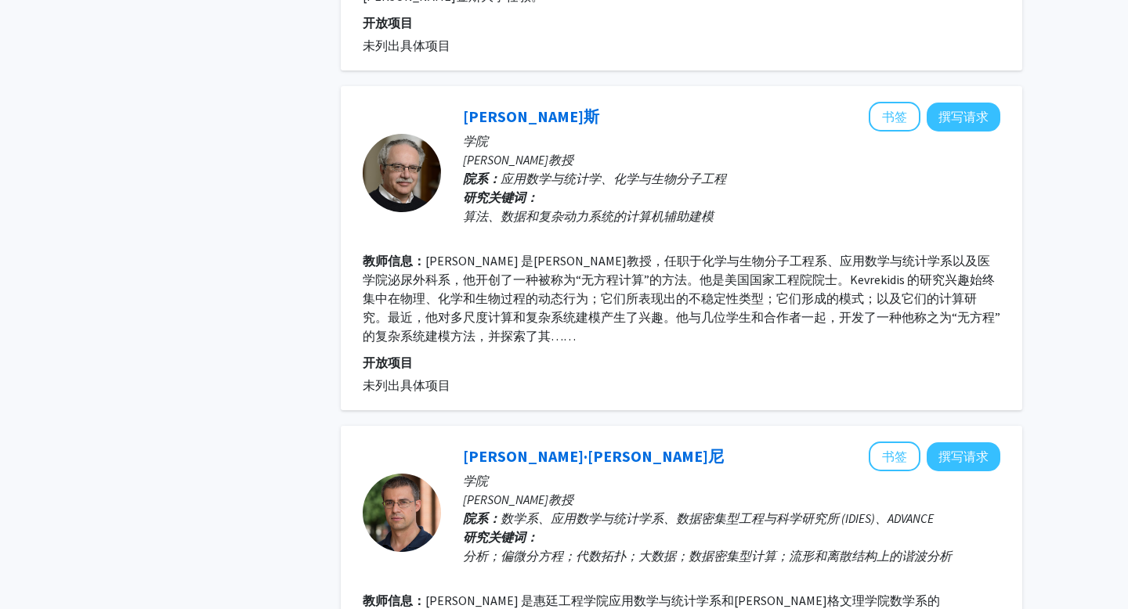
scroll to position [1414, 0]
